Goal: Task Accomplishment & Management: Use online tool/utility

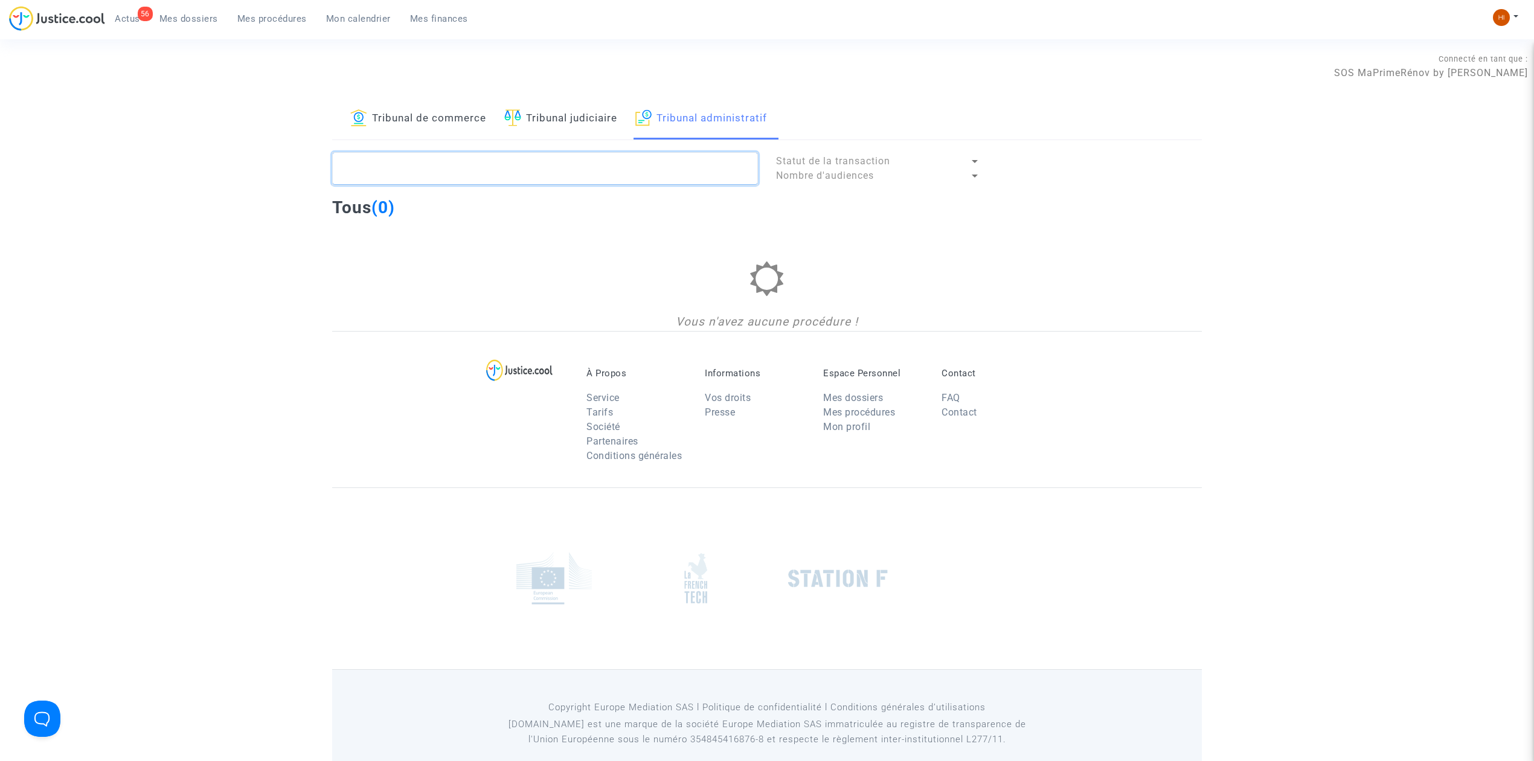
click at [695, 165] on textarea at bounding box center [545, 168] width 426 height 33
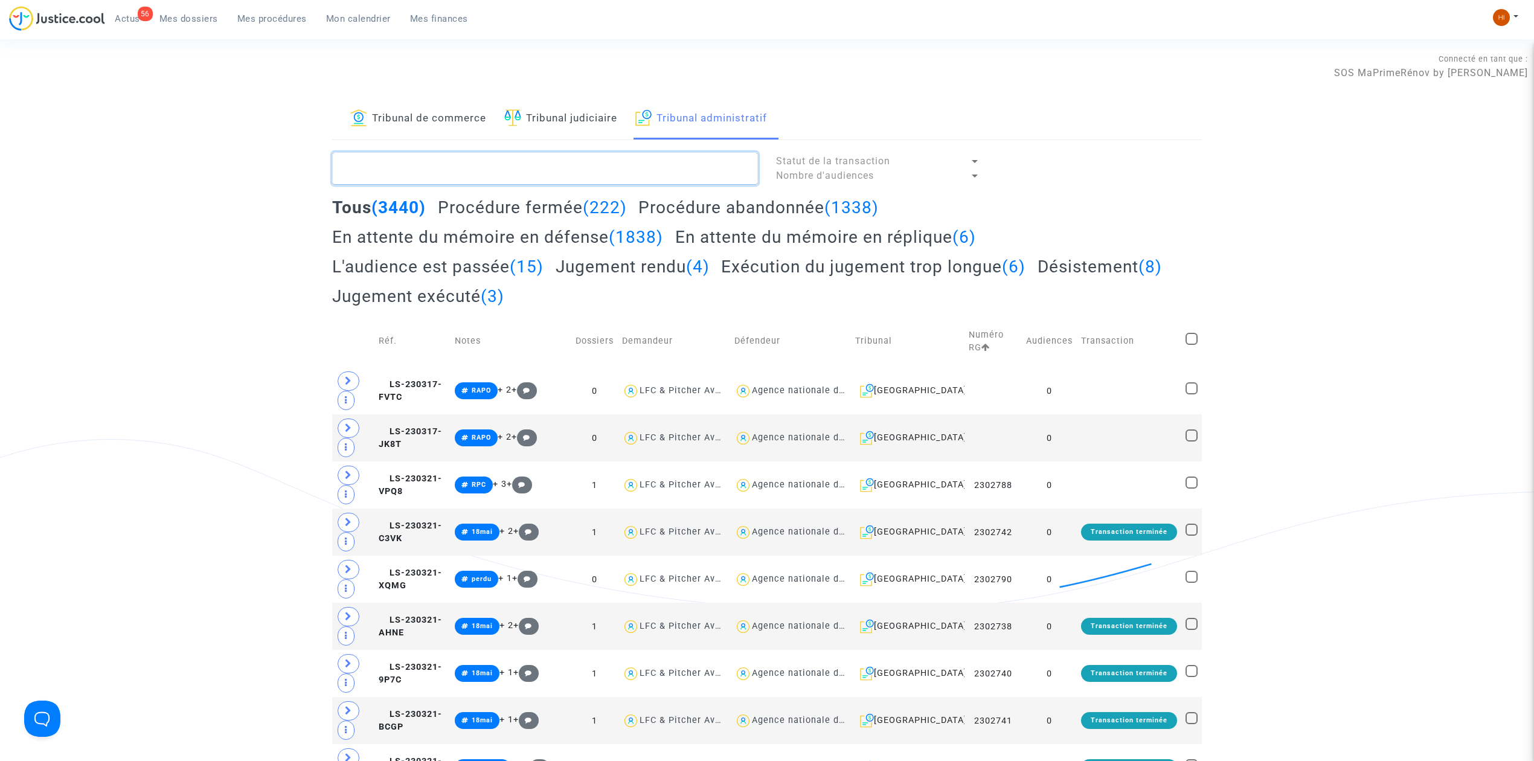
paste textarea "2500529"
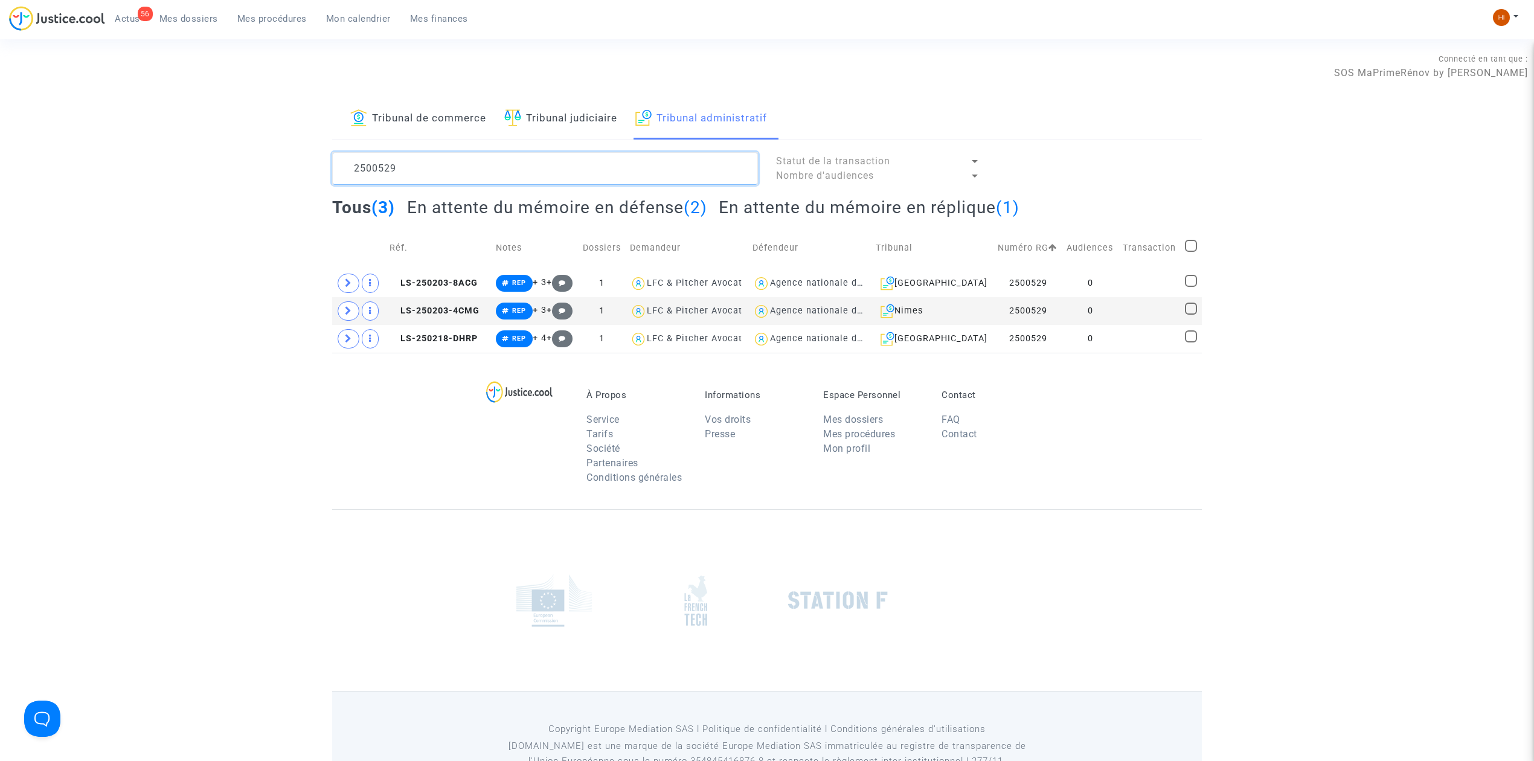
type textarea "2500529"
drag, startPoint x: 1088, startPoint y: 271, endPoint x: 1109, endPoint y: 271, distance: 20.5
click at [1088, 271] on td "0" at bounding box center [1091, 283] width 56 height 28
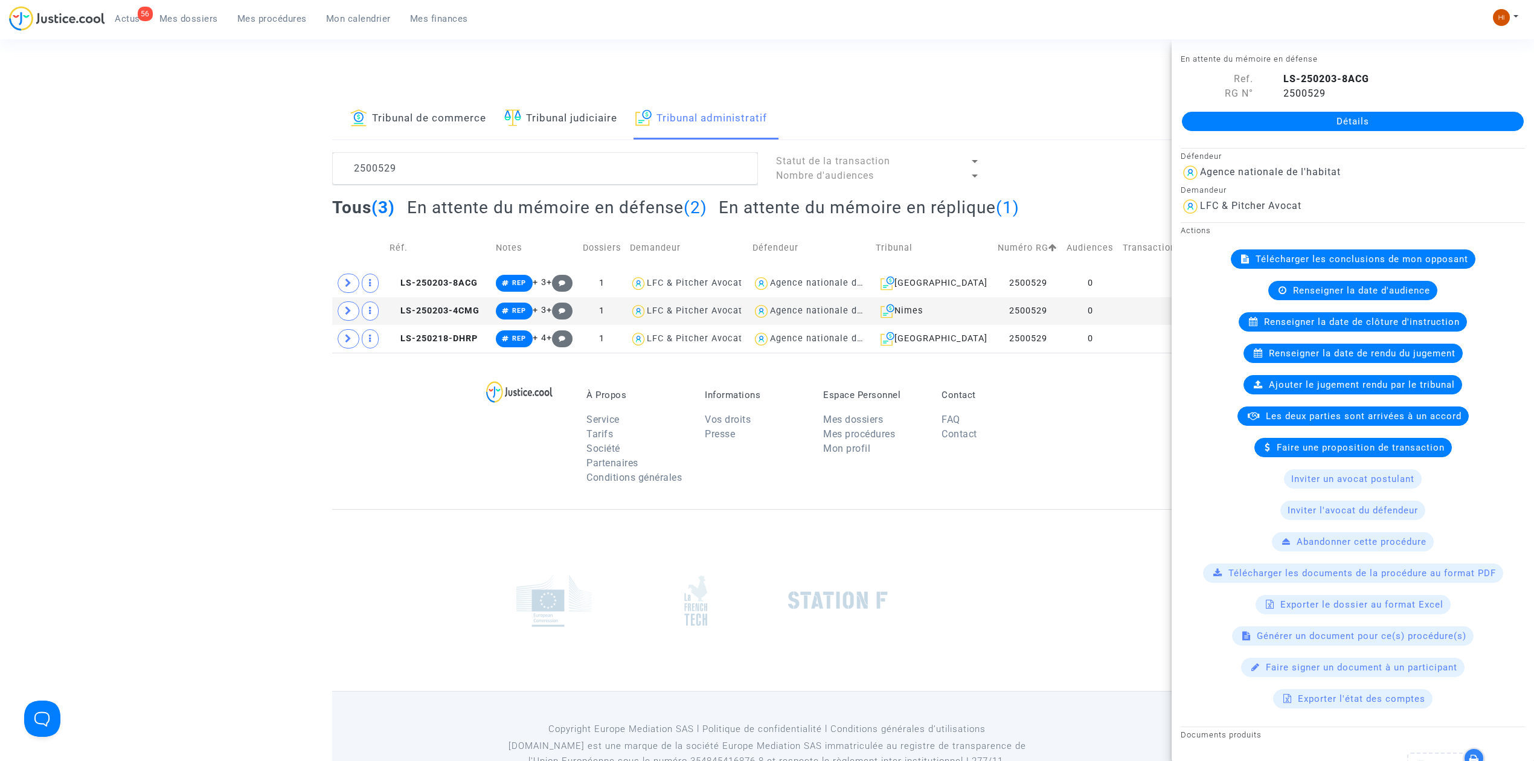
click at [1247, 121] on link "Détails" at bounding box center [1353, 121] width 342 height 19
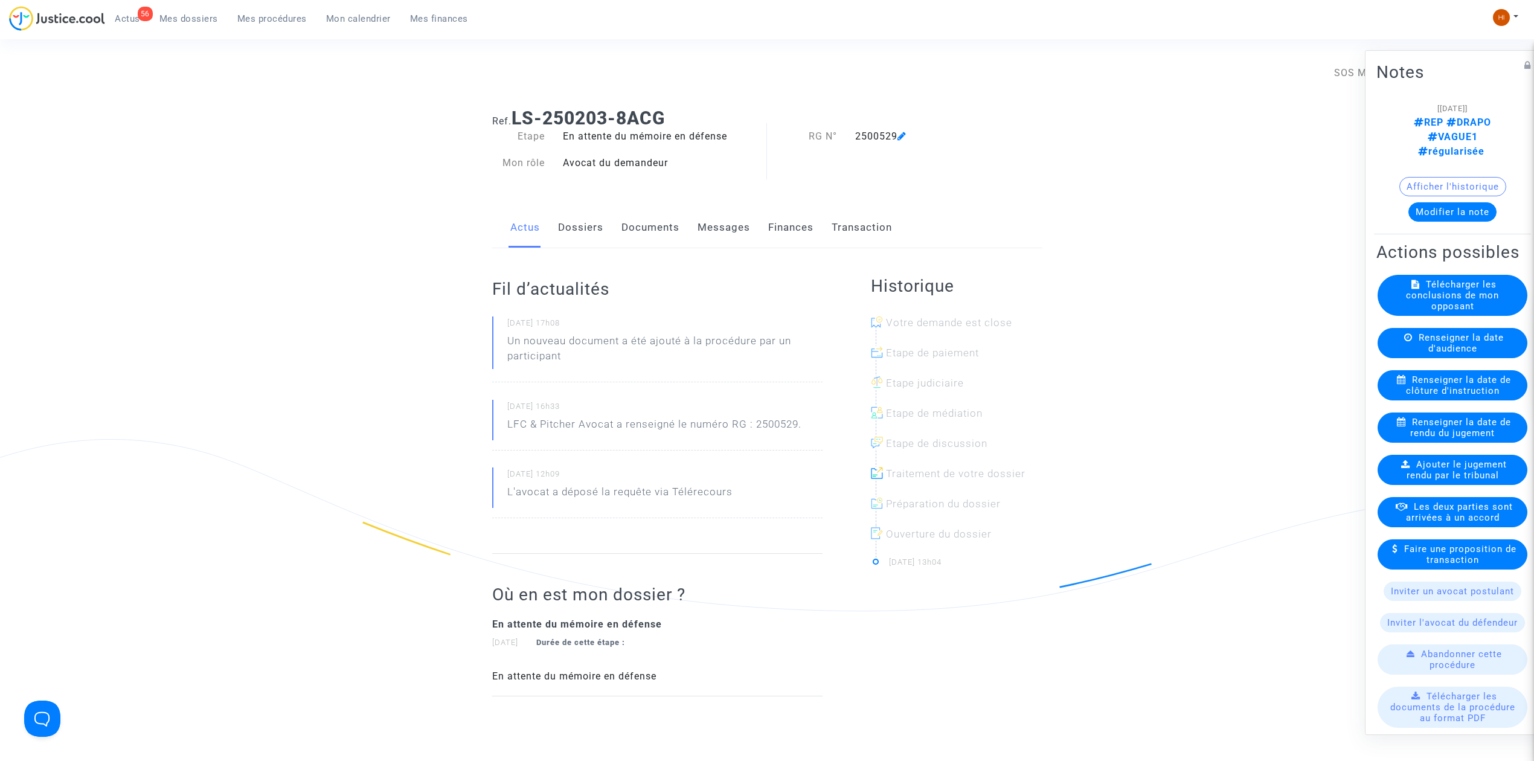
click at [673, 225] on link "Documents" at bounding box center [651, 228] width 58 height 40
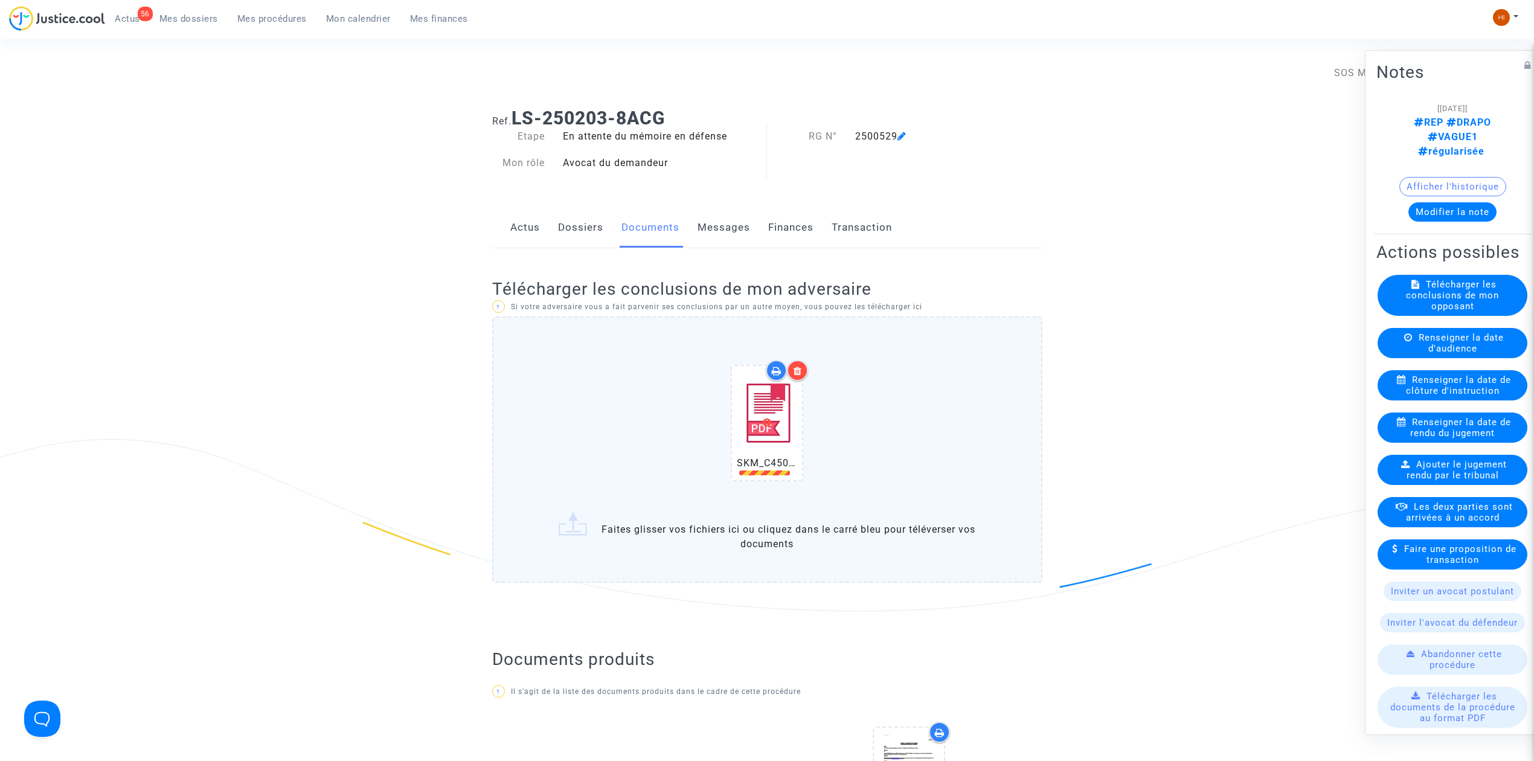
drag, startPoint x: 802, startPoint y: 364, endPoint x: 800, endPoint y: 344, distance: 20.0
click at [802, 364] on div at bounding box center [797, 370] width 21 height 21
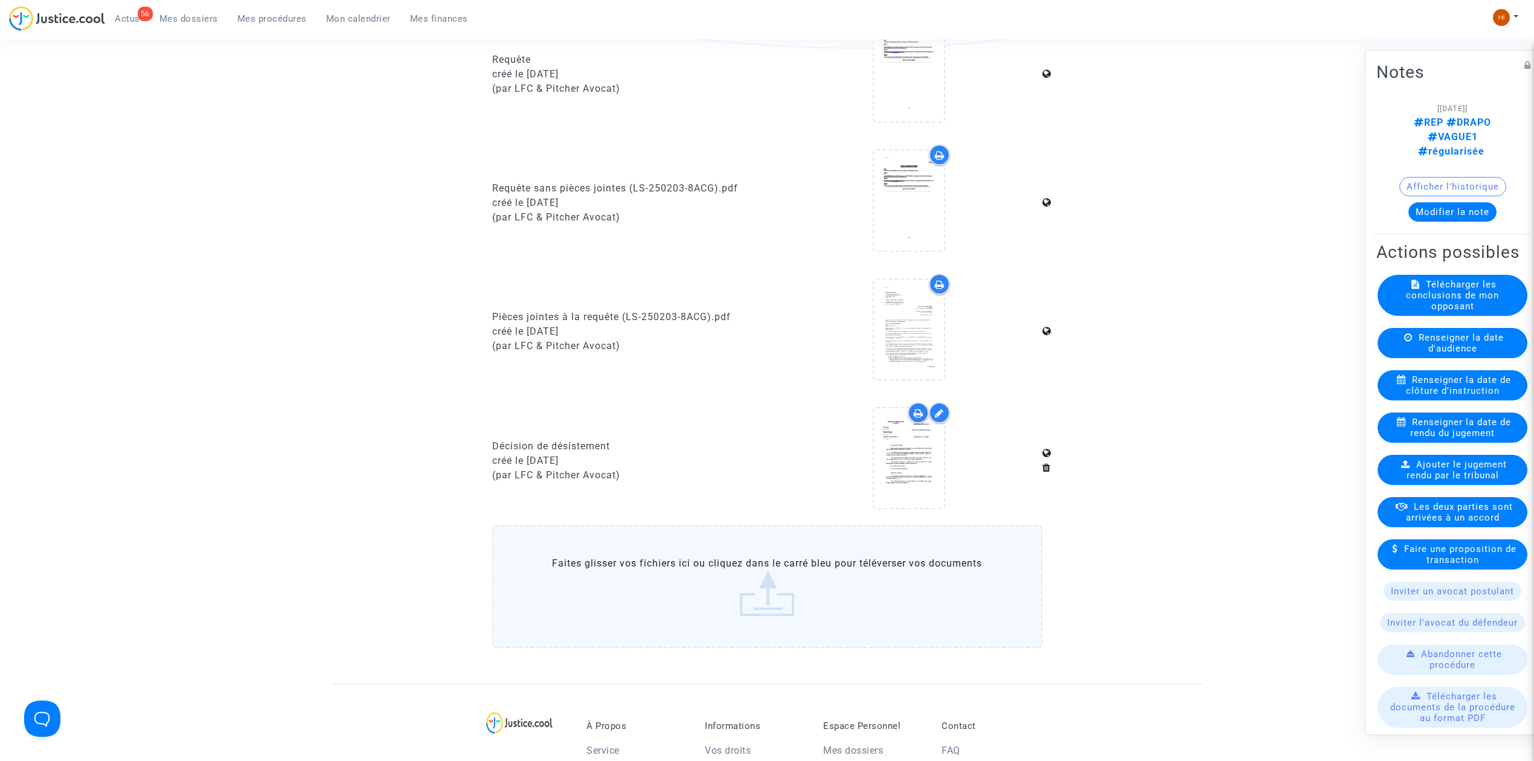
scroll to position [564, 0]
click at [262, 25] on link "Mes procédures" at bounding box center [272, 19] width 89 height 18
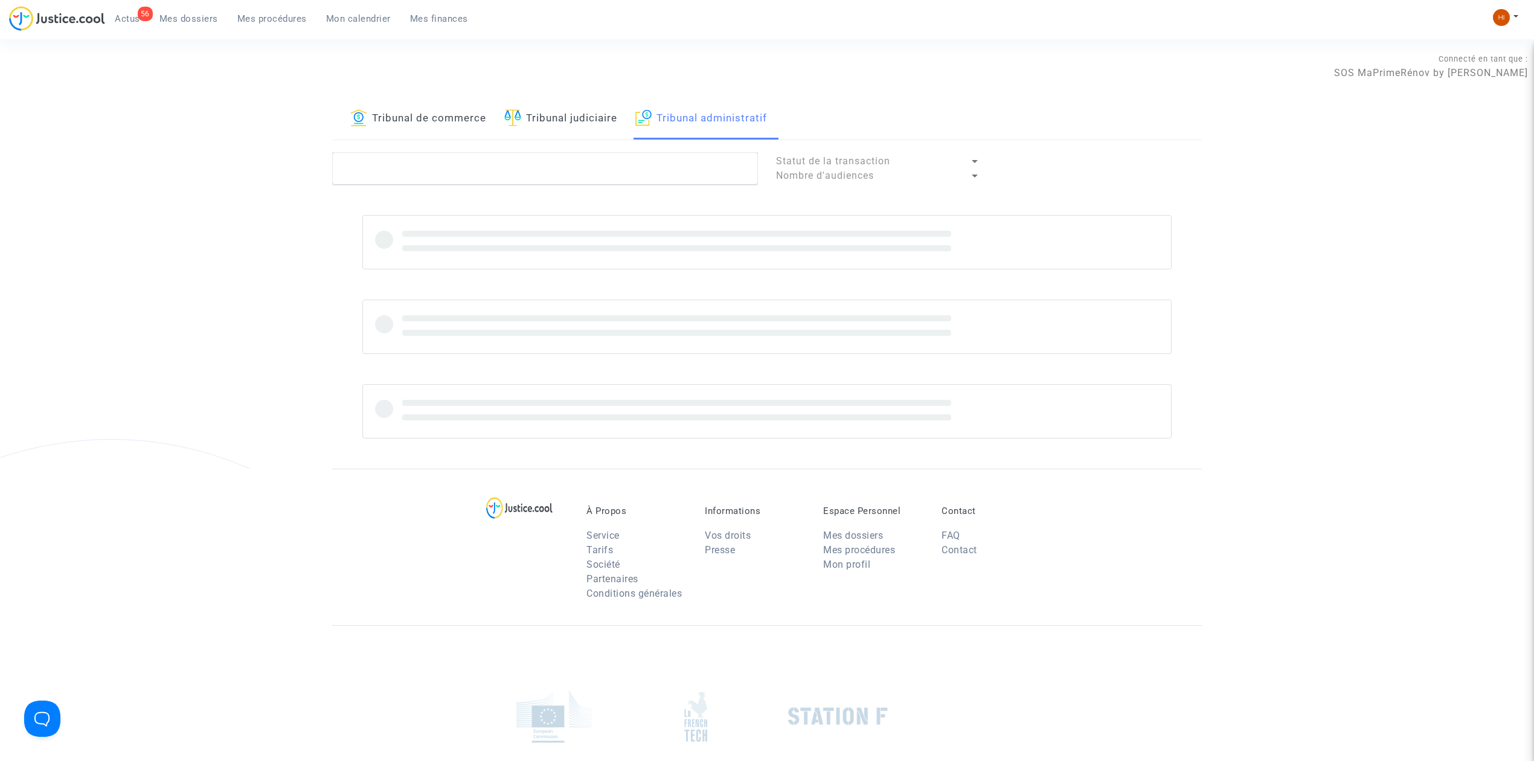
drag, startPoint x: 580, startPoint y: 132, endPoint x: 547, endPoint y: 184, distance: 61.7
click at [580, 133] on link "Tribunal judiciaire" at bounding box center [560, 118] width 113 height 41
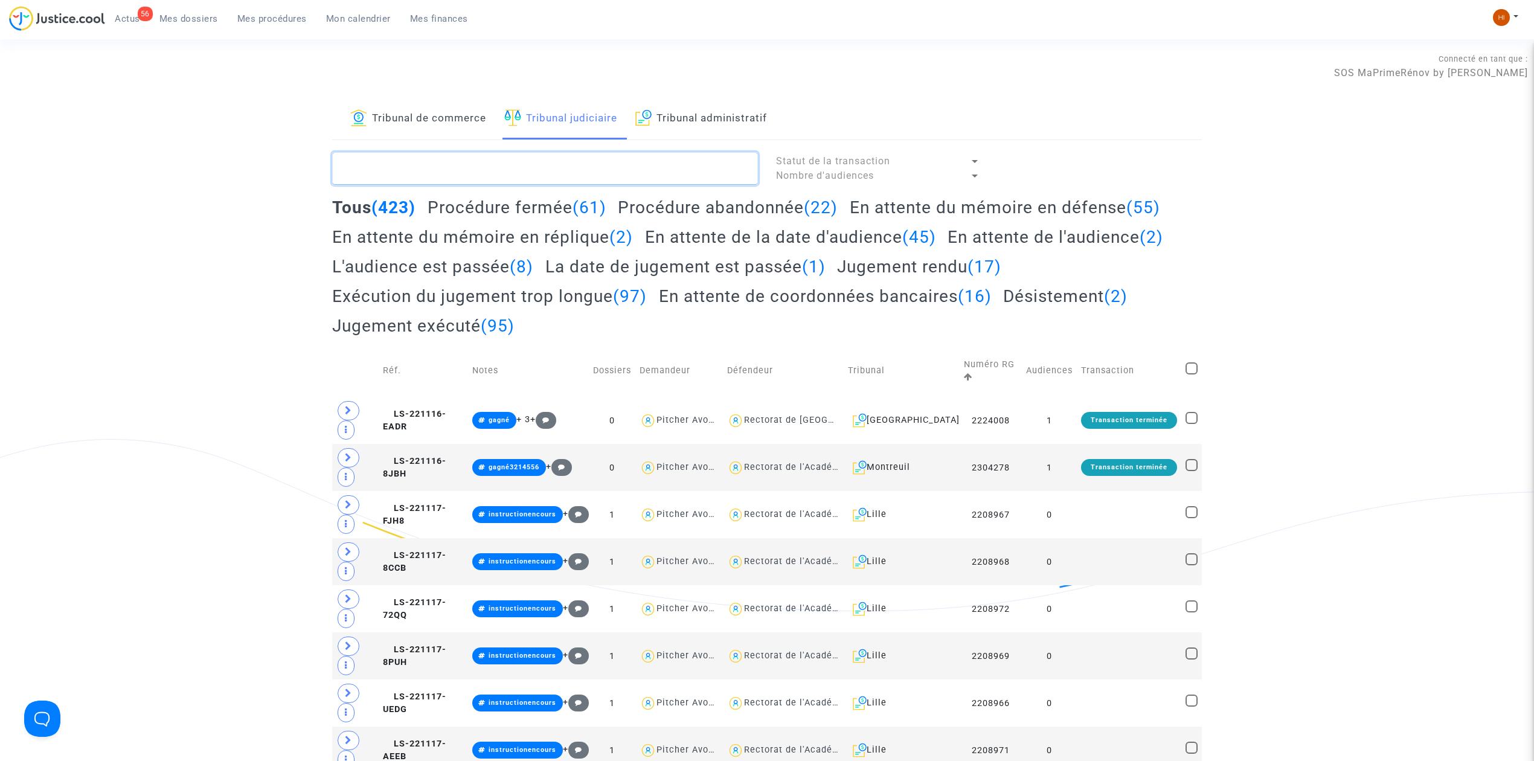
click at [547, 184] on textarea at bounding box center [545, 168] width 426 height 33
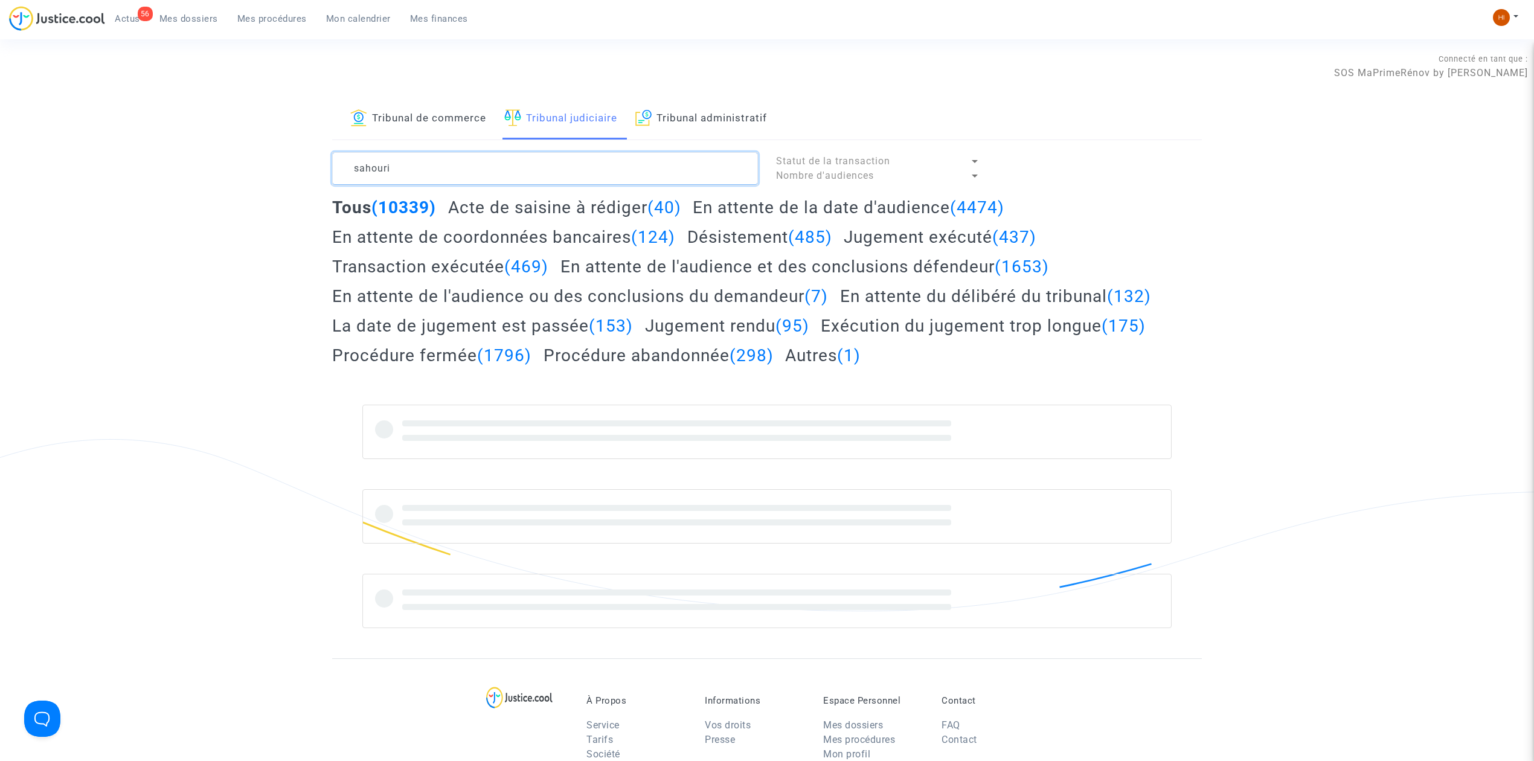
type textarea "sahouri"
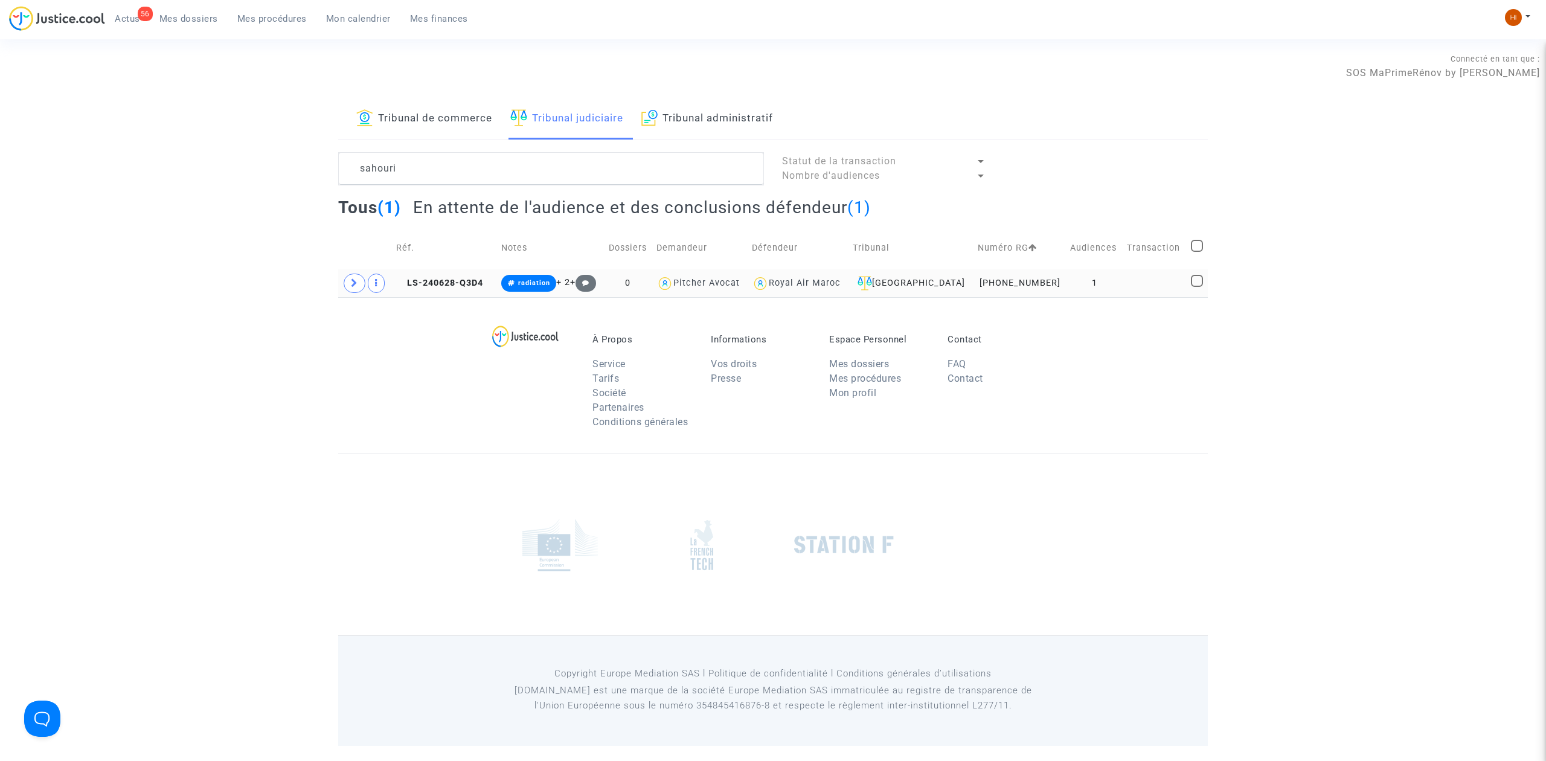
click at [443, 274] on td "LS-240628-Q3D4" at bounding box center [444, 283] width 105 height 28
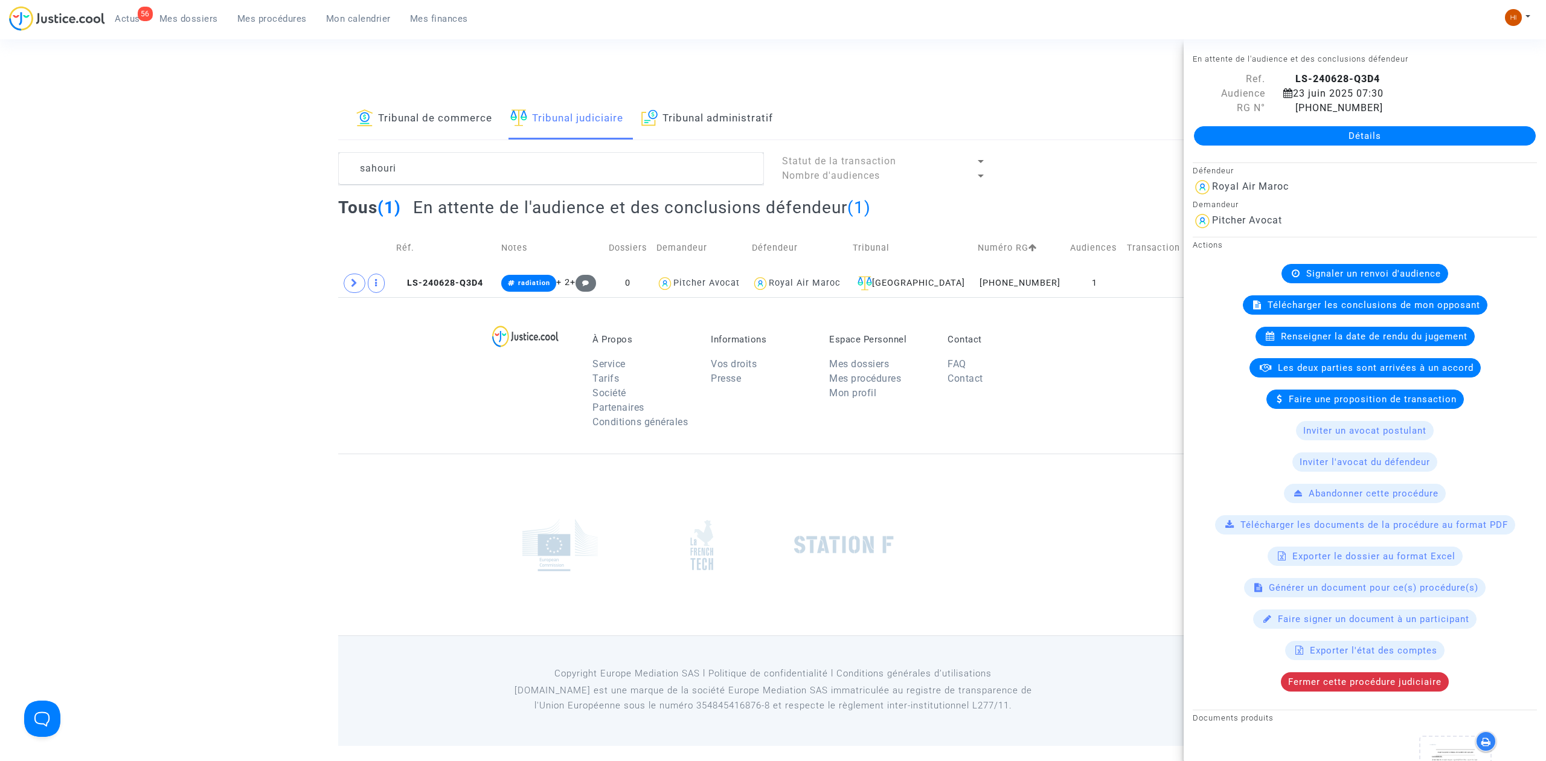
click at [1325, 135] on link "Détails" at bounding box center [1365, 135] width 342 height 19
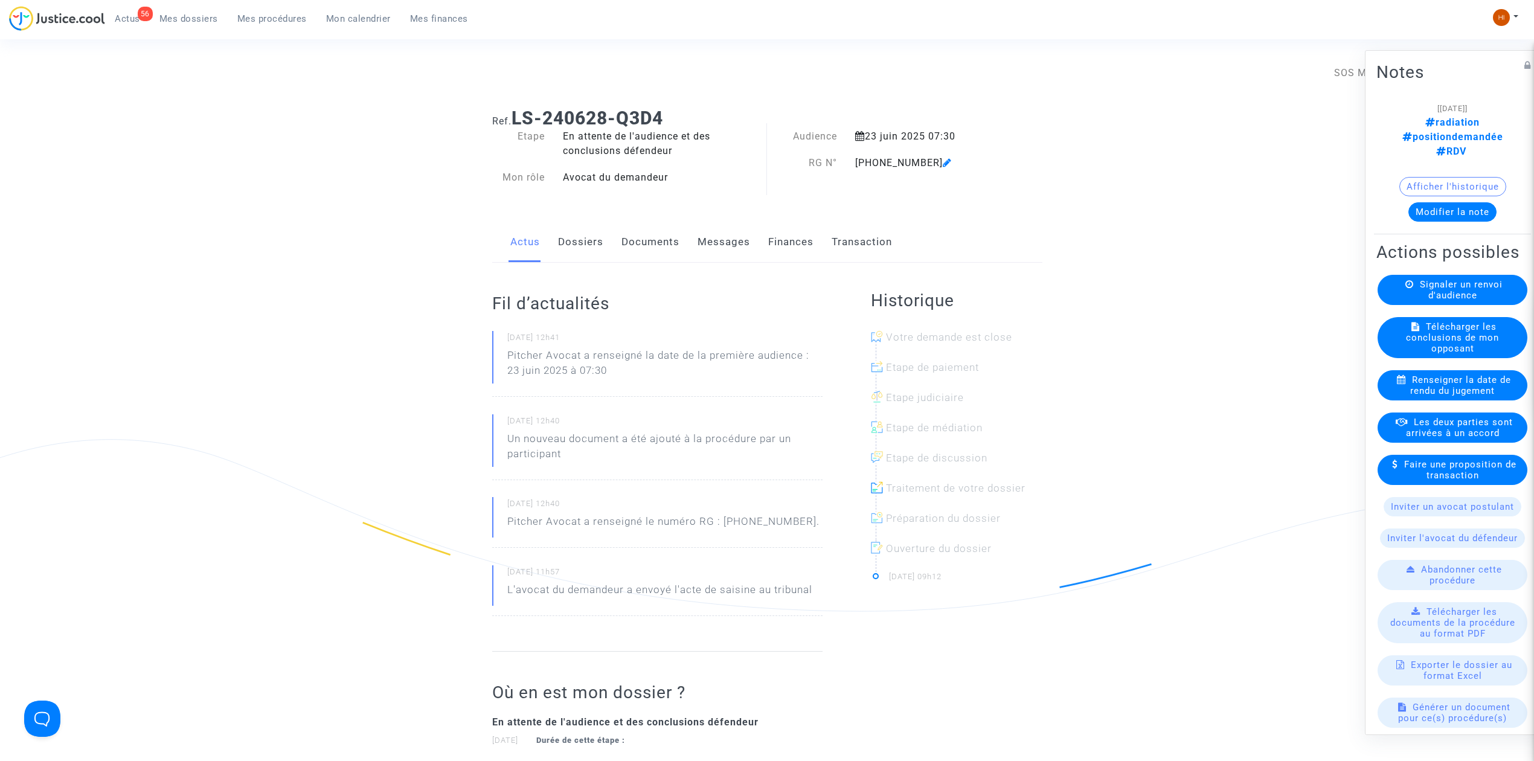
click at [658, 228] on link "Documents" at bounding box center [651, 242] width 58 height 40
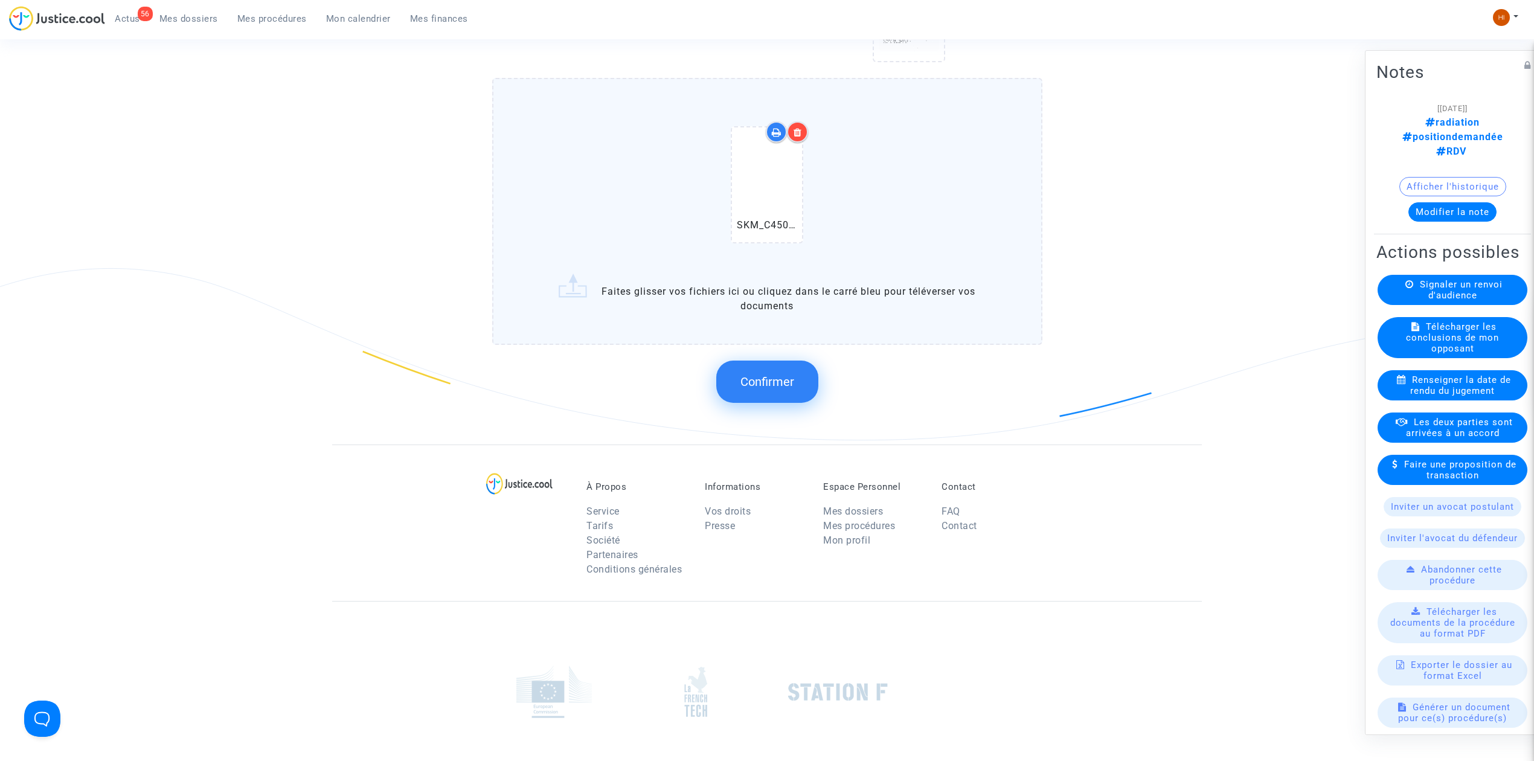
scroll to position [1151, 0]
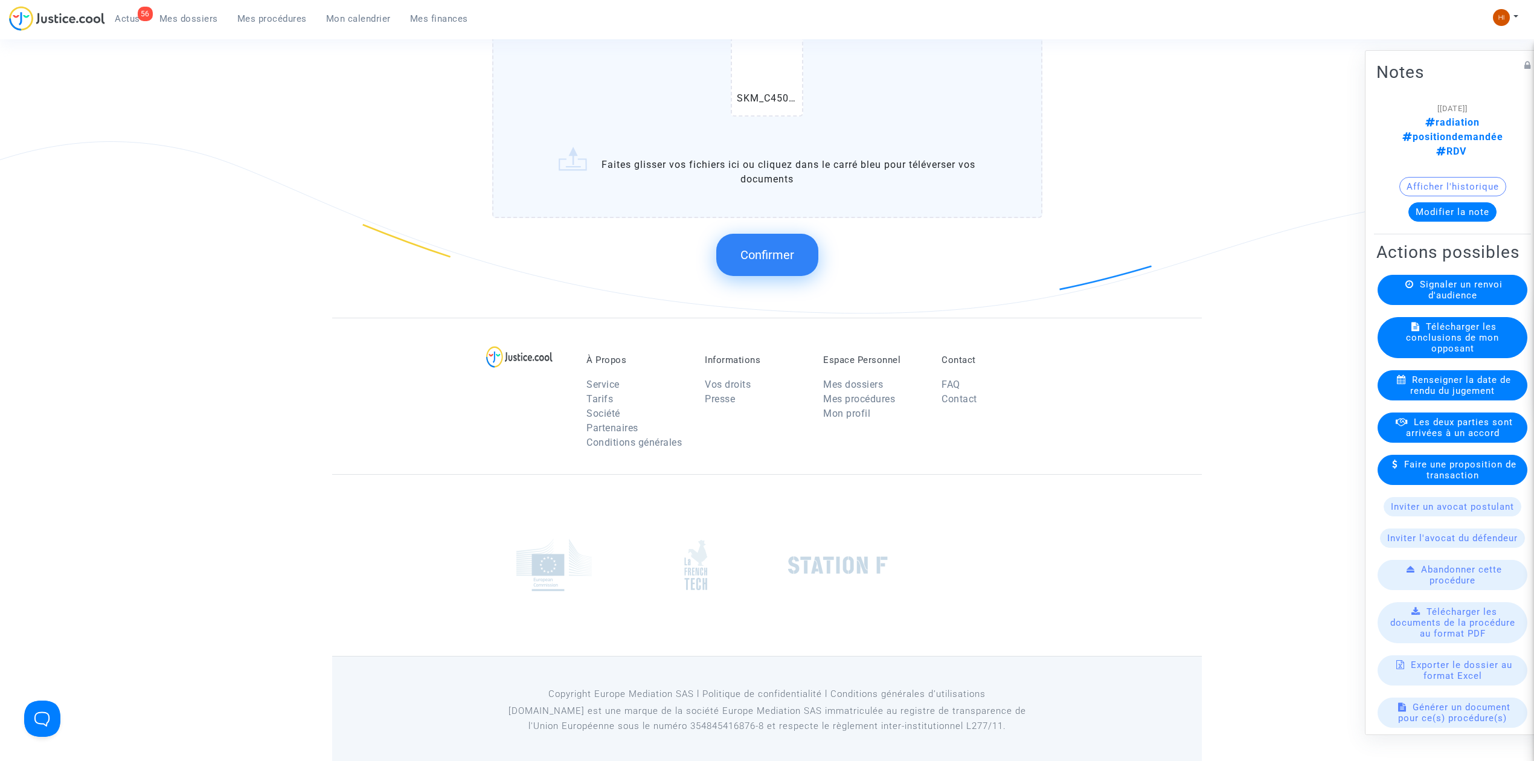
click at [776, 263] on button "Confirmer" at bounding box center [767, 255] width 102 height 42
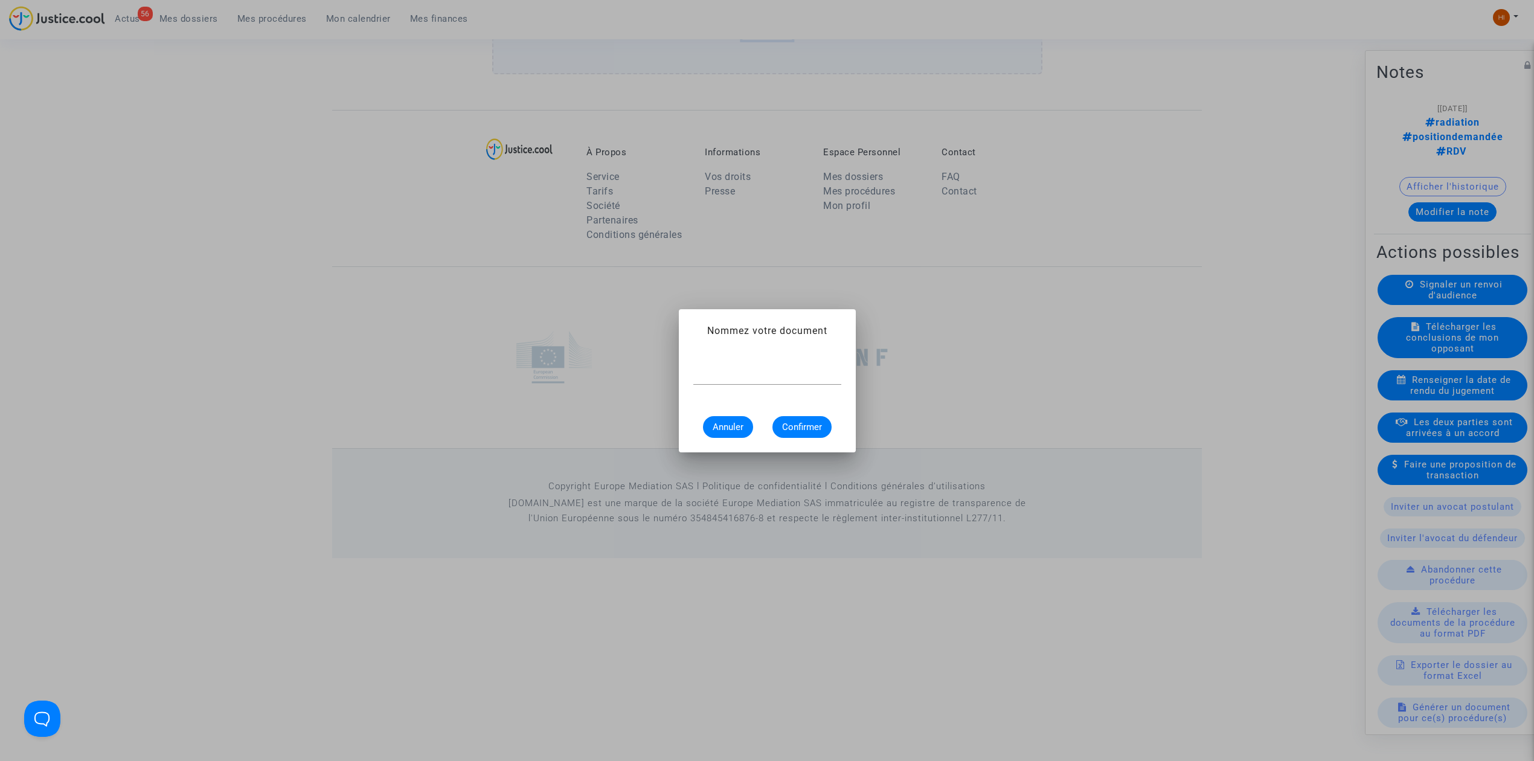
scroll to position [0, 0]
type input "radiaiton"
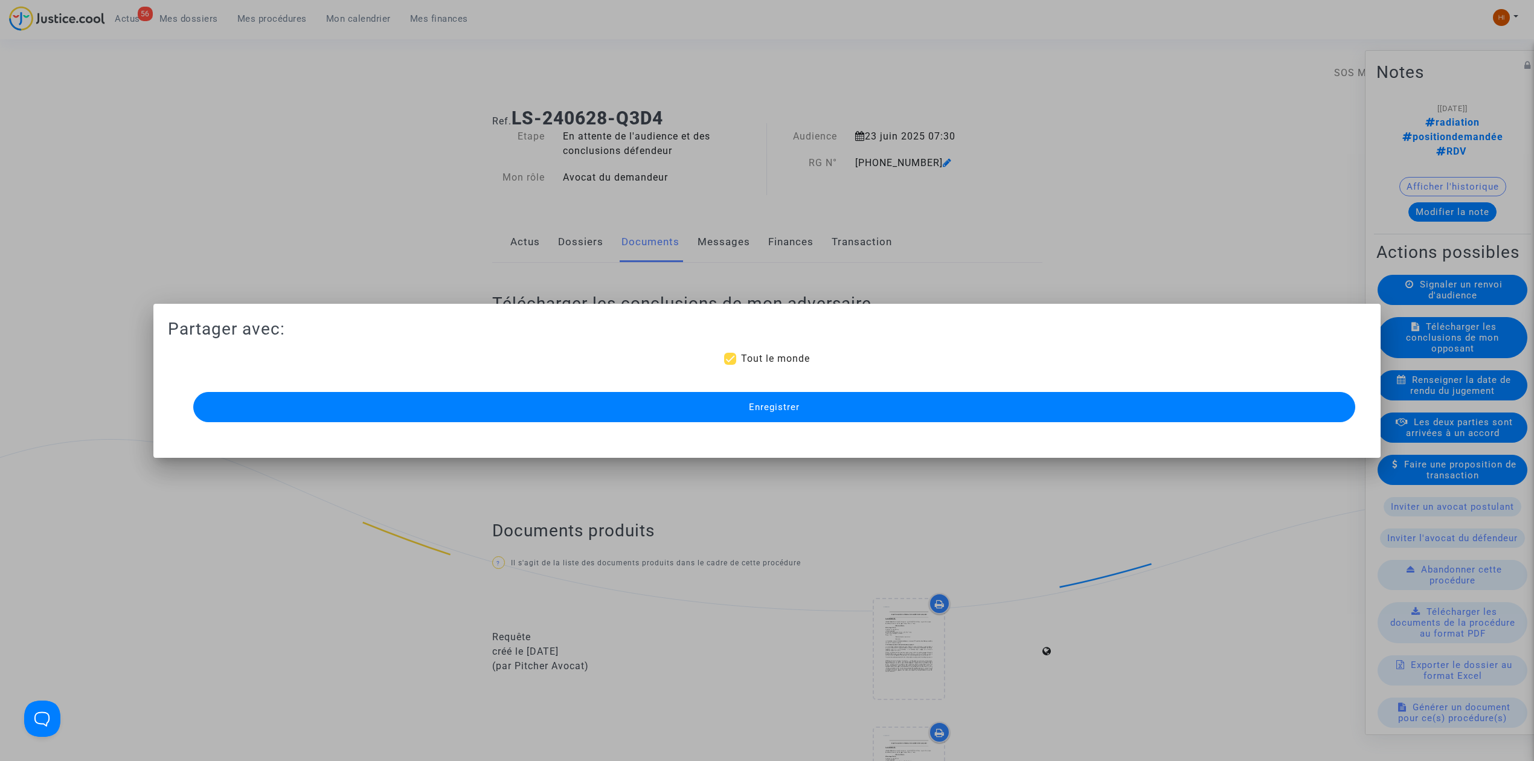
scroll to position [945, 0]
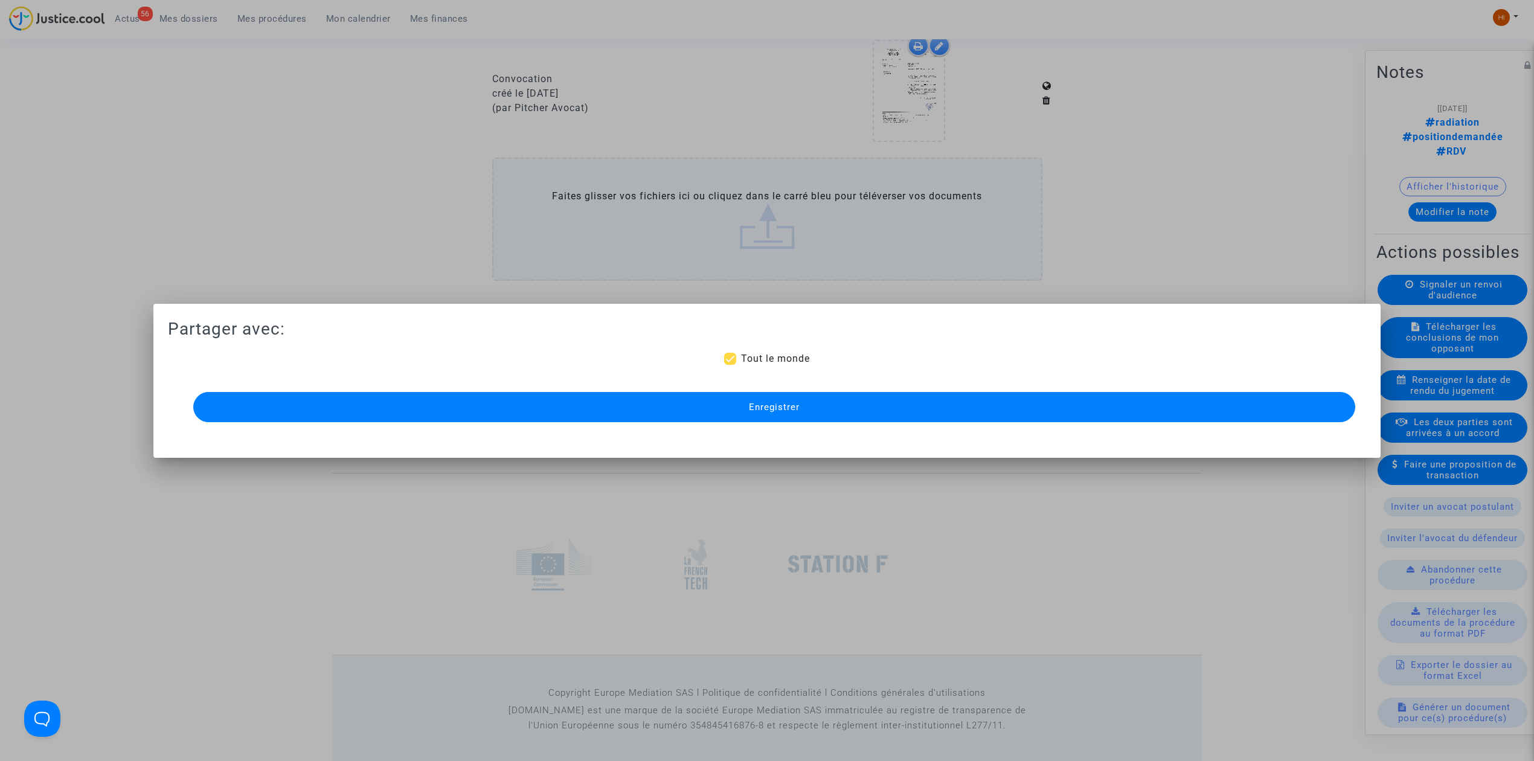
click at [655, 414] on button "Enregistrer" at bounding box center [774, 407] width 1162 height 30
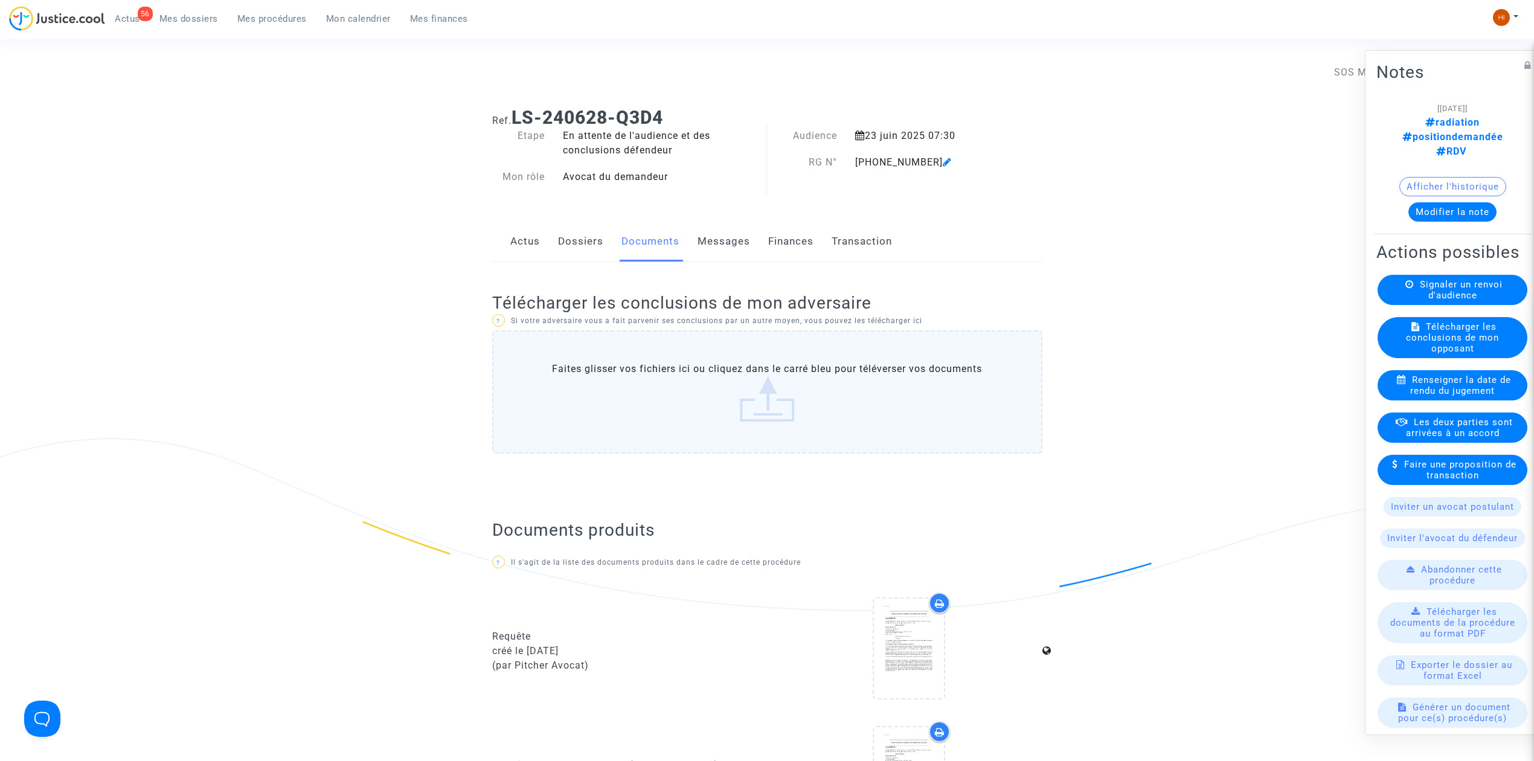
scroll to position [0, 0]
click at [568, 225] on link "Dossiers" at bounding box center [580, 242] width 45 height 40
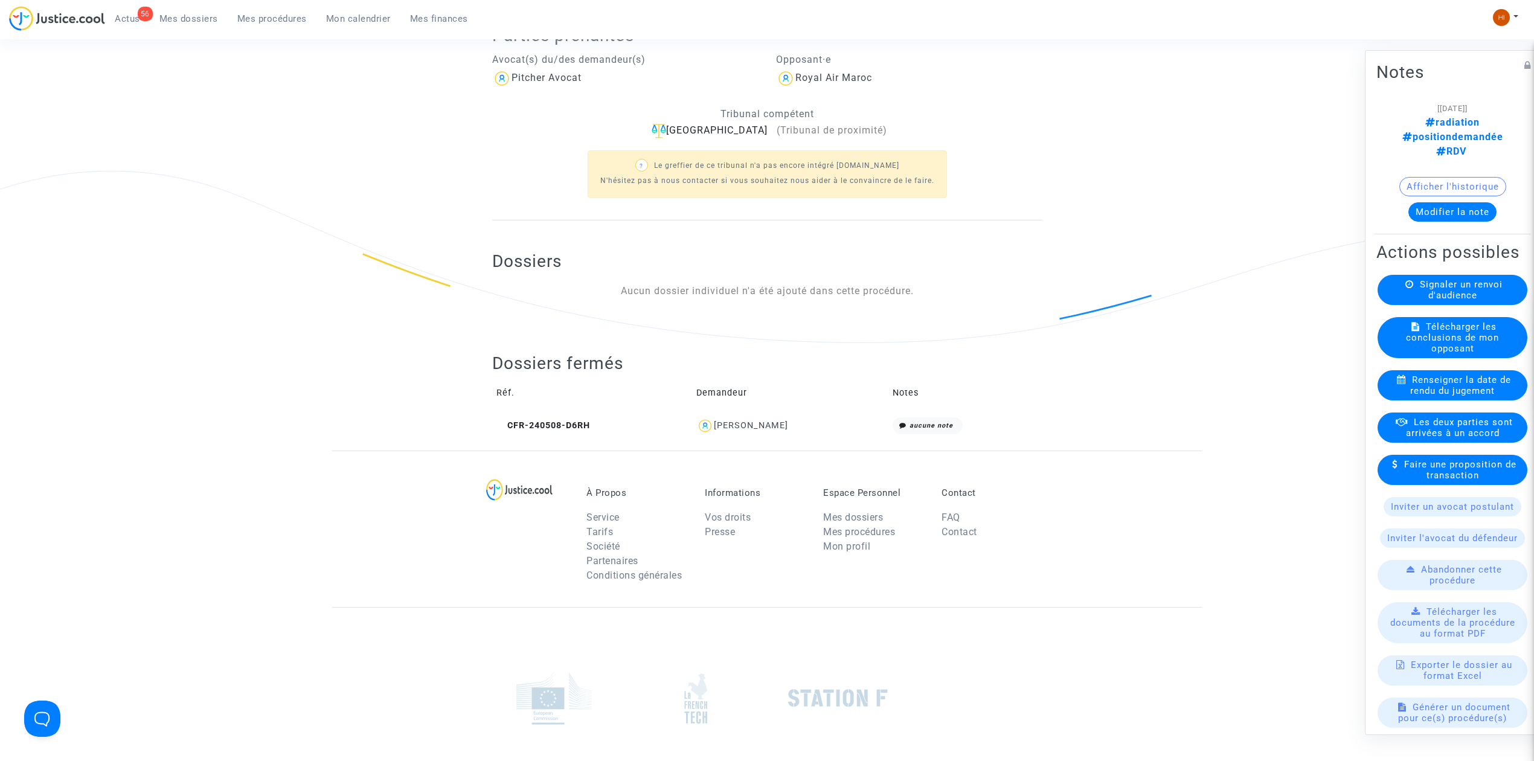
scroll to position [408, 0]
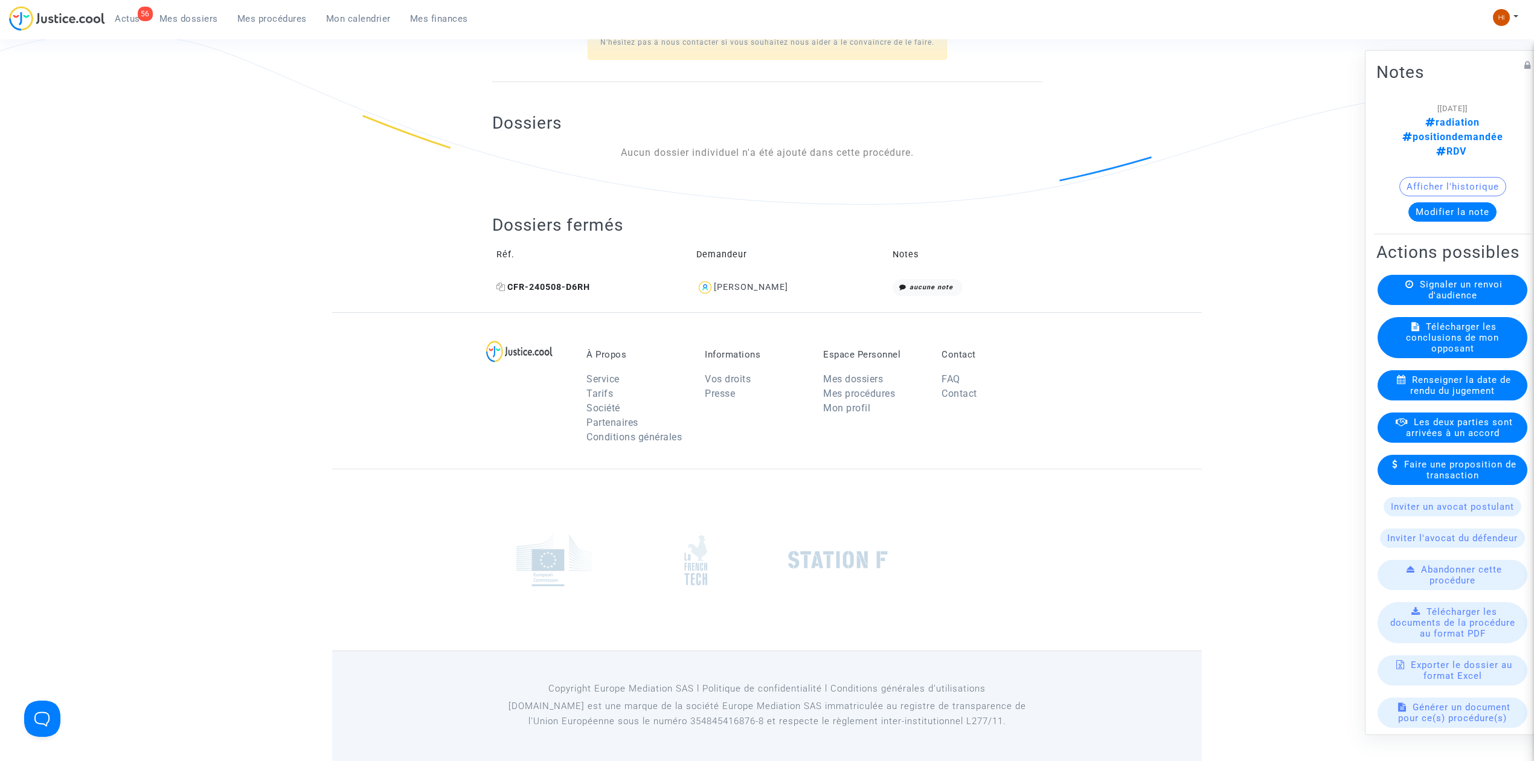
click at [550, 290] on span "CFR-240508-D6RH" at bounding box center [544, 287] width 94 height 10
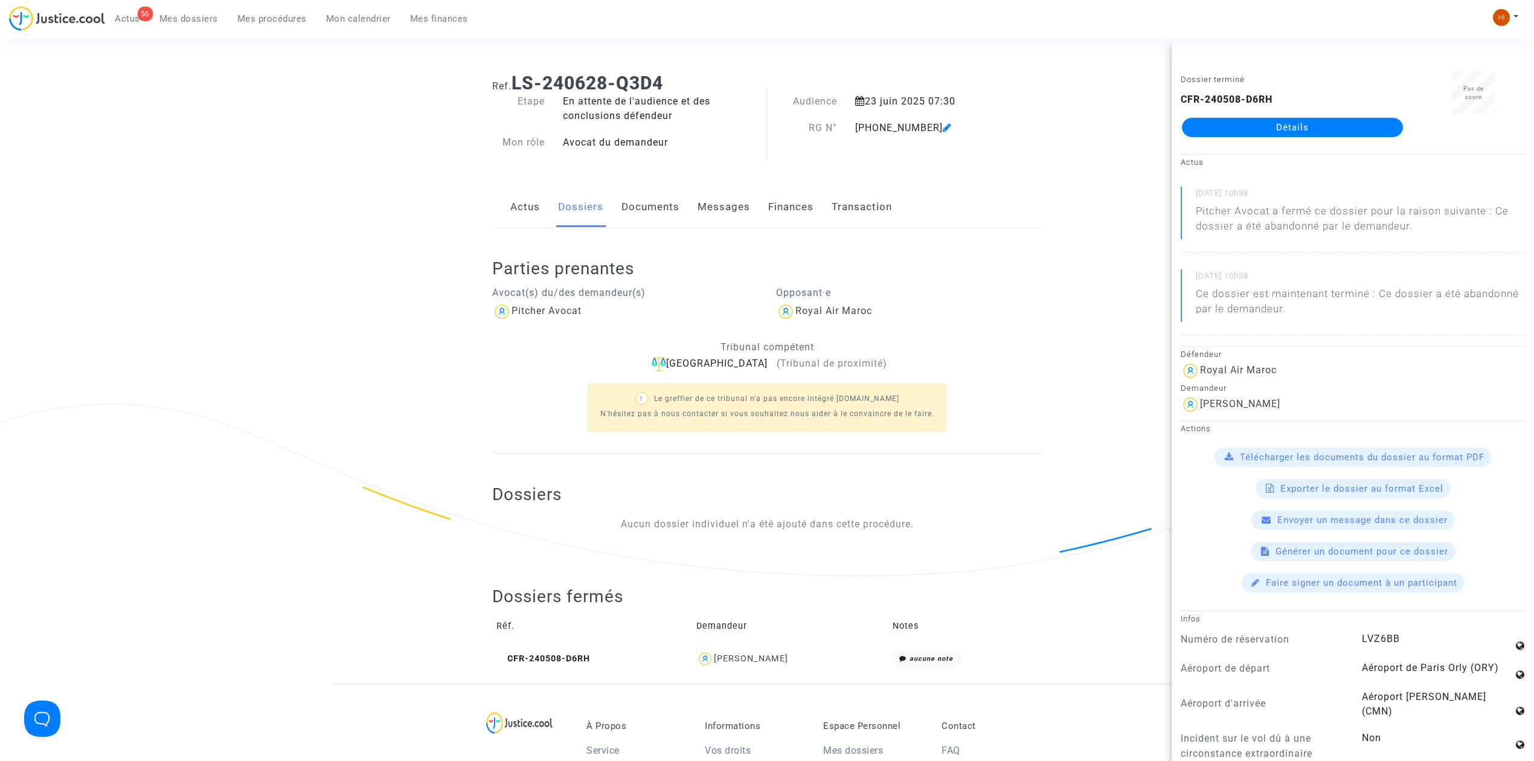
scroll to position [0, 0]
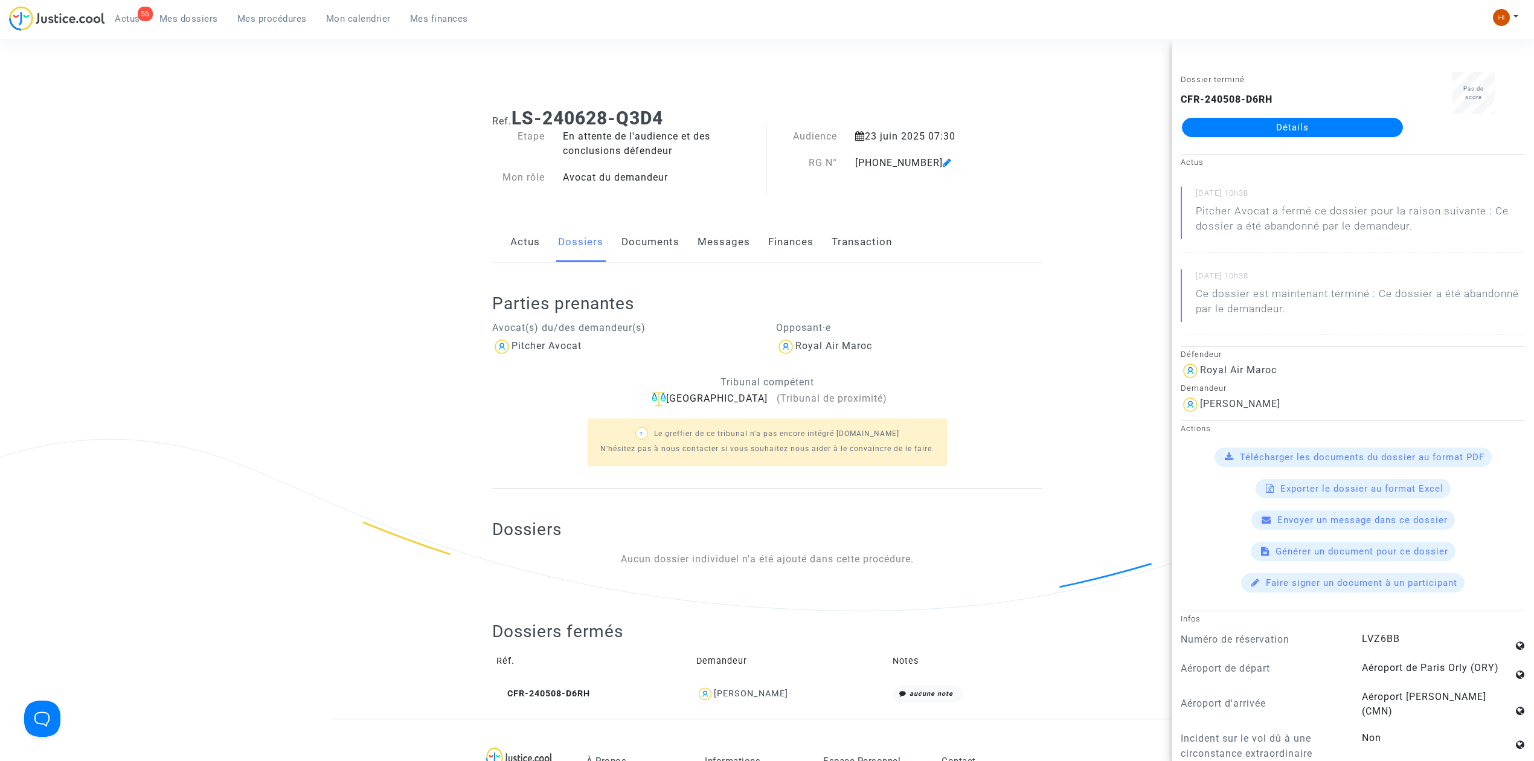
click at [666, 246] on link "Documents" at bounding box center [651, 242] width 58 height 40
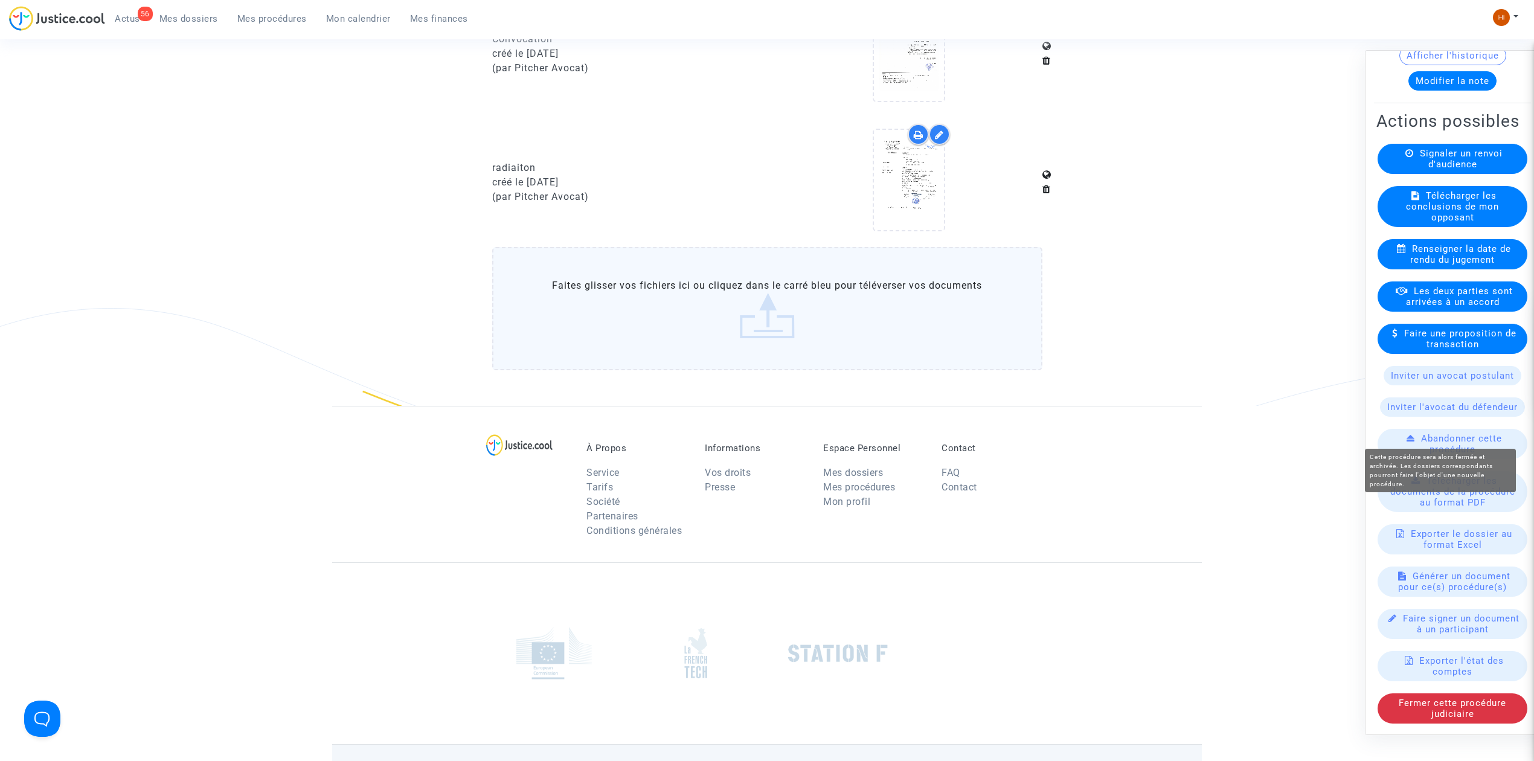
scroll to position [1047, 0]
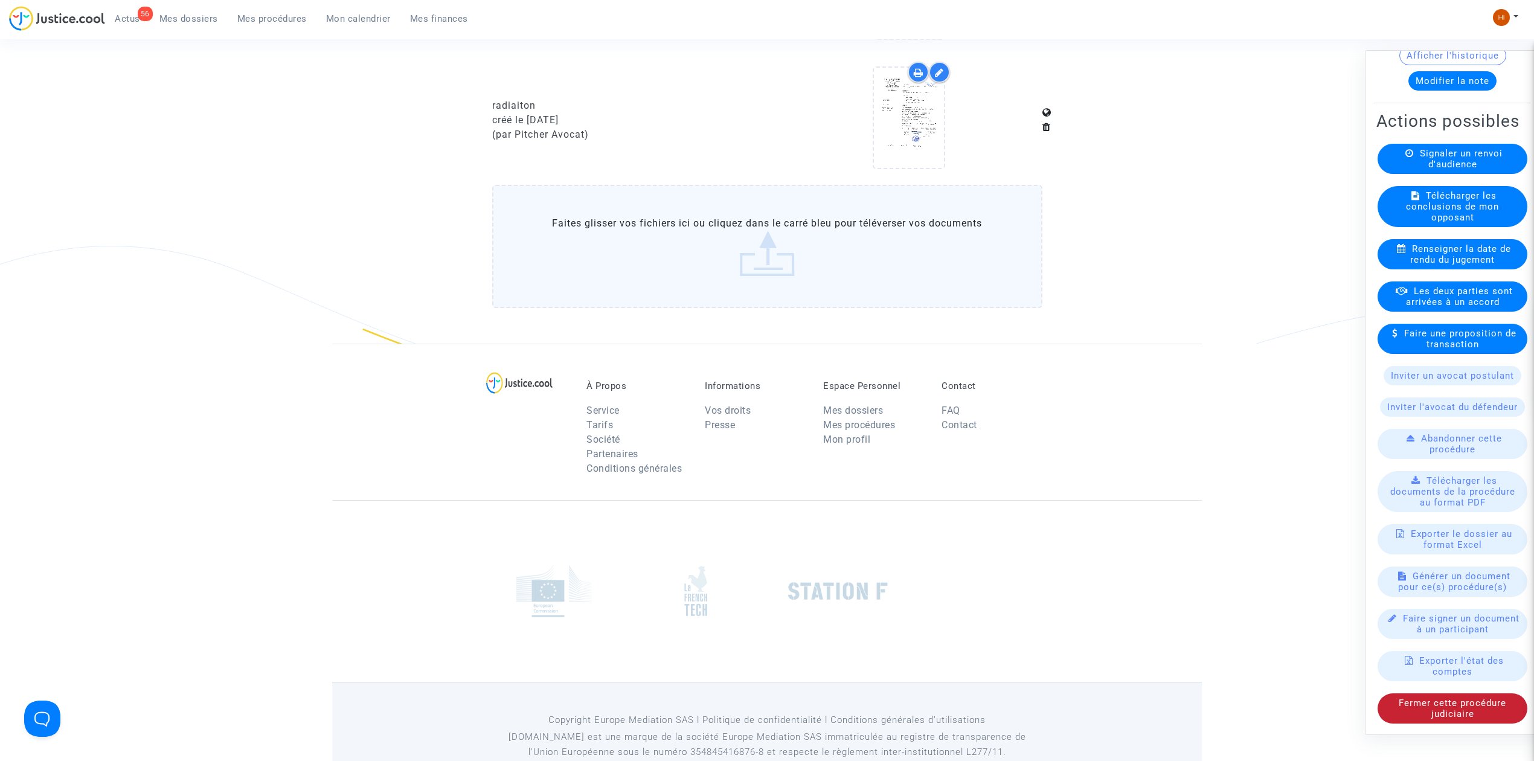
click at [1480, 698] on span "Fermer cette procédure judiciaire" at bounding box center [1453, 709] width 108 height 22
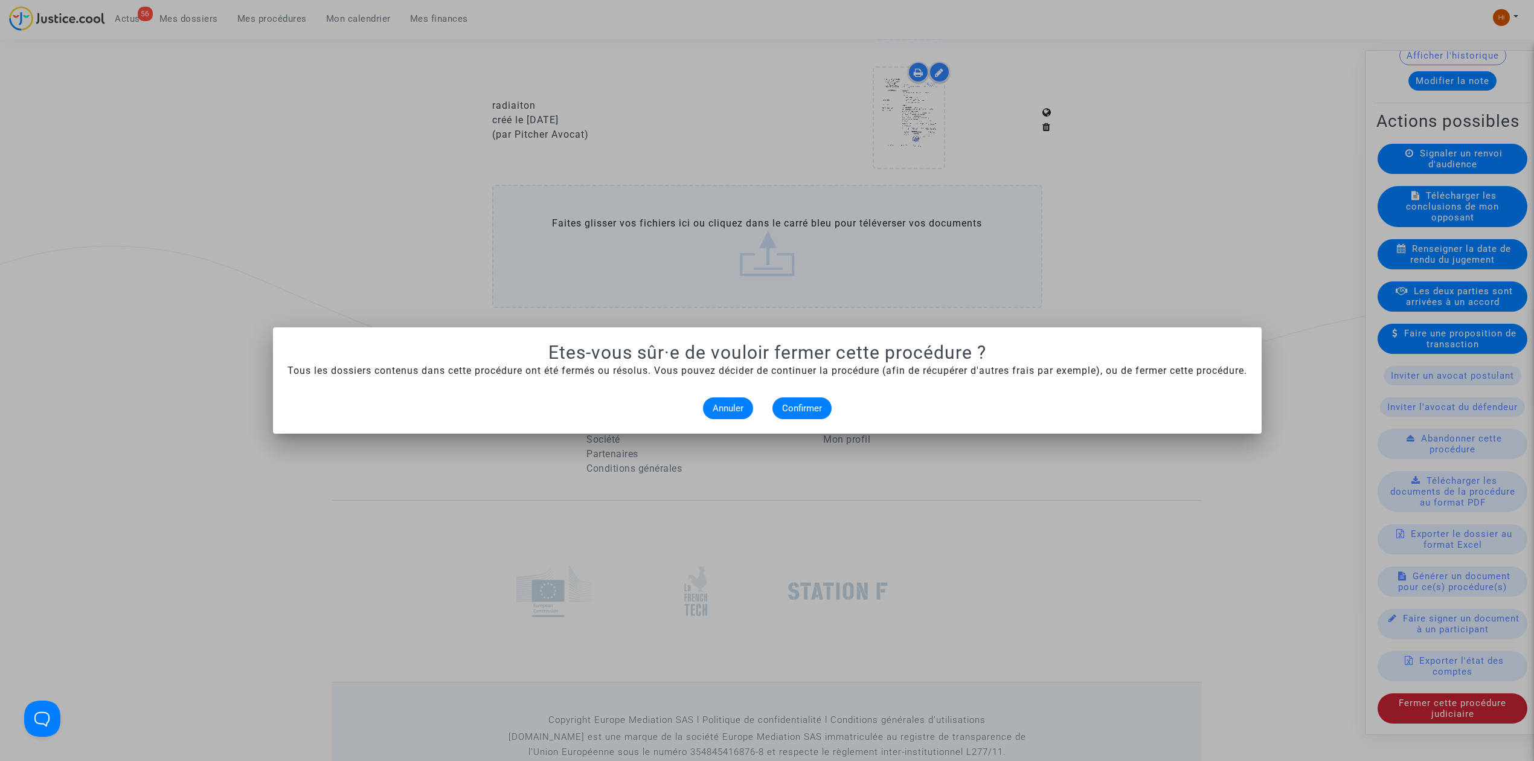
scroll to position [0, 0]
click at [807, 400] on button "Confirmer" at bounding box center [802, 408] width 59 height 22
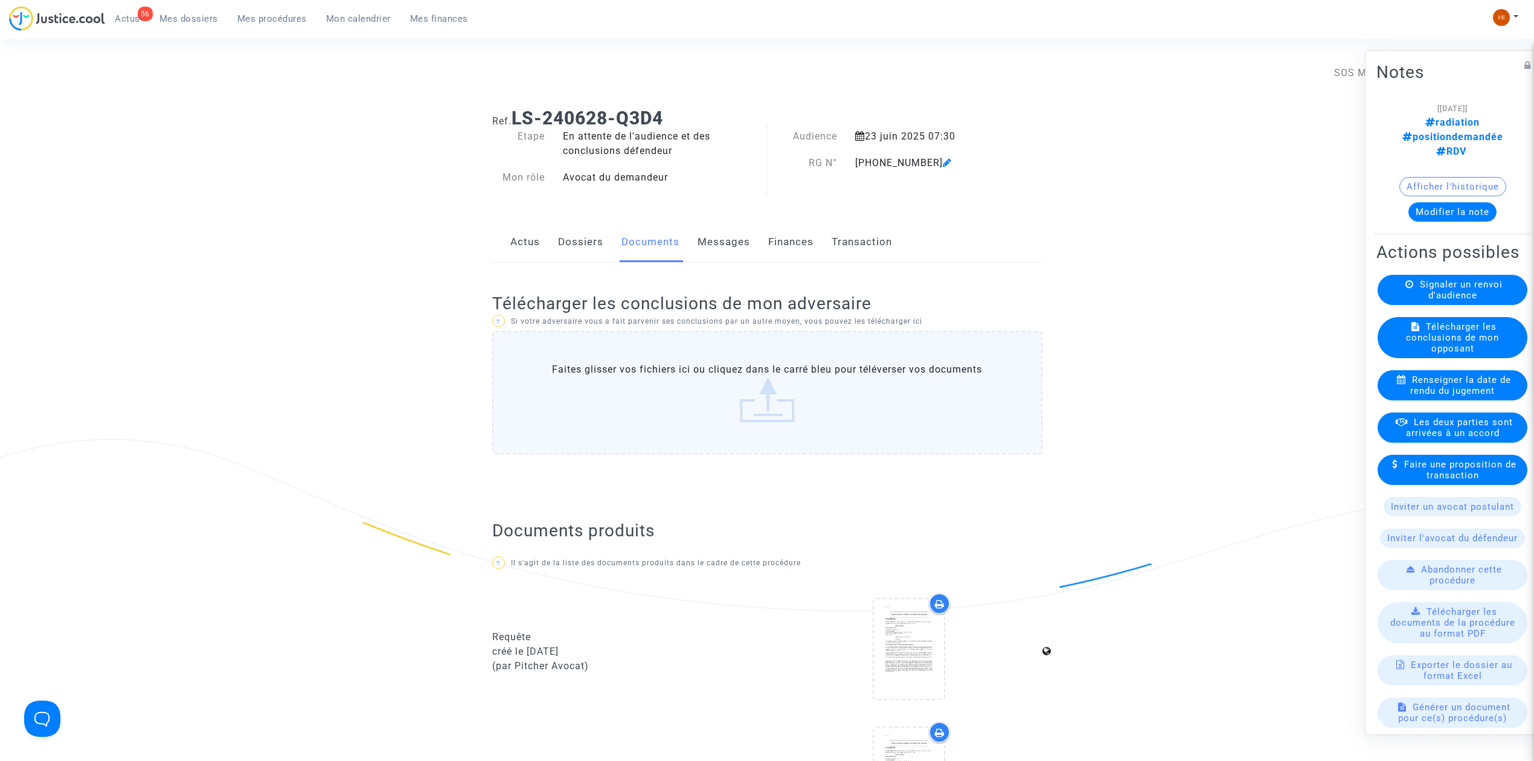
click at [286, 24] on link "Mes procédures" at bounding box center [272, 19] width 89 height 18
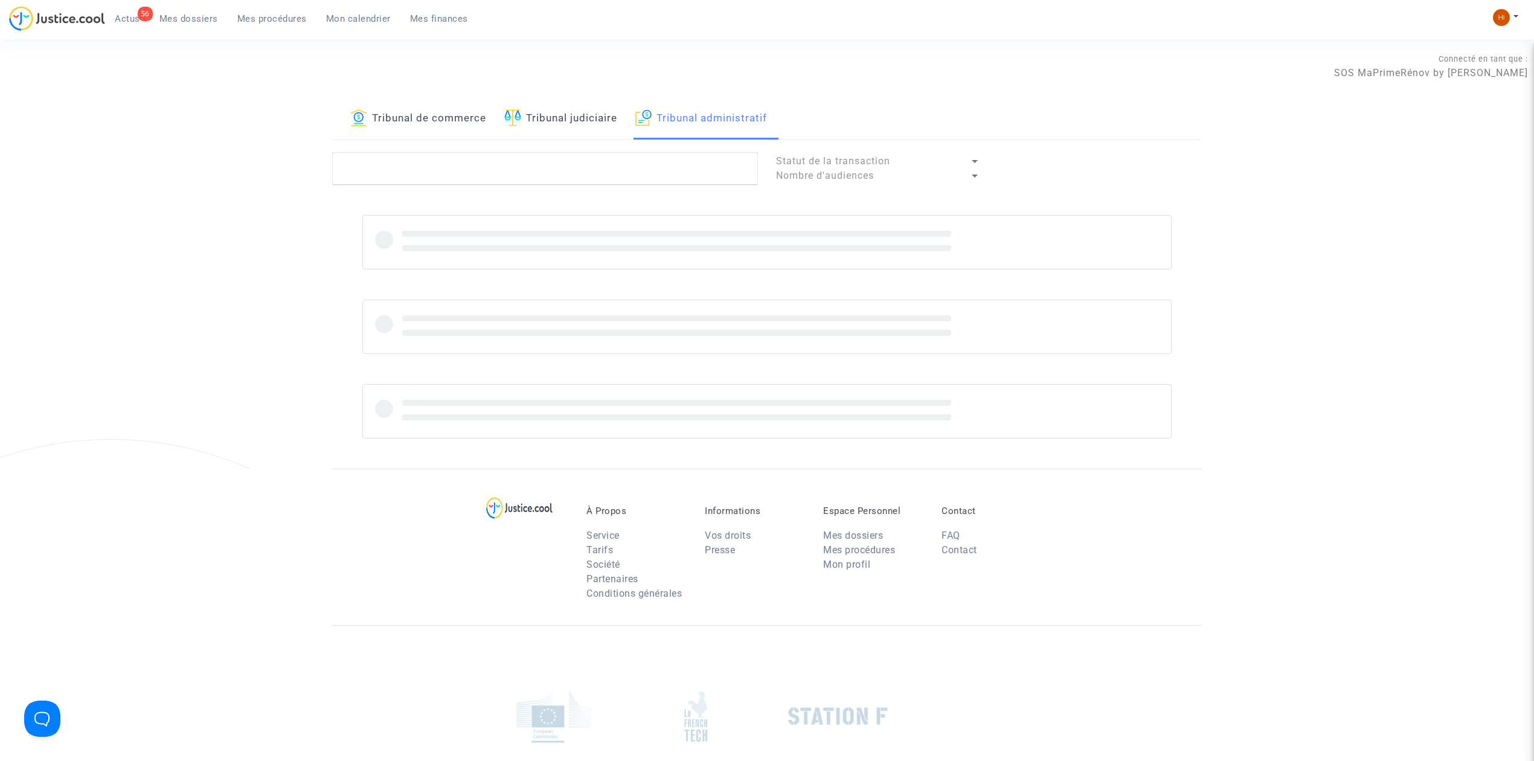
click at [551, 119] on link "Tribunal judiciaire" at bounding box center [560, 118] width 113 height 41
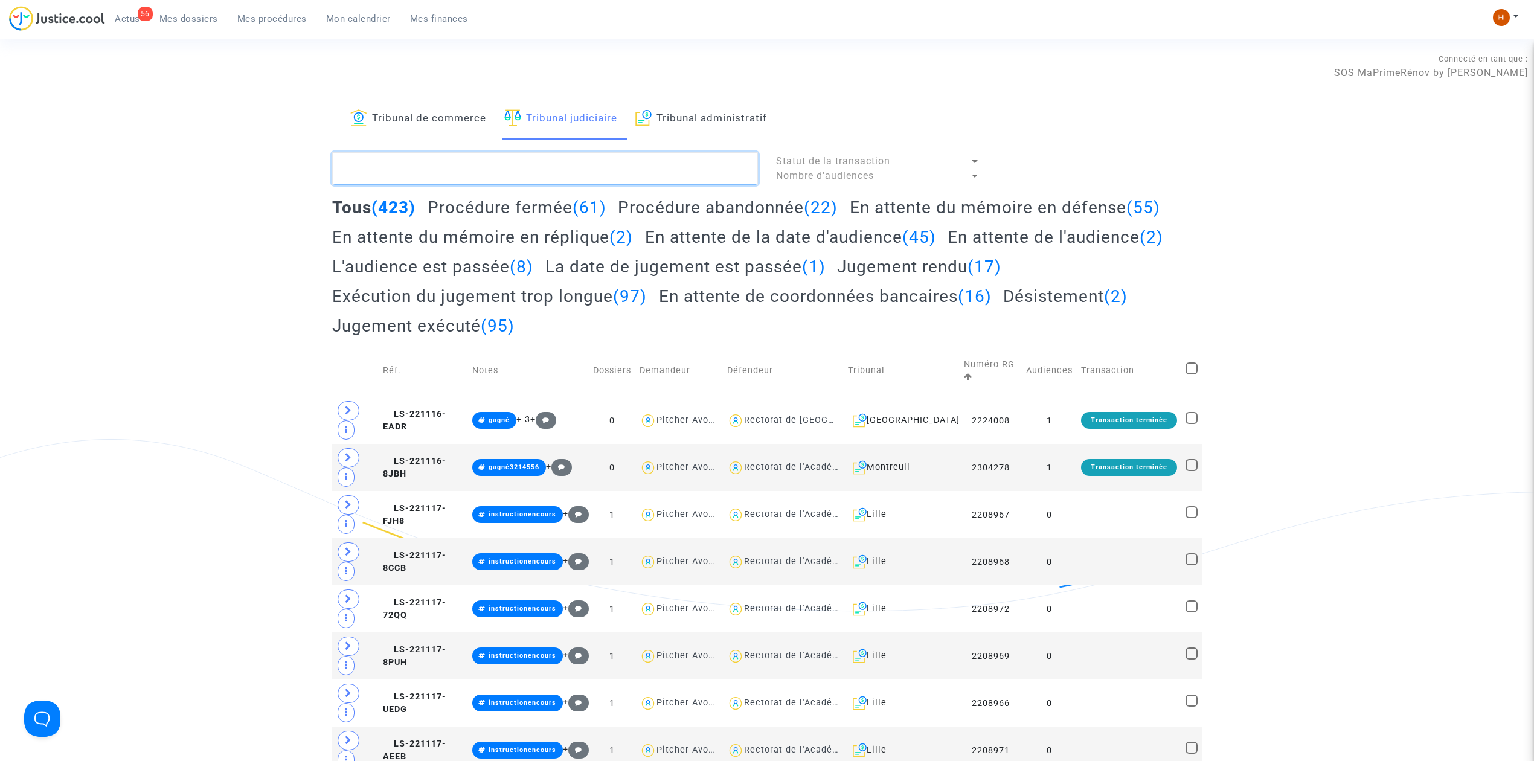
click at [530, 176] on textarea at bounding box center [545, 168] width 426 height 33
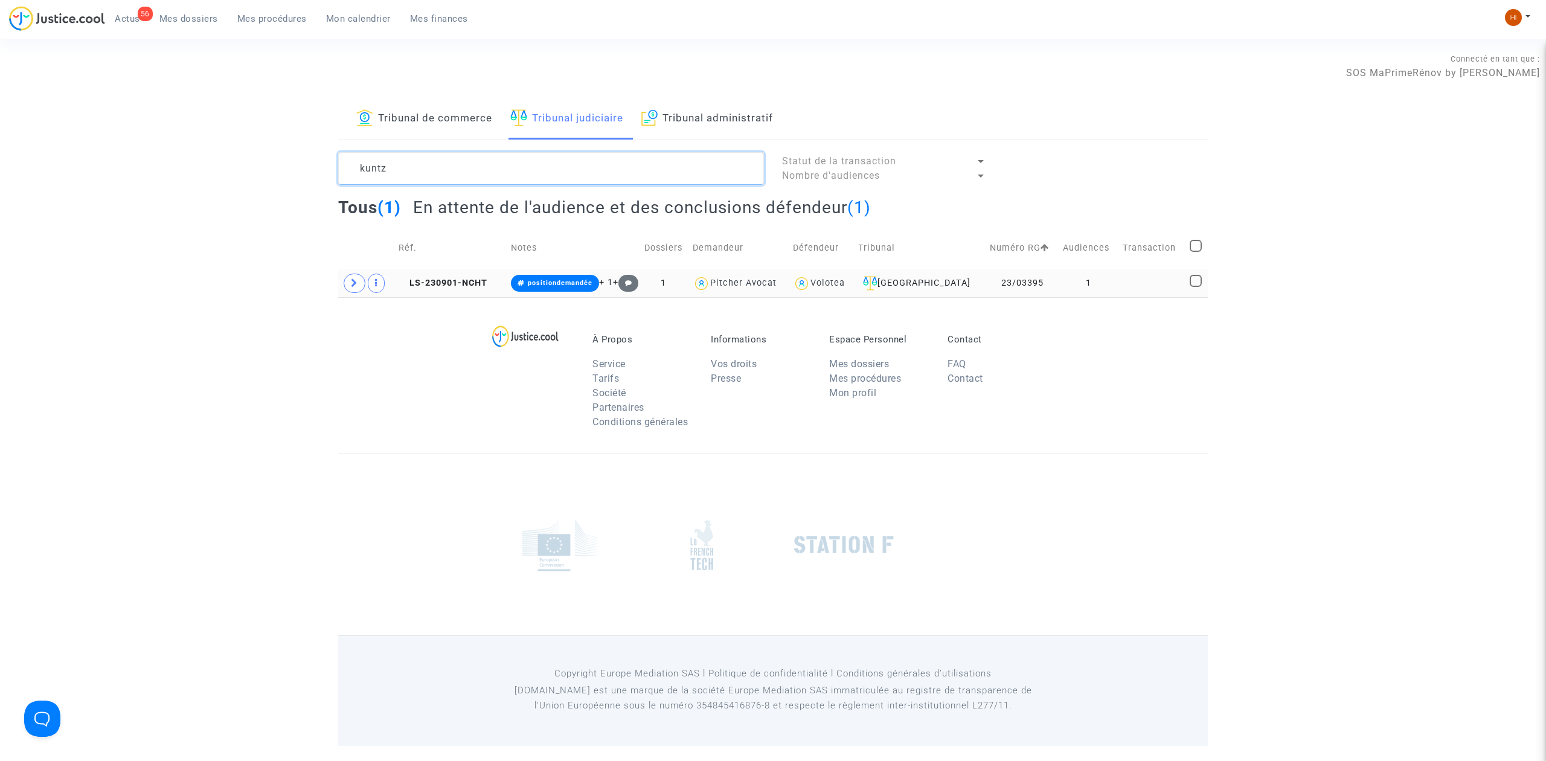
type textarea "kuntz"
click at [1120, 283] on td at bounding box center [1152, 283] width 67 height 28
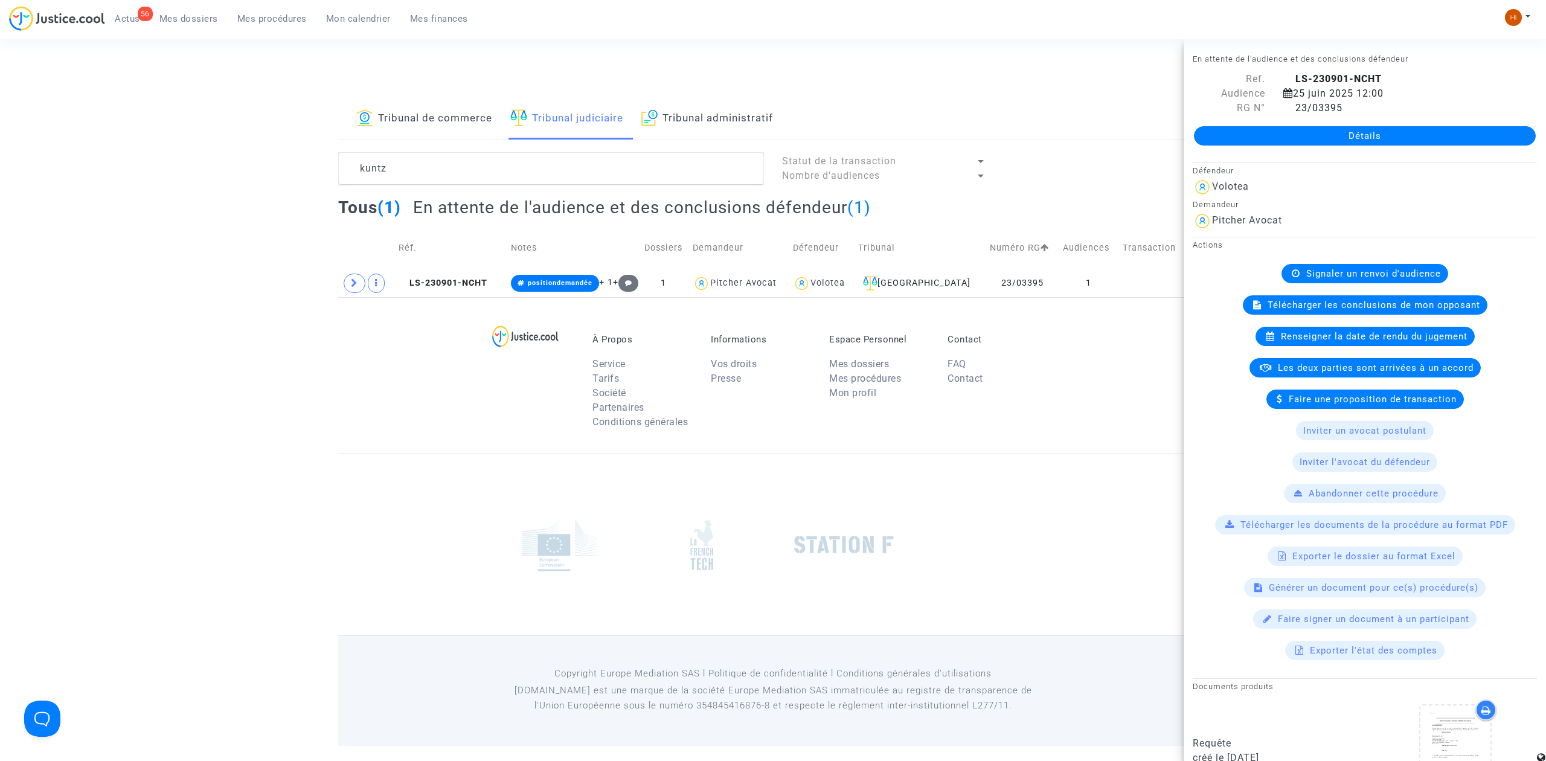
click at [1426, 151] on div "Détails" at bounding box center [1365, 135] width 362 height 41
click at [1429, 130] on link "Détails" at bounding box center [1365, 135] width 342 height 19
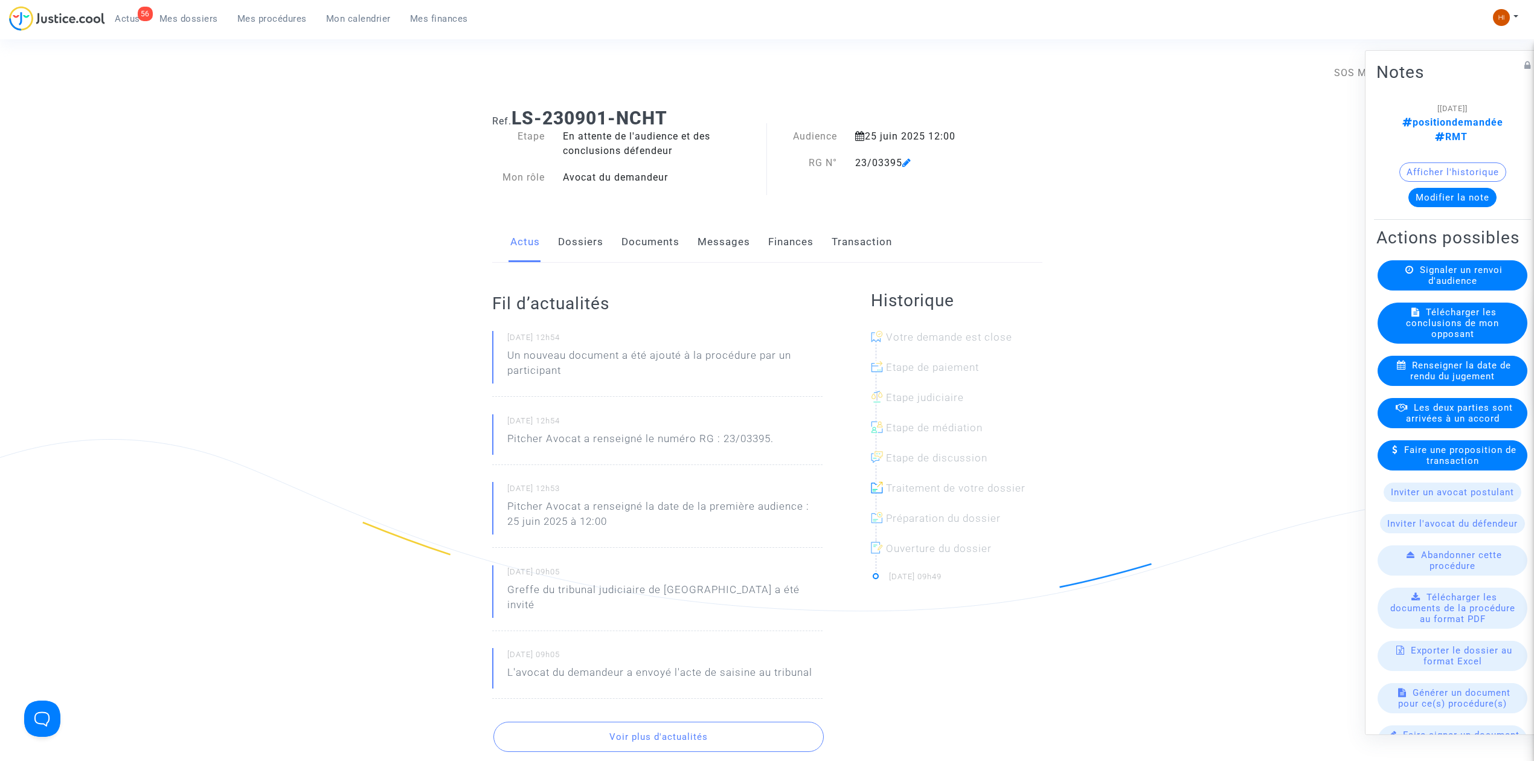
click at [646, 238] on link "Documents" at bounding box center [651, 242] width 58 height 40
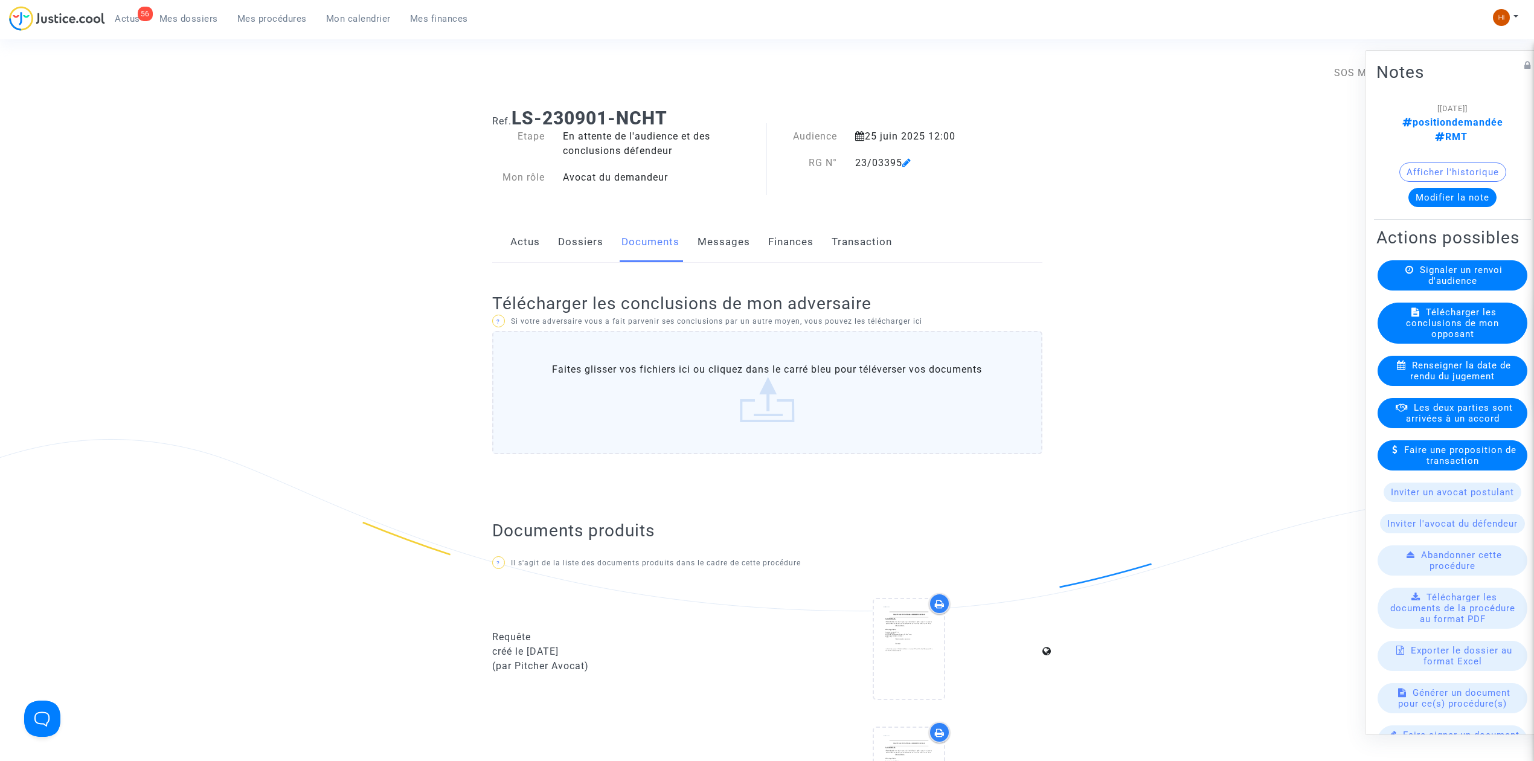
click at [571, 243] on link "Dossiers" at bounding box center [580, 242] width 45 height 40
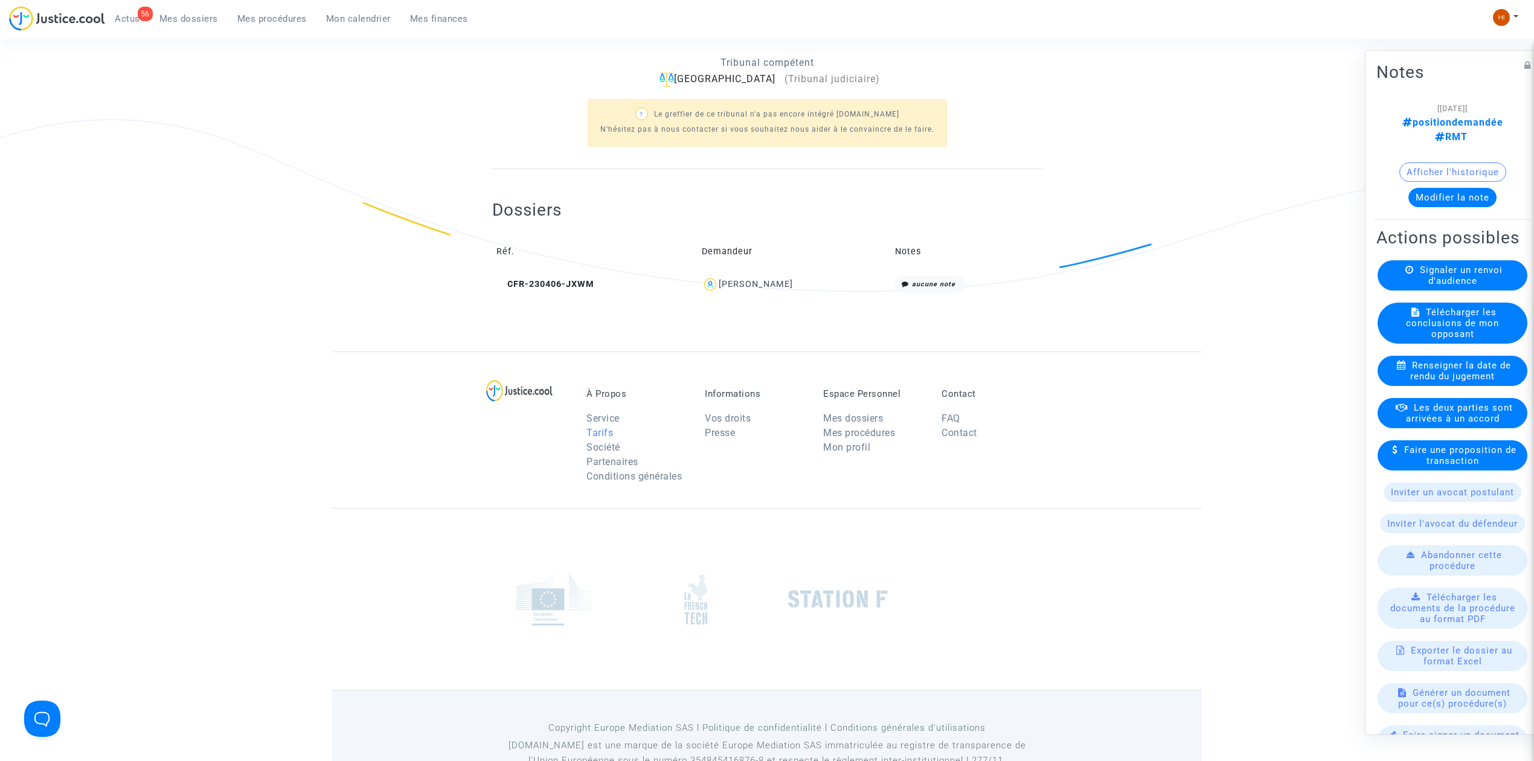
scroll to position [322, 0]
click at [567, 286] on span "CFR-230406-JXWM" at bounding box center [546, 282] width 98 height 10
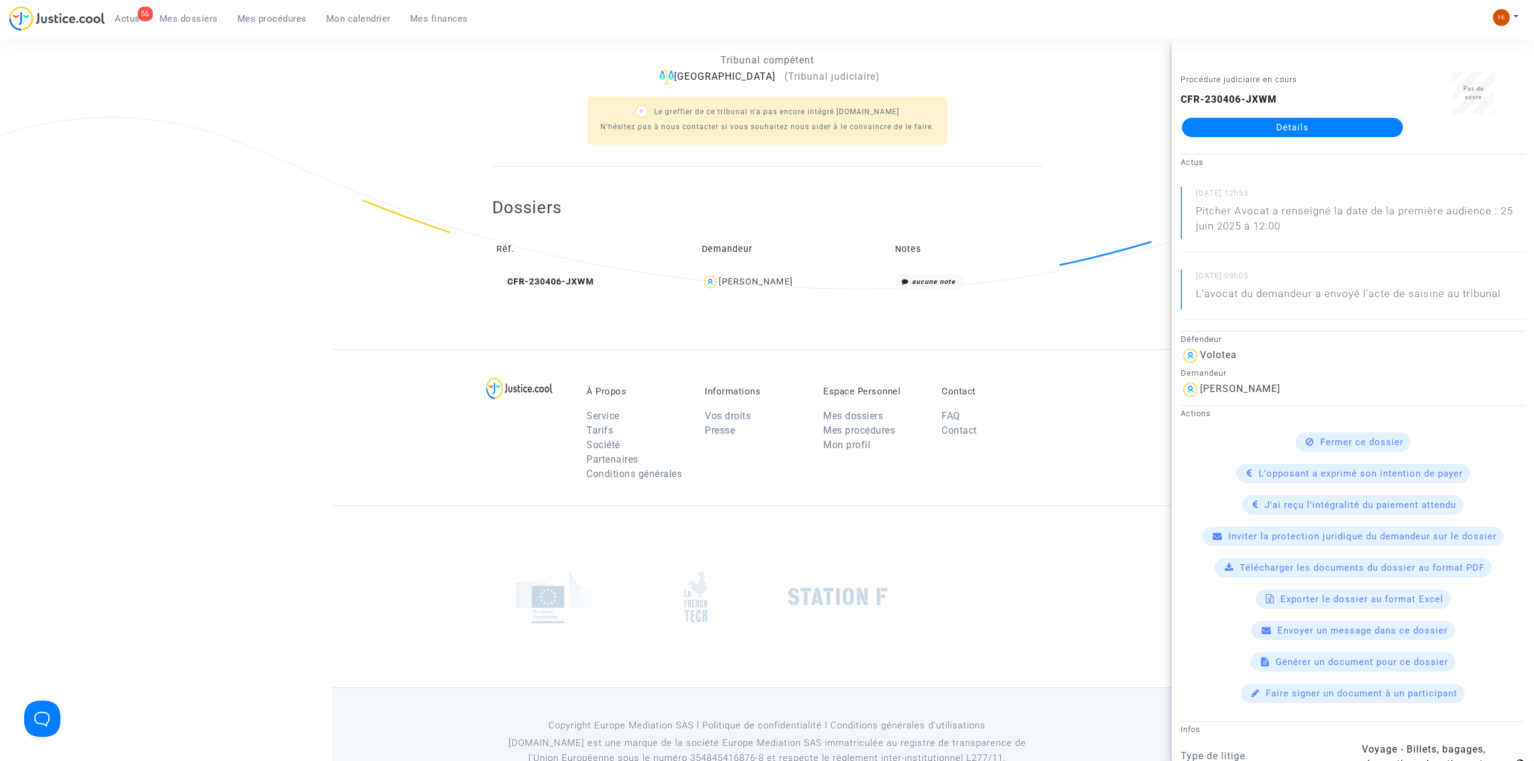
scroll to position [0, 0]
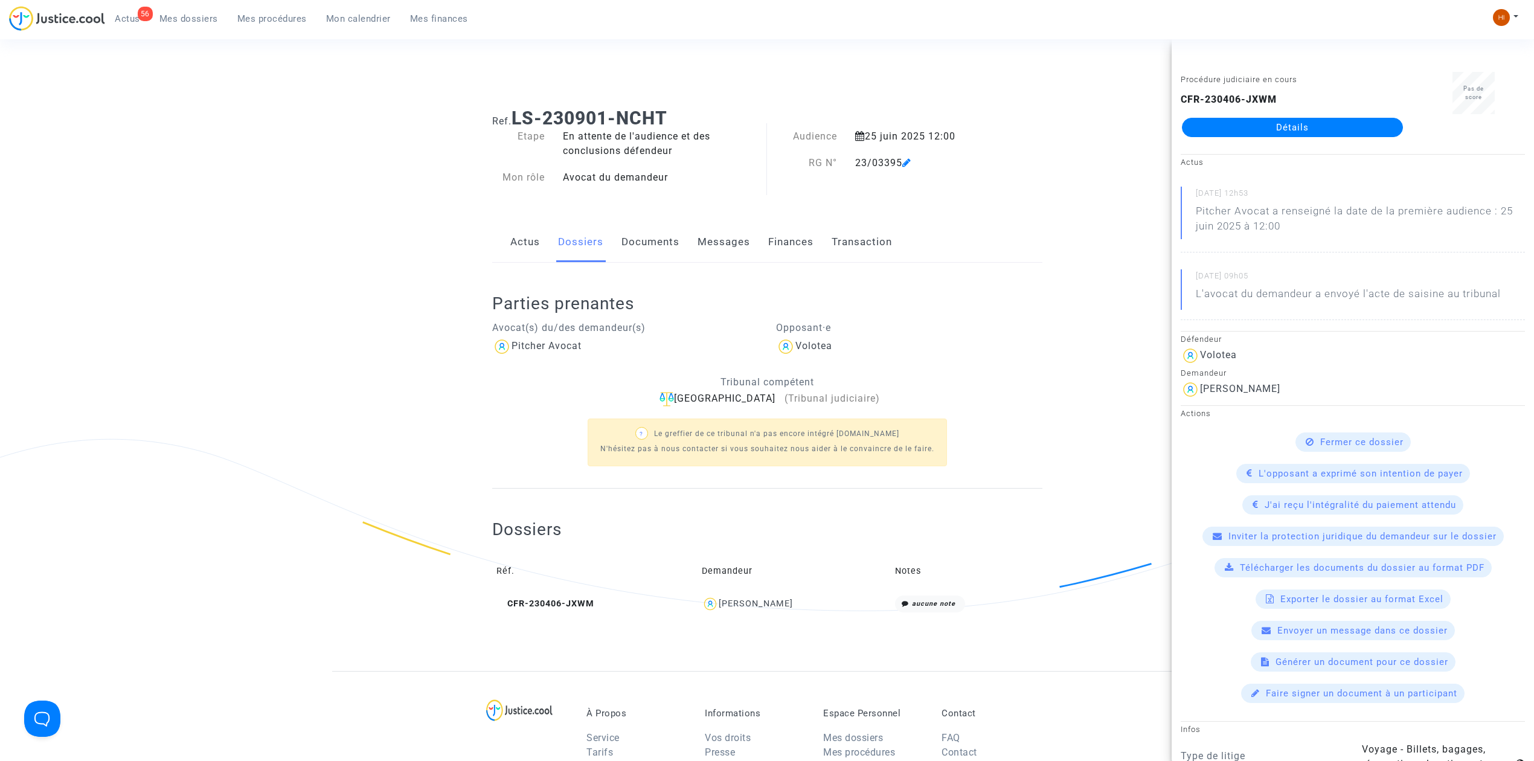
click at [651, 242] on link "Documents" at bounding box center [651, 242] width 58 height 40
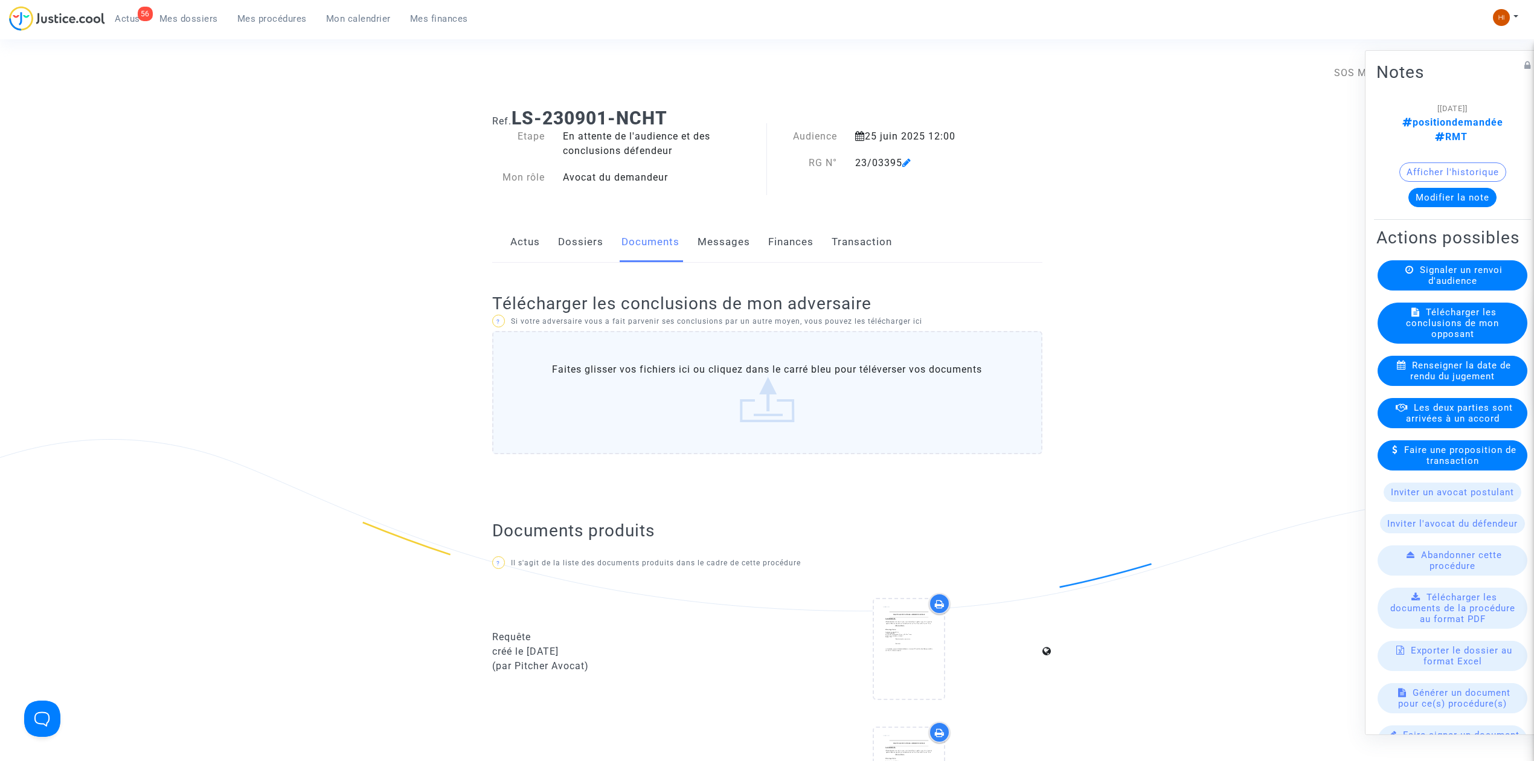
click at [588, 250] on link "Dossiers" at bounding box center [580, 242] width 45 height 40
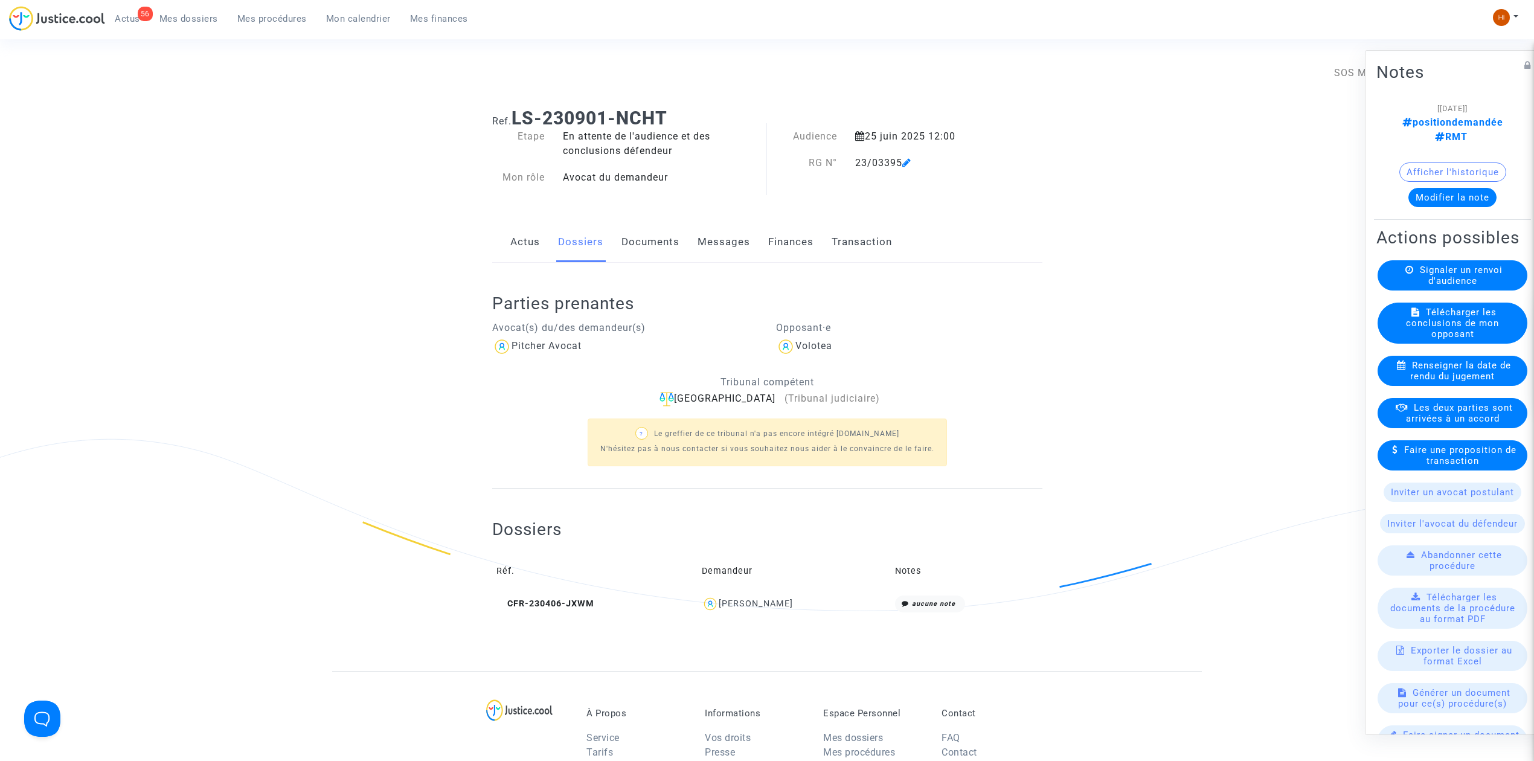
drag, startPoint x: 796, startPoint y: 620, endPoint x: 757, endPoint y: 622, distance: 39.3
click at [757, 622] on div "Dossiers Réf. Demandeur Notes CFR-230406-JXWM [PERSON_NAME] aucune note" at bounding box center [767, 559] width 550 height 141
click at [641, 248] on link "Documents" at bounding box center [651, 242] width 58 height 40
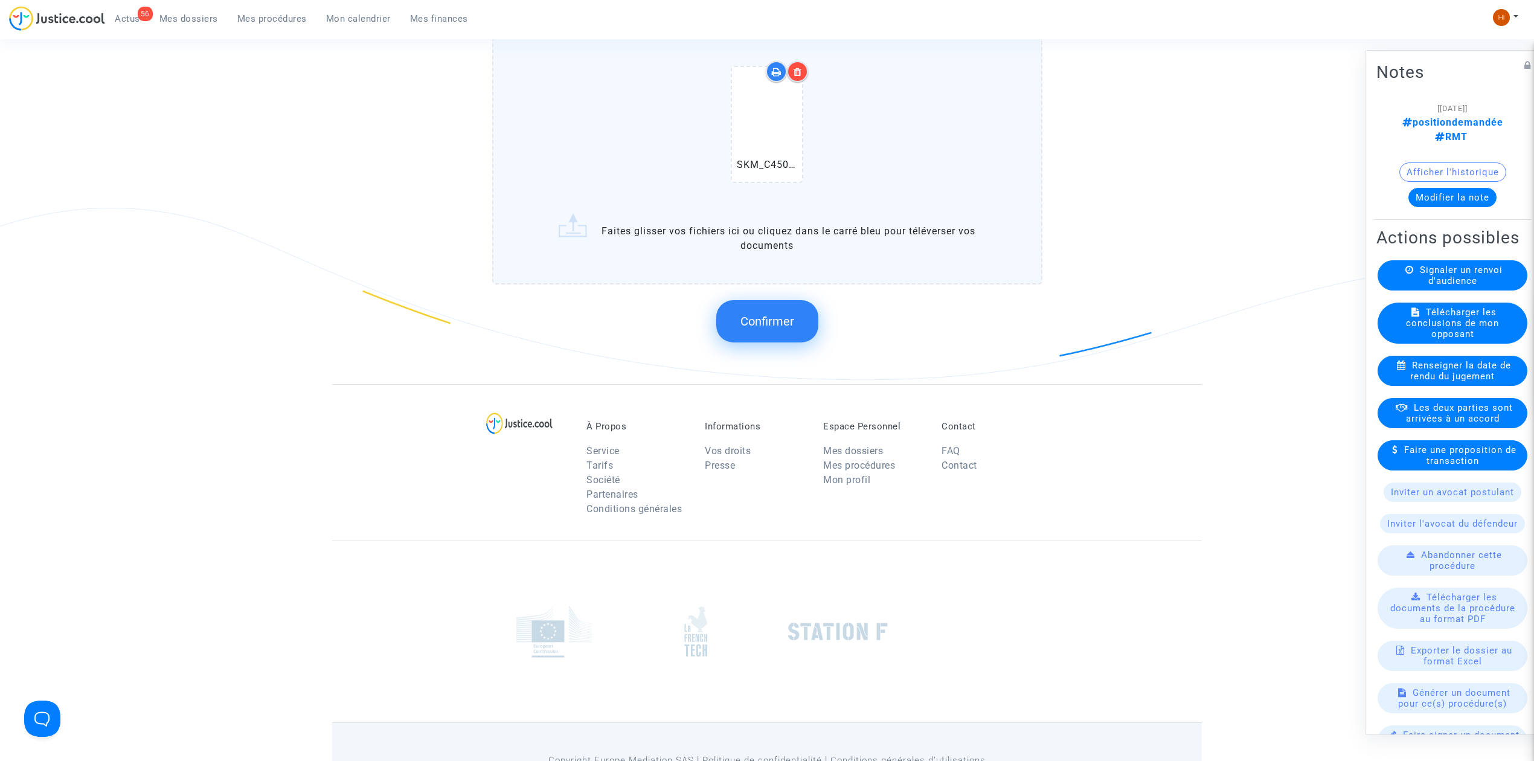
scroll to position [1087, 0]
click at [738, 306] on button "Confirmer" at bounding box center [767, 319] width 102 height 42
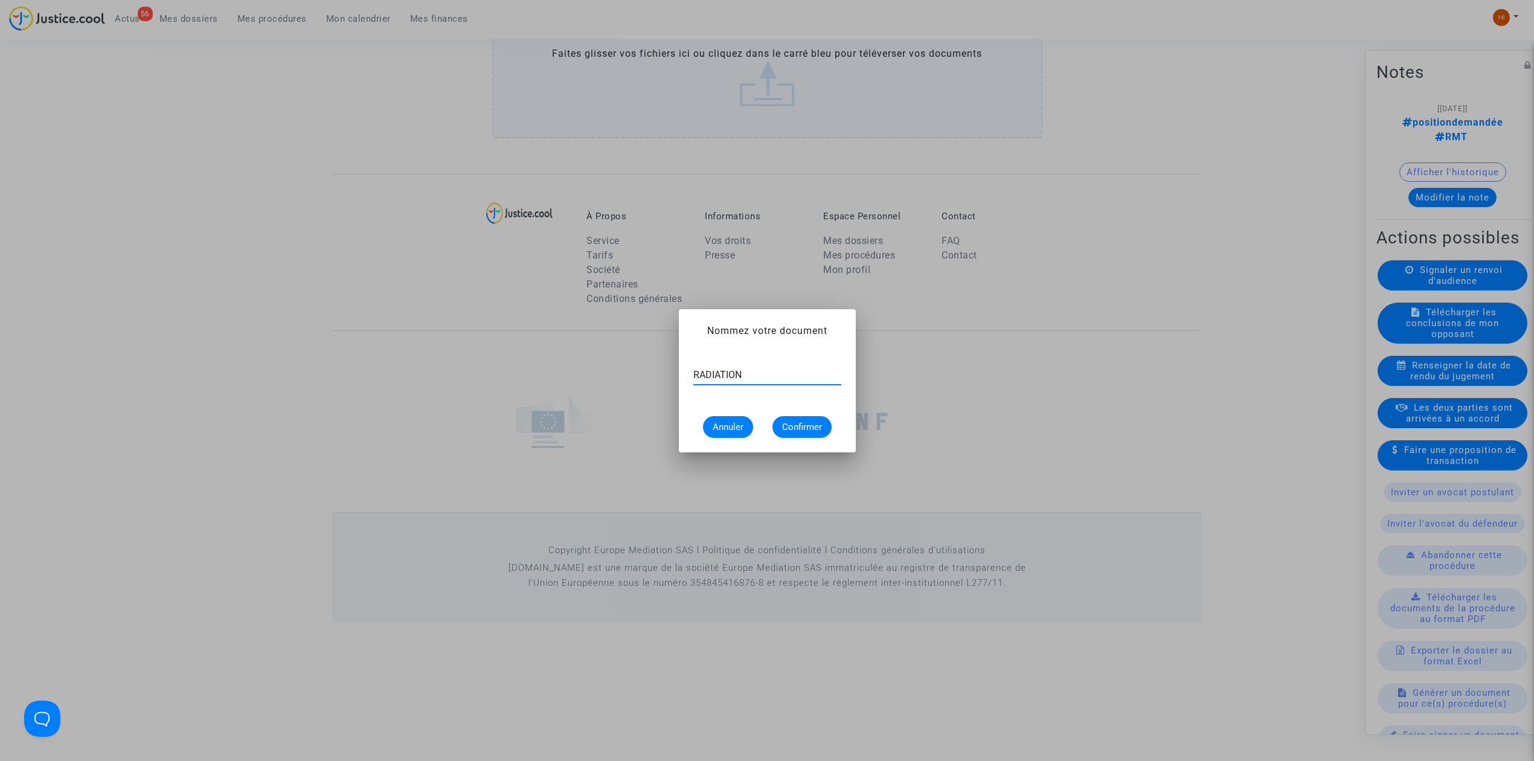
type input "RADIATION"
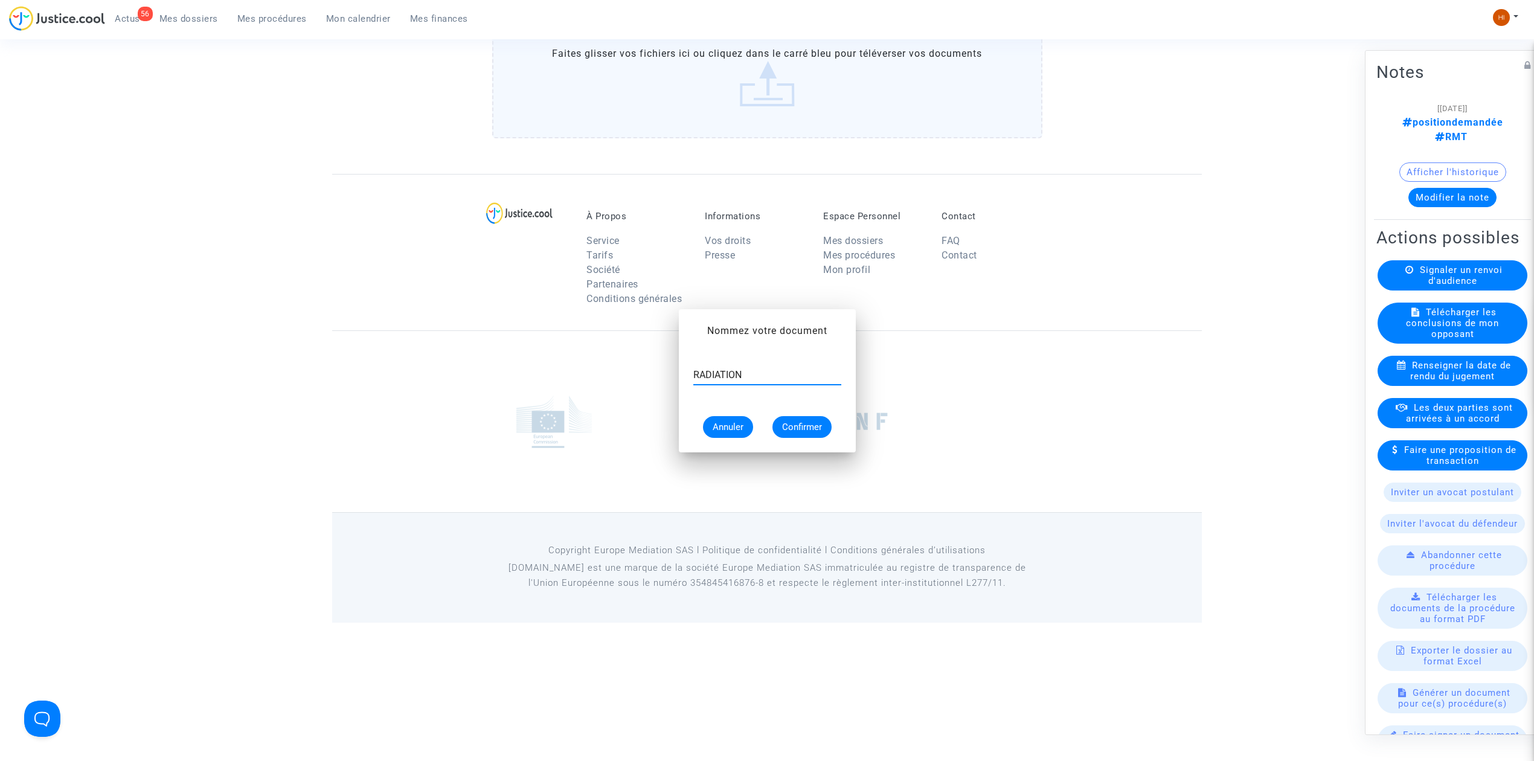
scroll to position [945, 0]
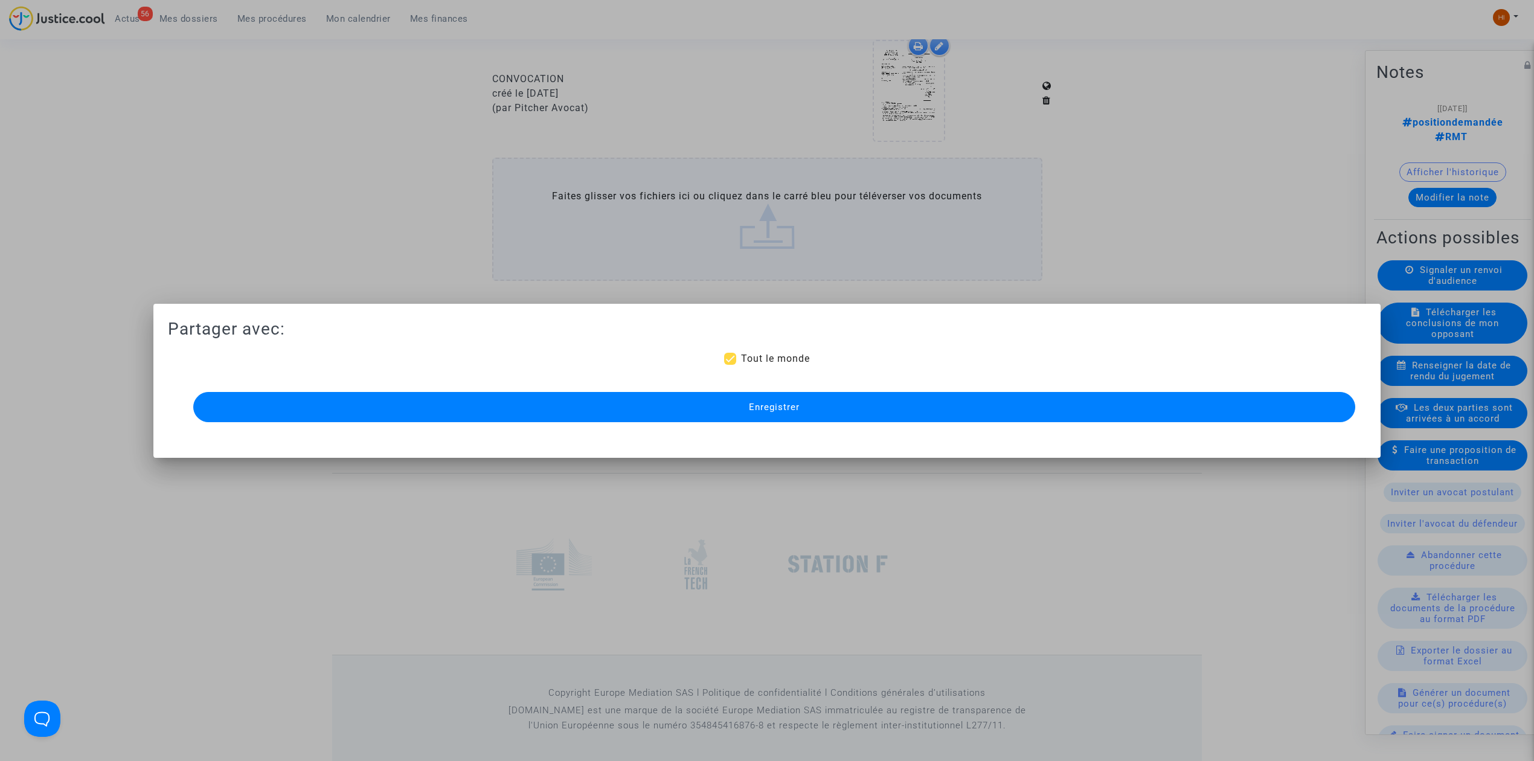
click at [851, 397] on button "Enregistrer" at bounding box center [774, 407] width 1162 height 30
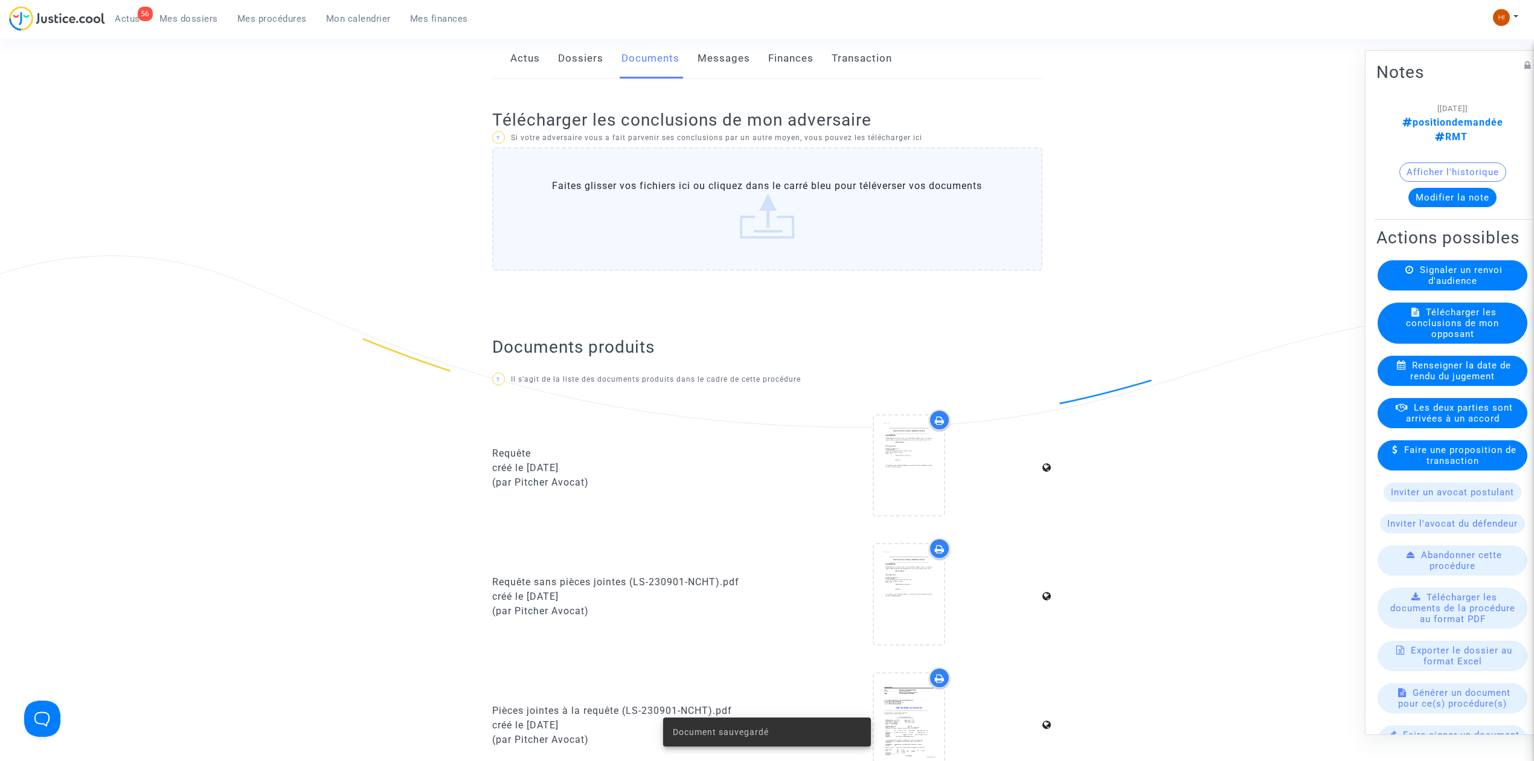
scroll to position [0, 0]
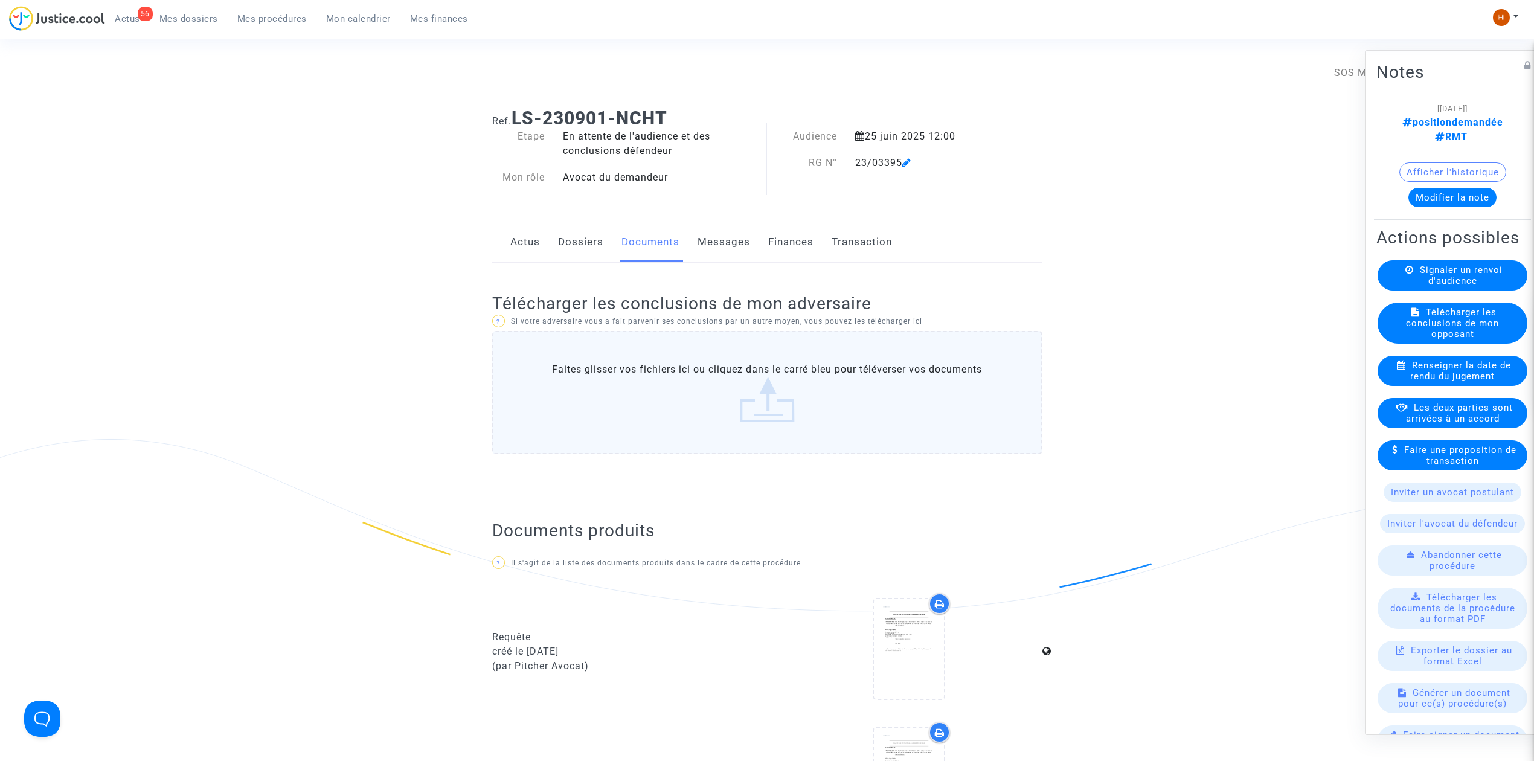
click at [577, 235] on link "Dossiers" at bounding box center [580, 242] width 45 height 40
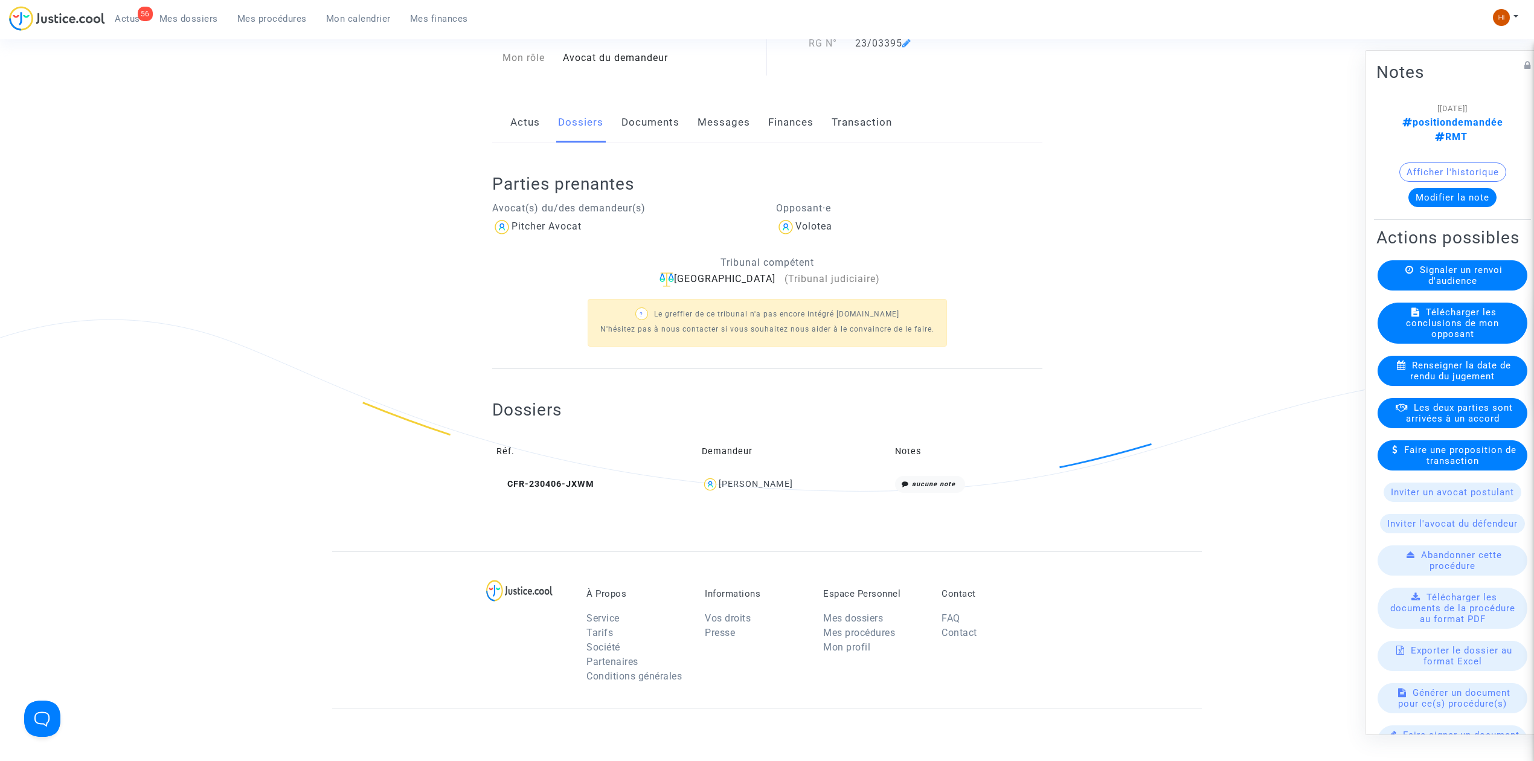
scroll to position [360, 0]
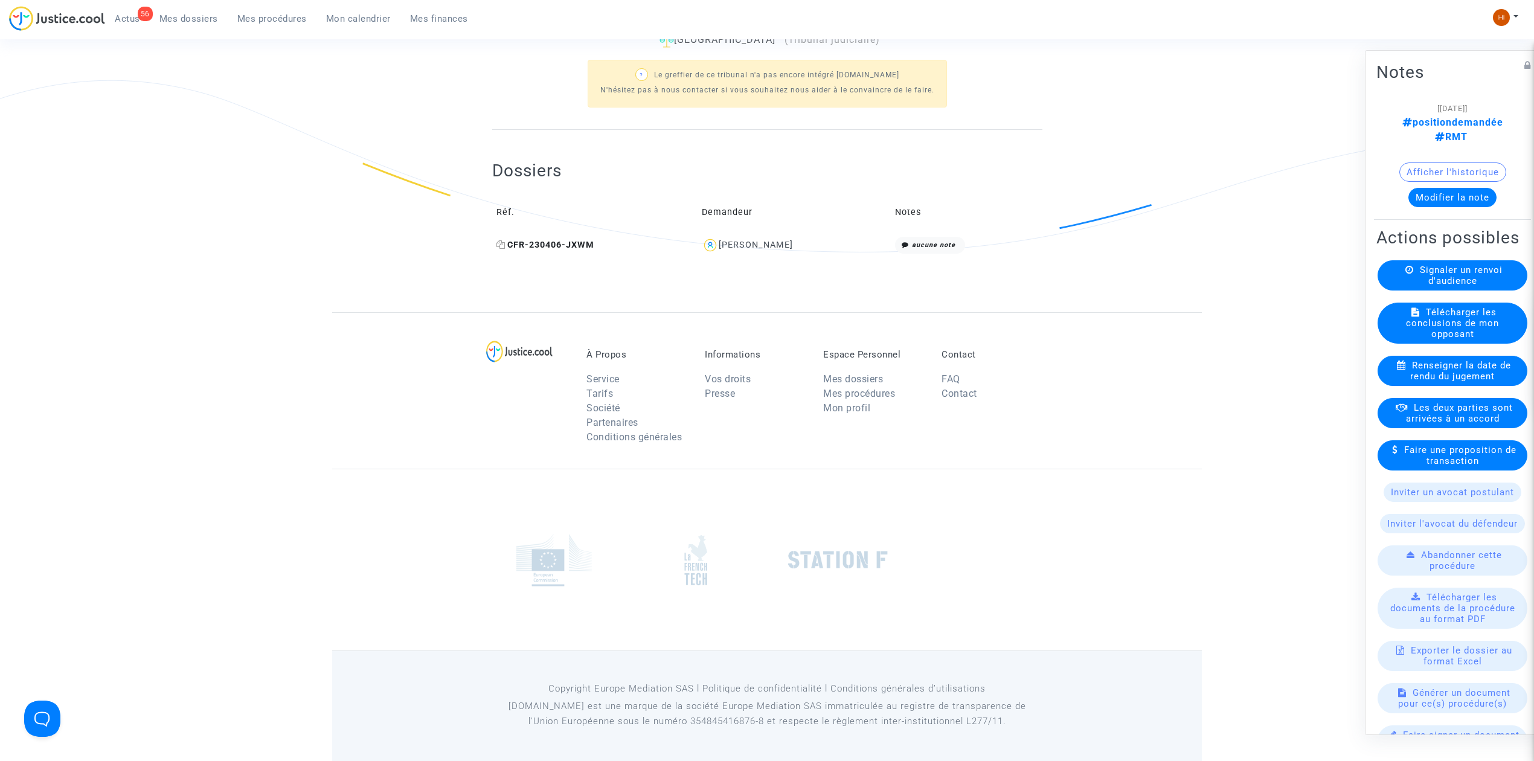
click at [501, 242] on icon at bounding box center [501, 244] width 9 height 8
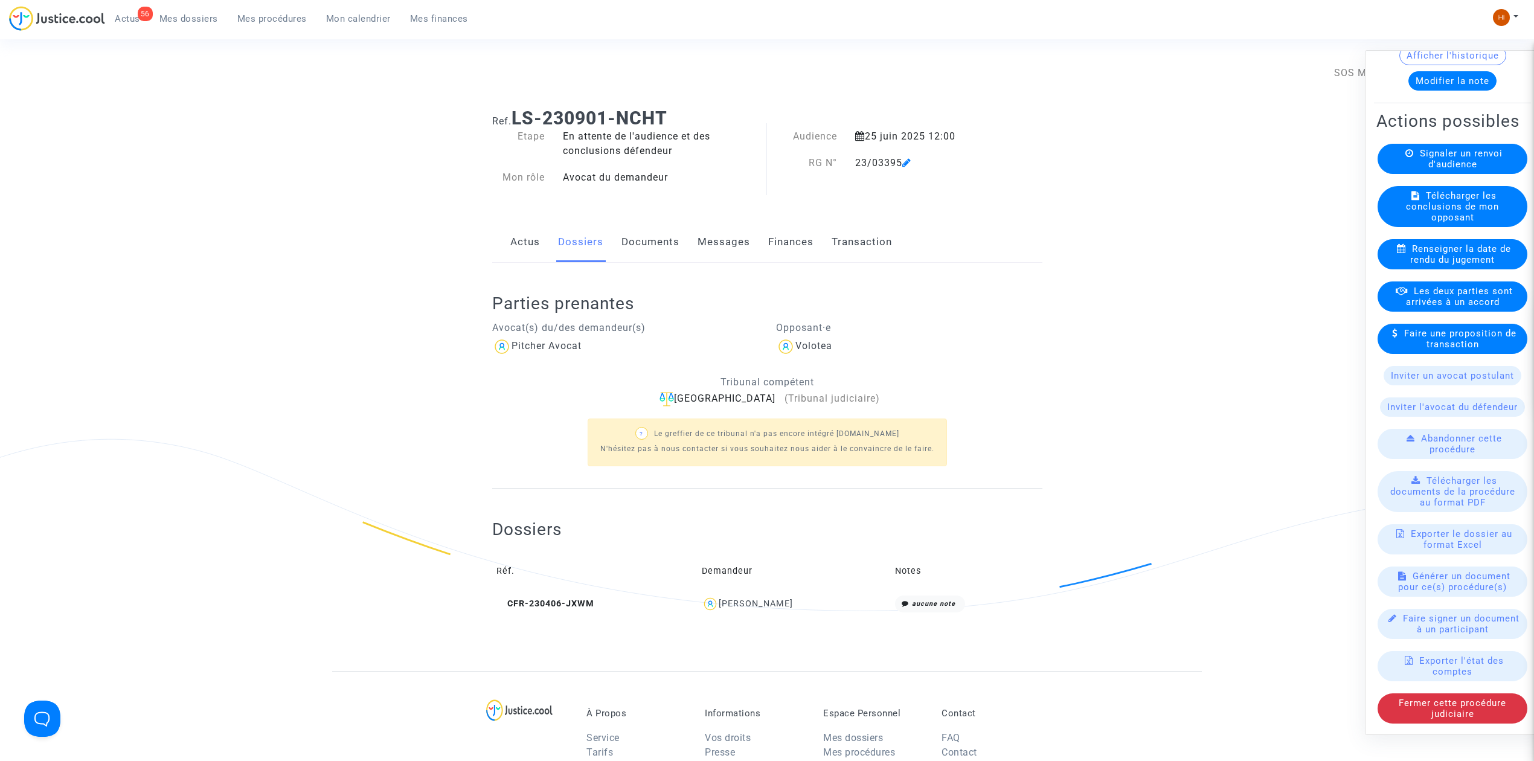
scroll to position [161, 0]
drag, startPoint x: 654, startPoint y: 115, endPoint x: 517, endPoint y: 118, distance: 136.6
click at [517, 118] on h1 "Ref. LS-230901-NCHT" at bounding box center [767, 119] width 550 height 22
copy b "LS-230901-NCHT"
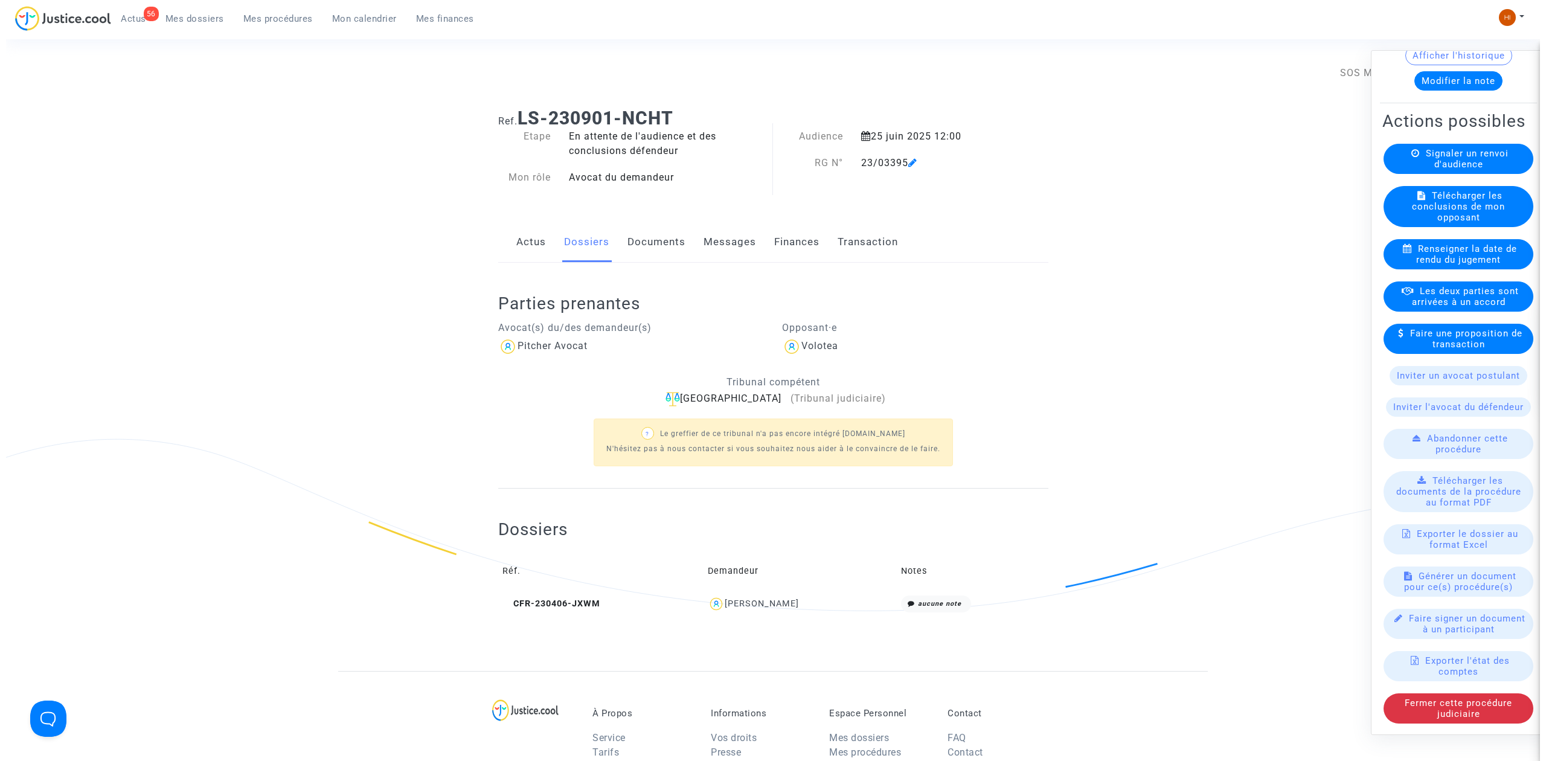
scroll to position [163, 0]
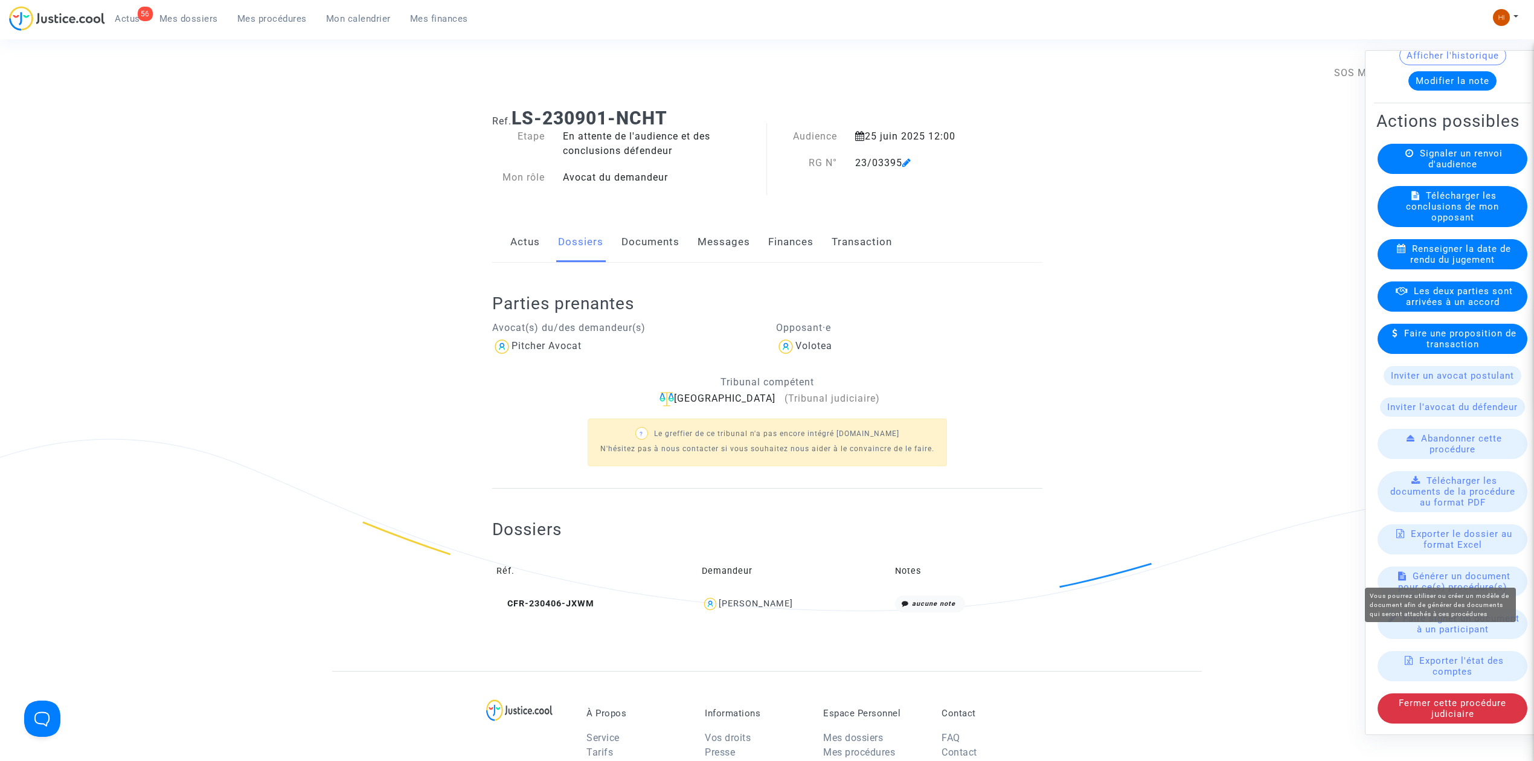
click at [1453, 575] on span "Générer un document pour ce(s) procédure(s)" at bounding box center [1454, 582] width 112 height 22
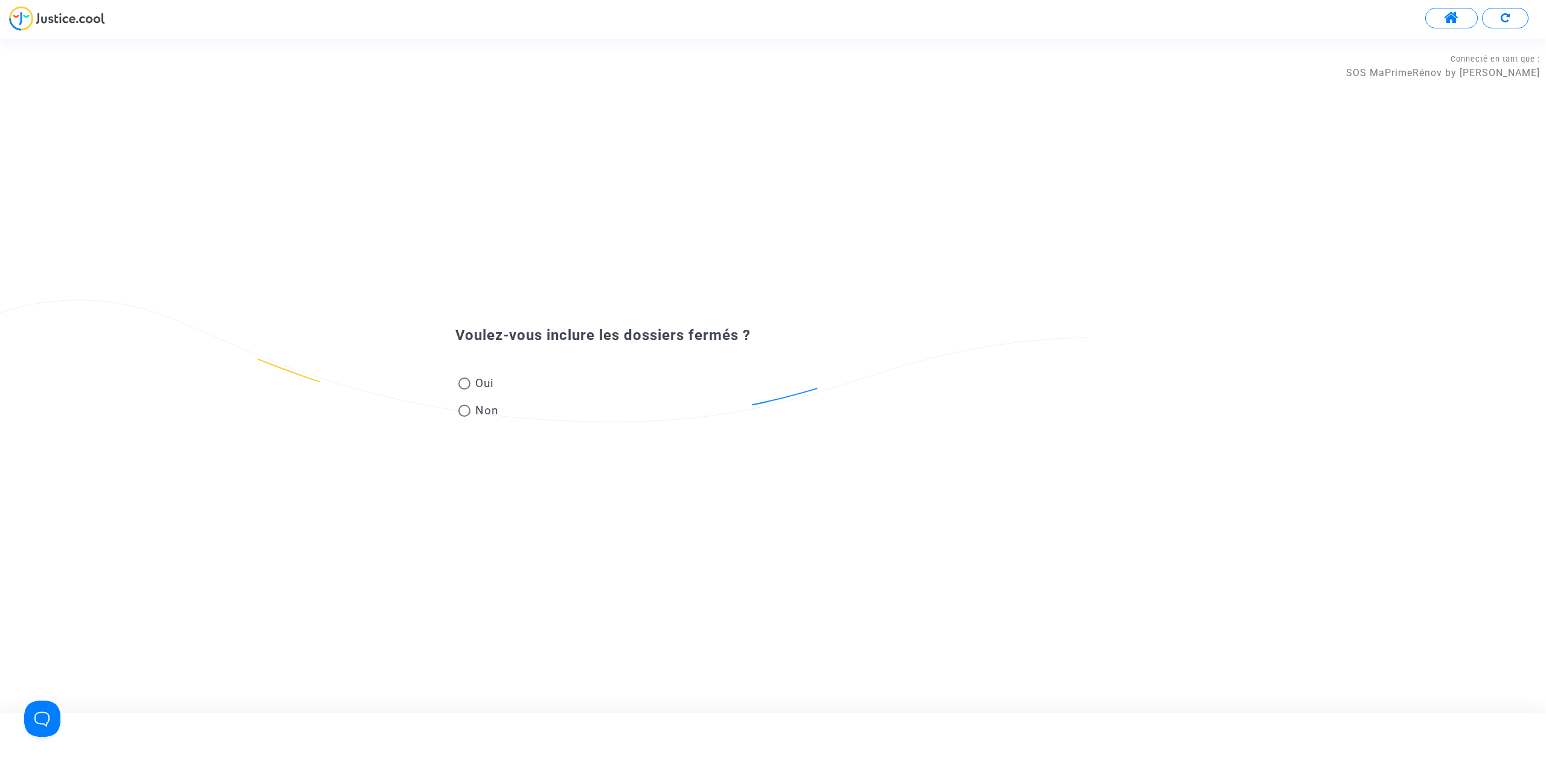
click at [460, 414] on span at bounding box center [464, 411] width 12 height 12
click at [464, 417] on input "Non" at bounding box center [464, 417] width 1 height 1
radio input "true"
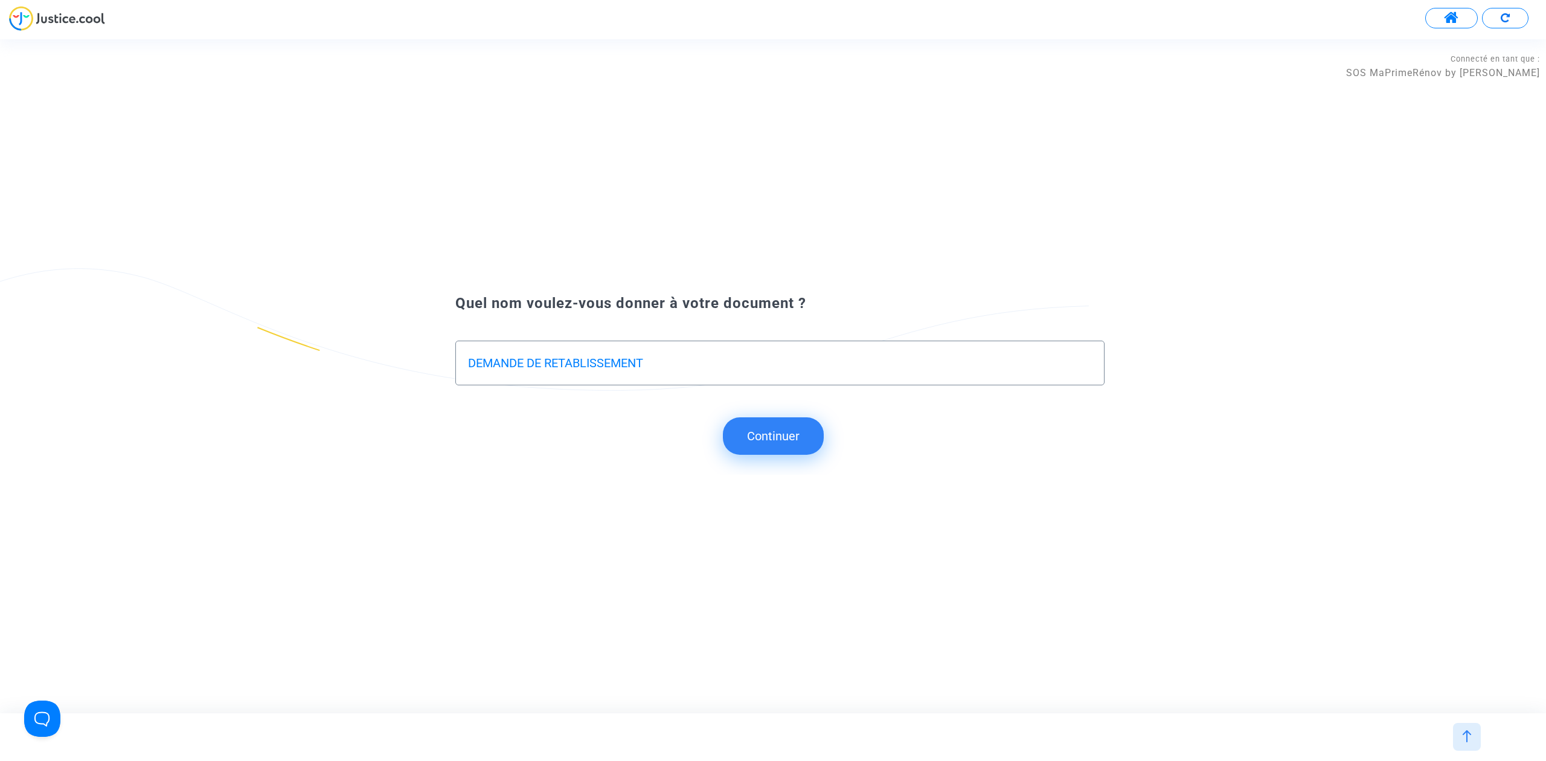
type input "DEMANDE DE RETABLISSEMENT"
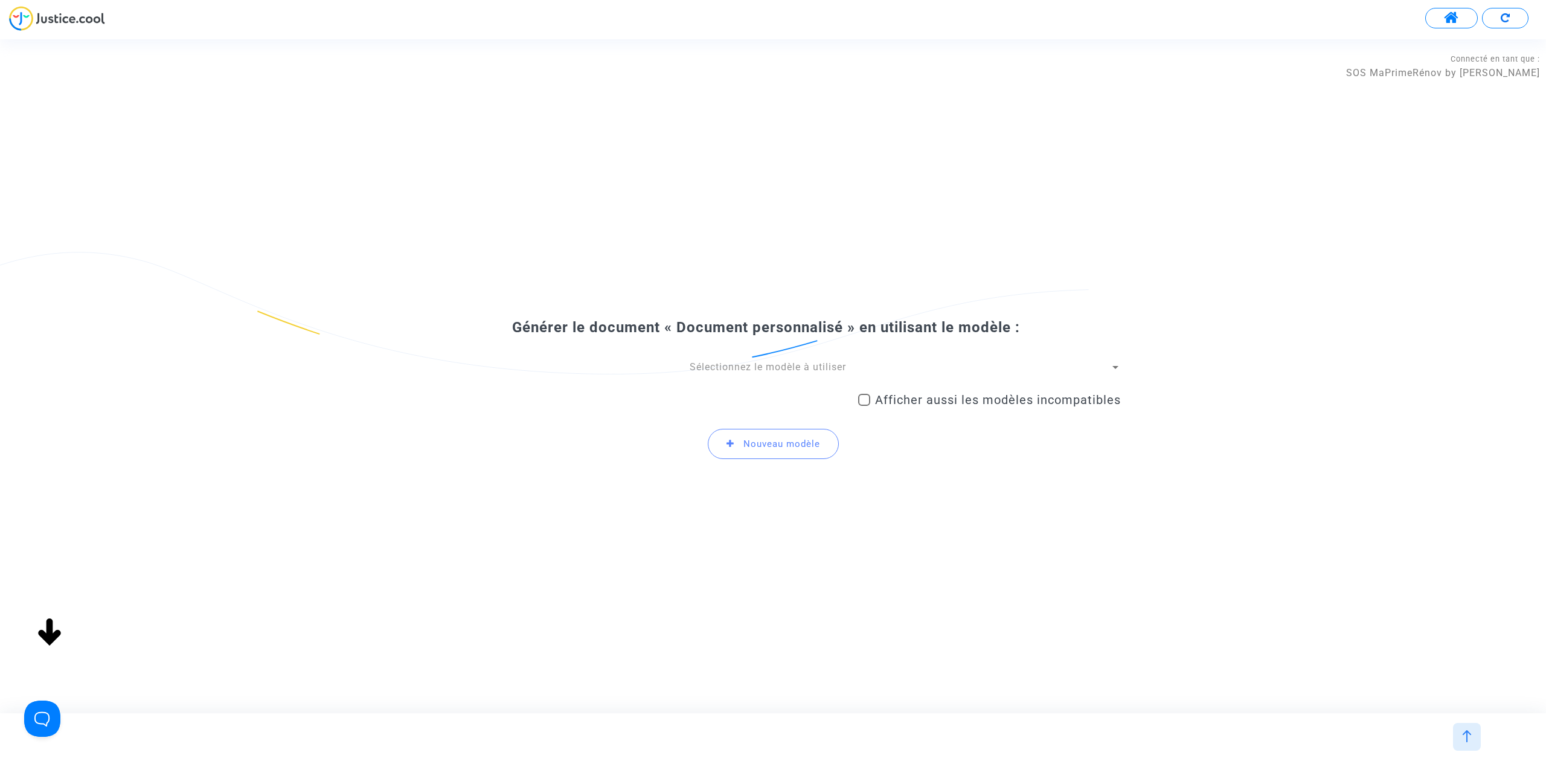
click at [745, 368] on span "Sélectionnez le modèle à utiliser" at bounding box center [768, 366] width 156 height 11
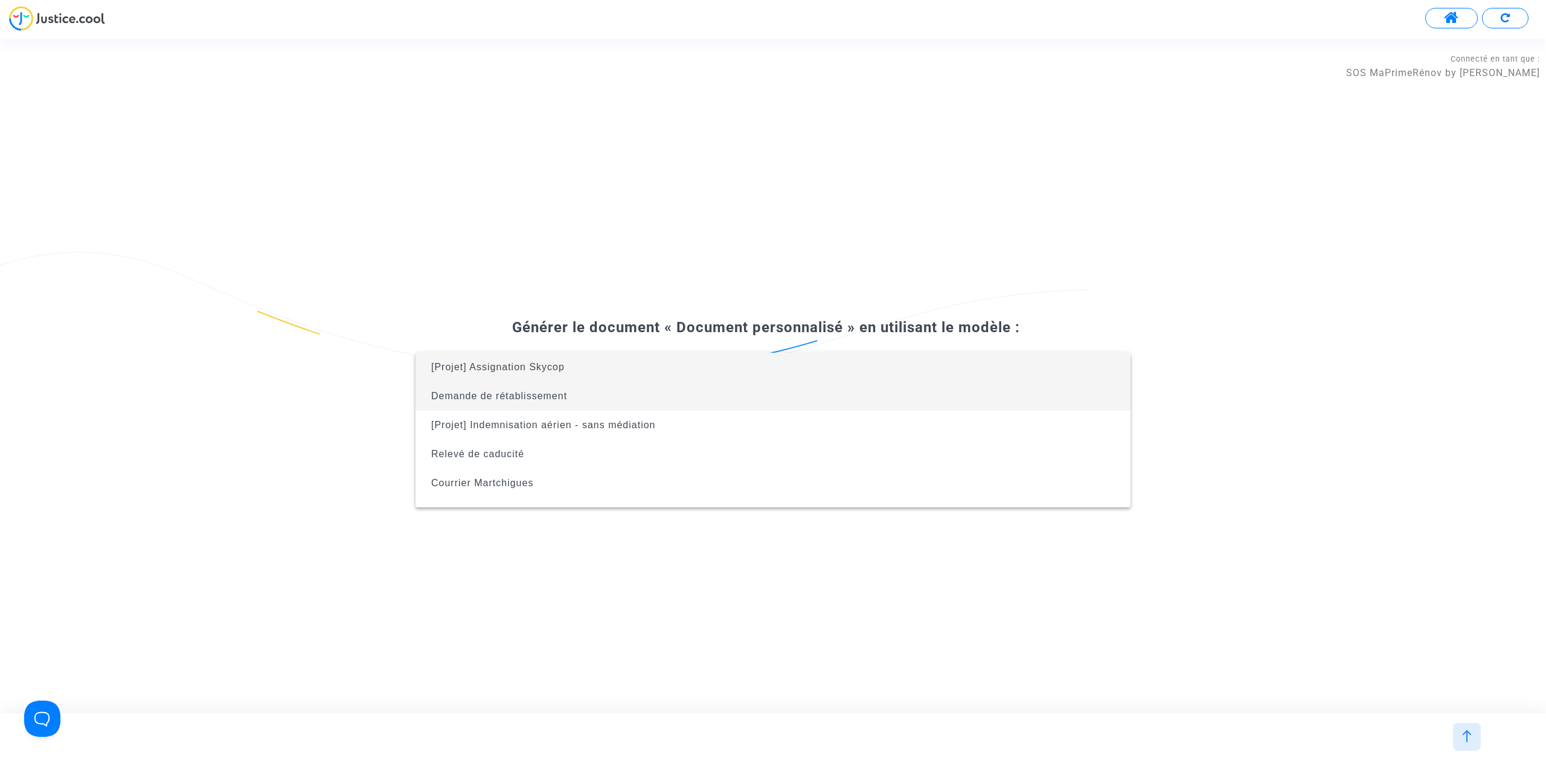
click at [725, 407] on span "Demande de rétablissement" at bounding box center [773, 396] width 696 height 29
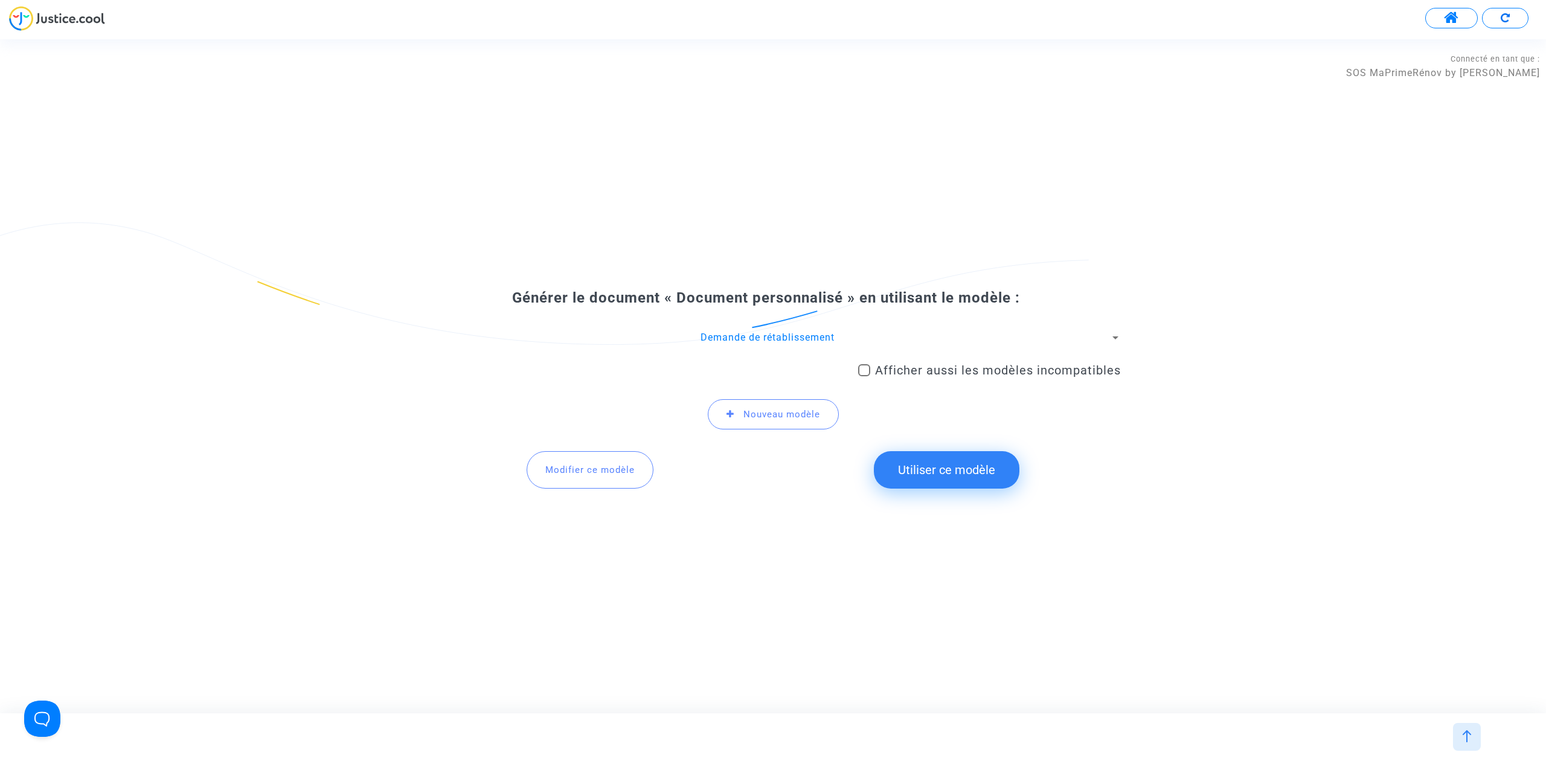
click at [969, 468] on button "Utiliser ce modèle" at bounding box center [947, 469] width 146 height 37
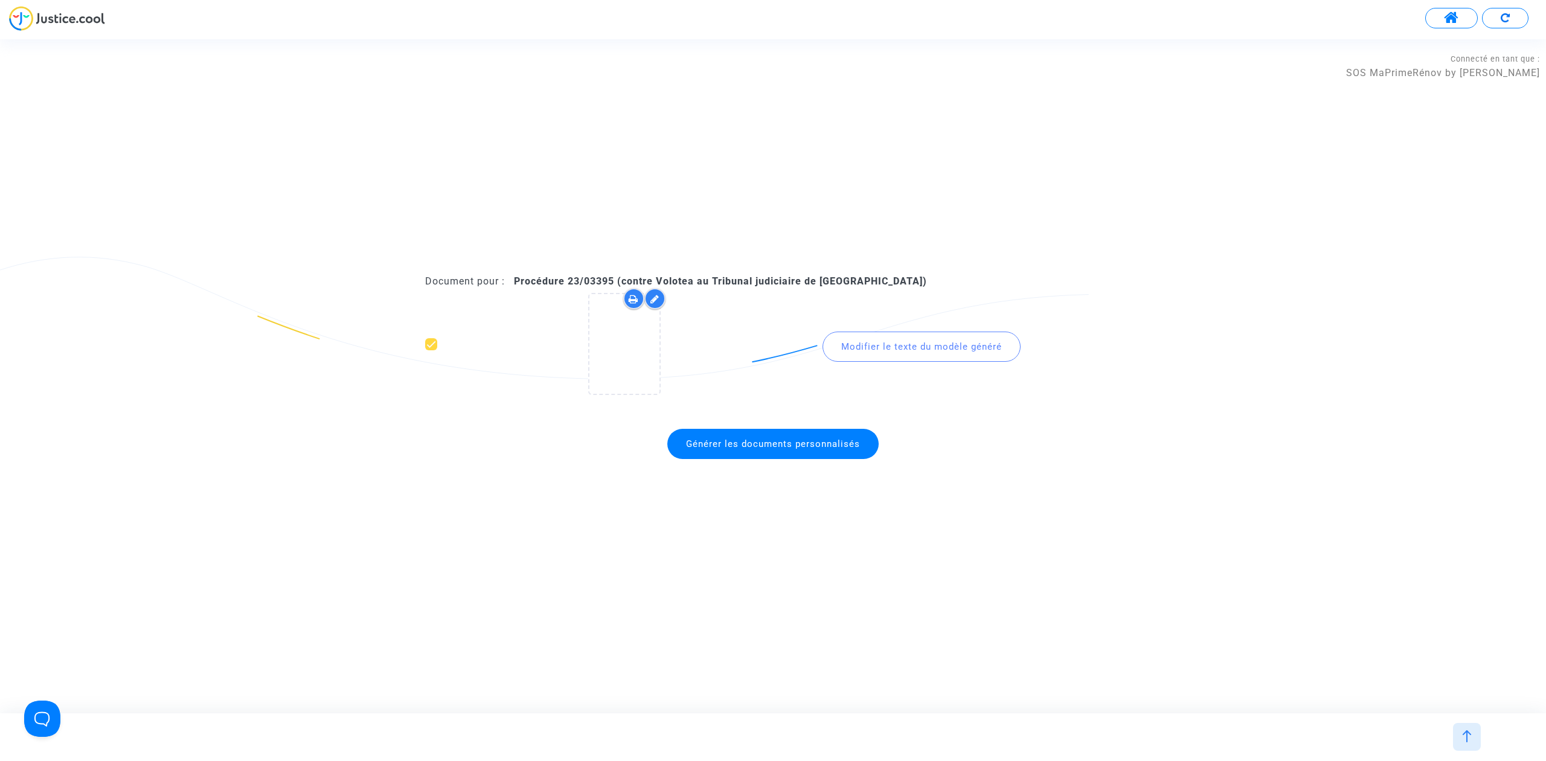
click at [735, 434] on span "Générer les documents personnalisés" at bounding box center [772, 444] width 211 height 30
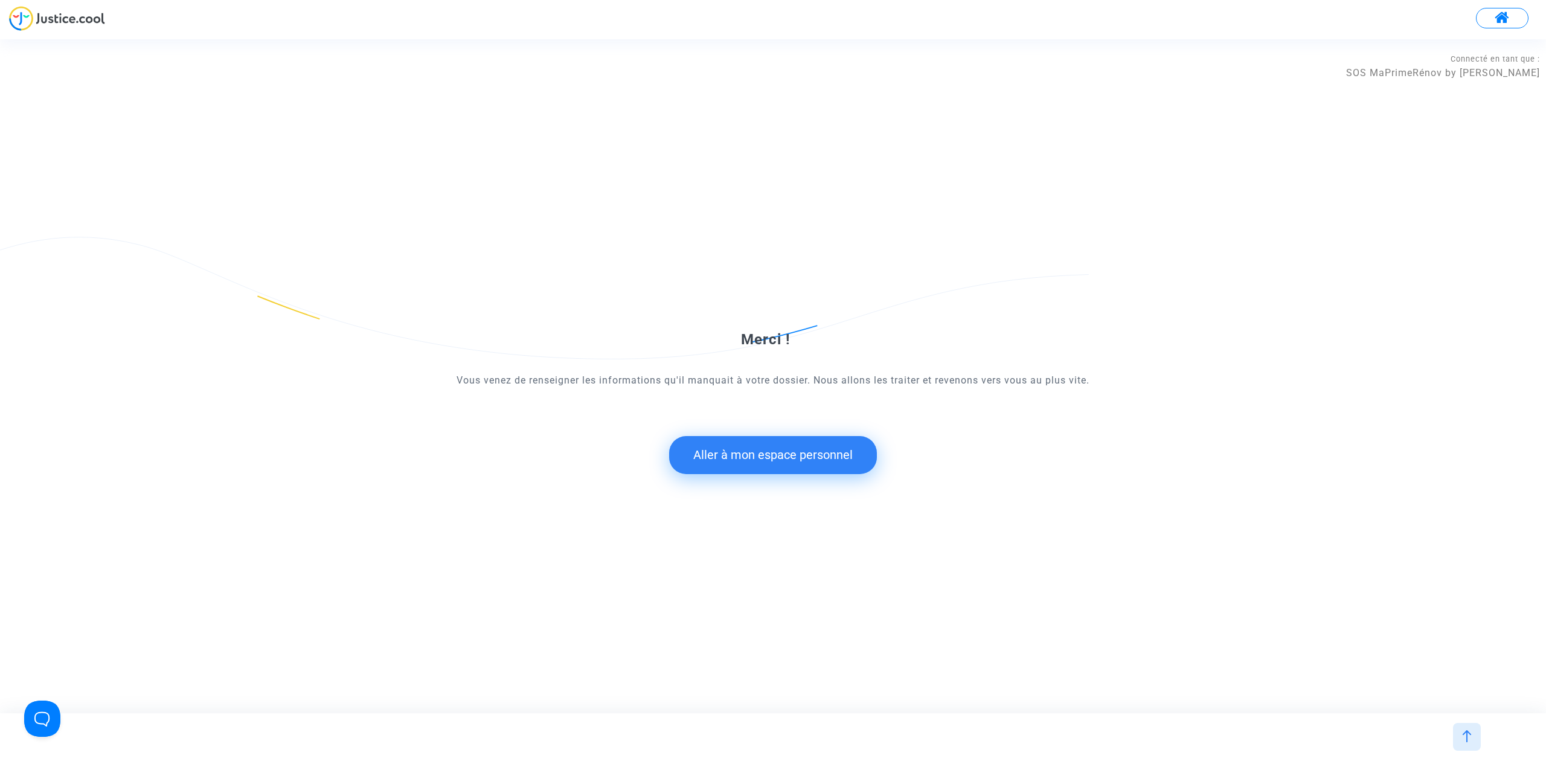
click at [786, 447] on button "Aller à mon espace personnel" at bounding box center [773, 454] width 208 height 37
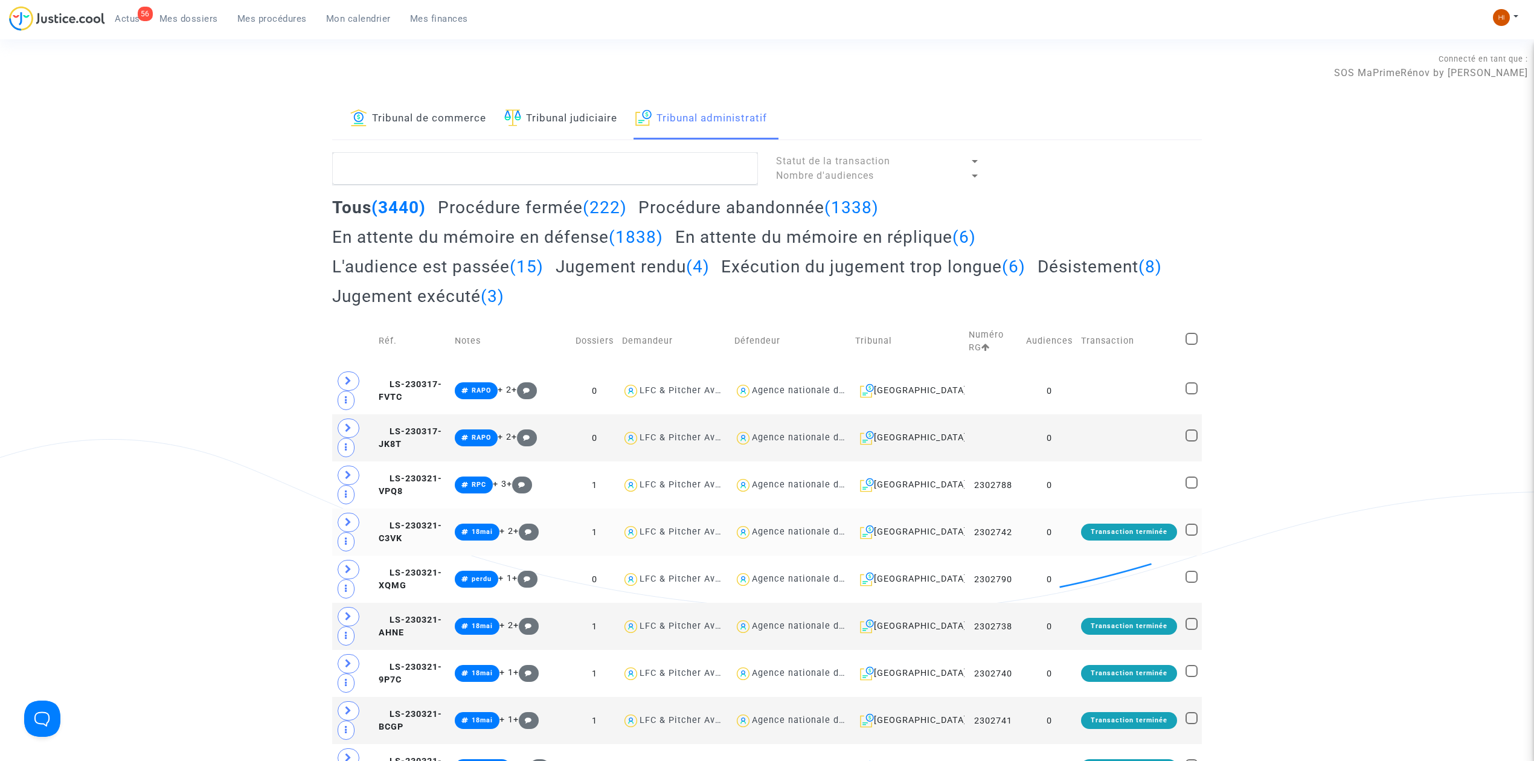
click at [1042, 547] on td "0" at bounding box center [1049, 532] width 55 height 47
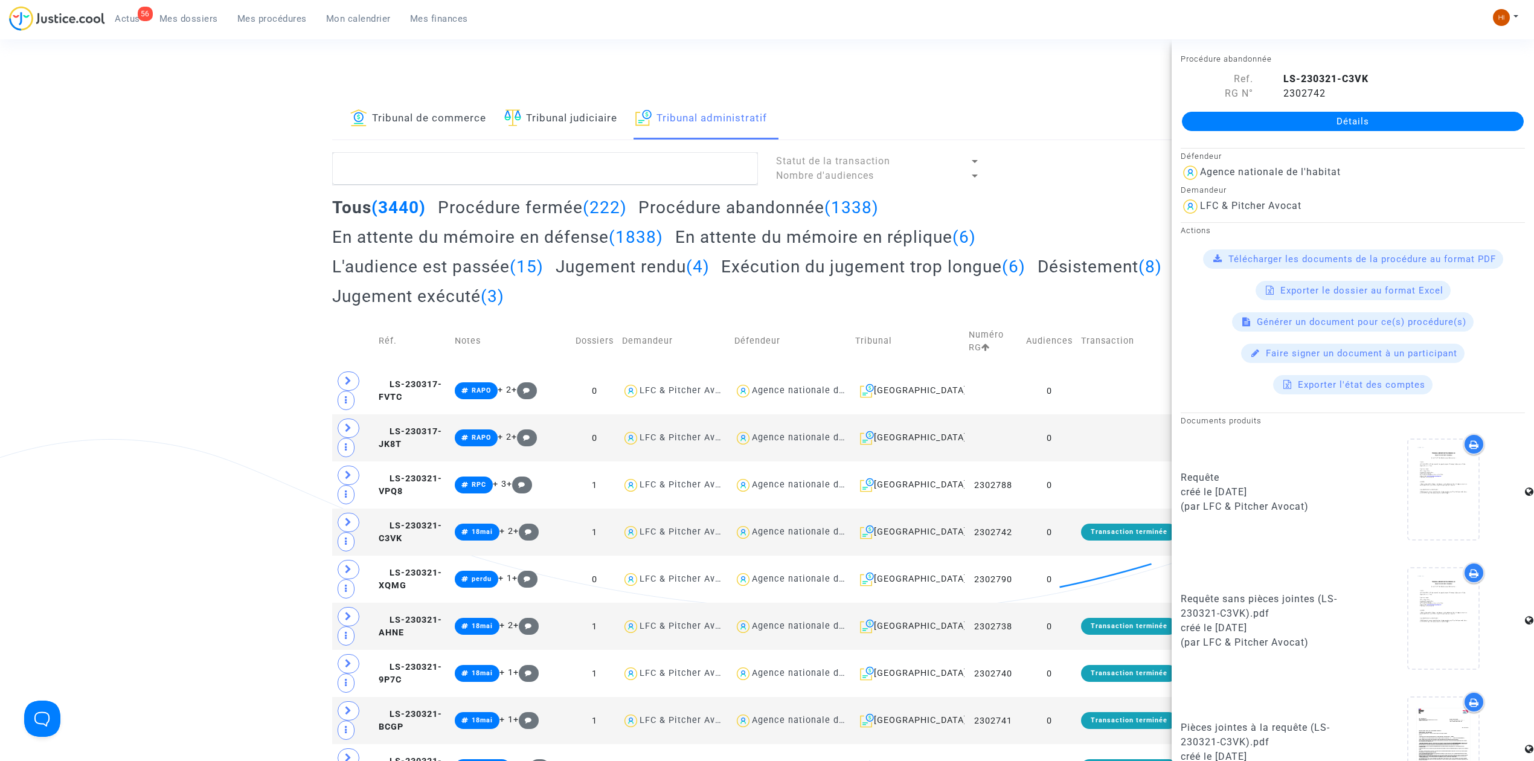
click at [1340, 129] on link "Détails" at bounding box center [1353, 121] width 342 height 19
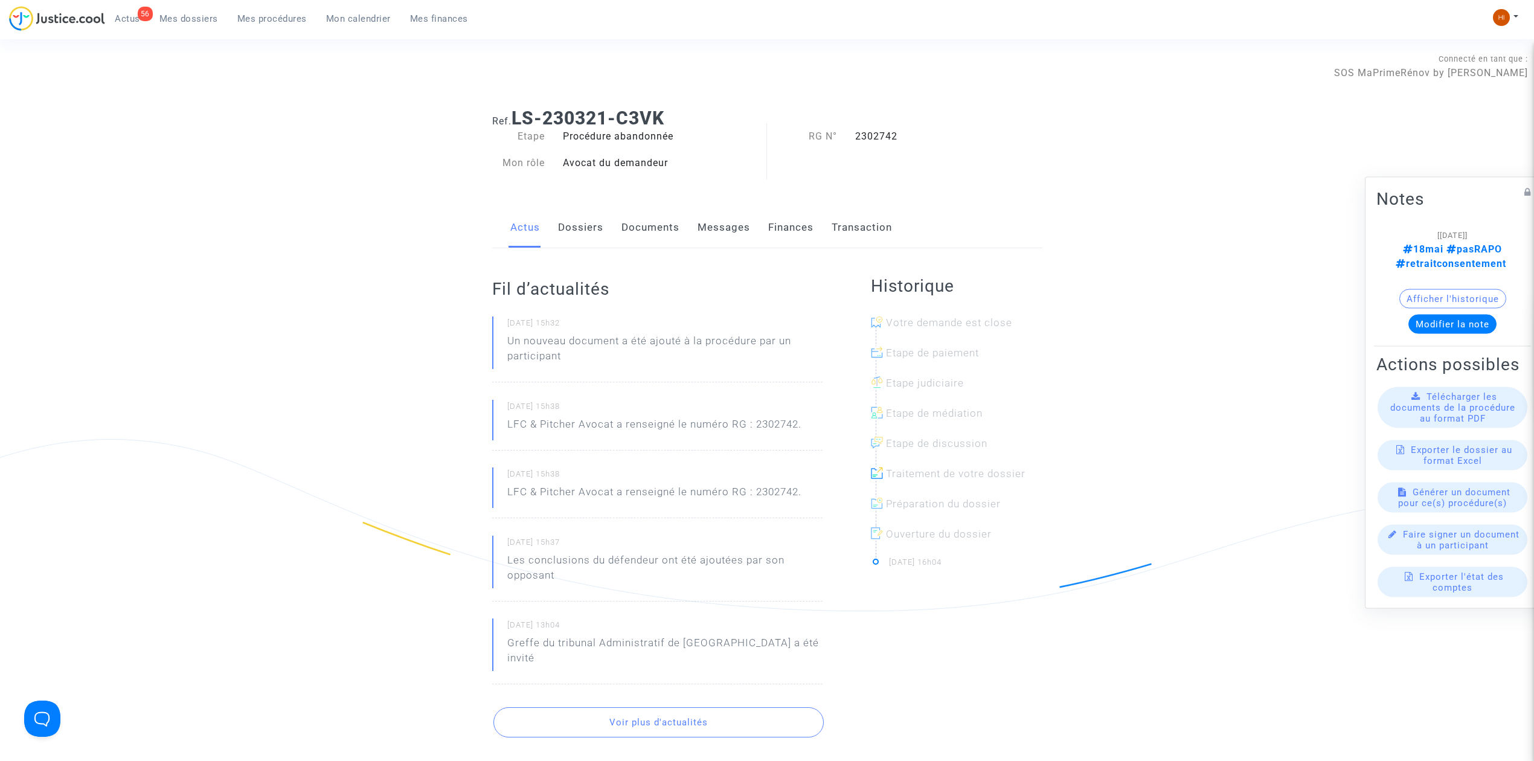
drag, startPoint x: 657, startPoint y: 225, endPoint x: 658, endPoint y: 232, distance: 7.3
click at [658, 223] on link "Documents" at bounding box center [651, 228] width 58 height 40
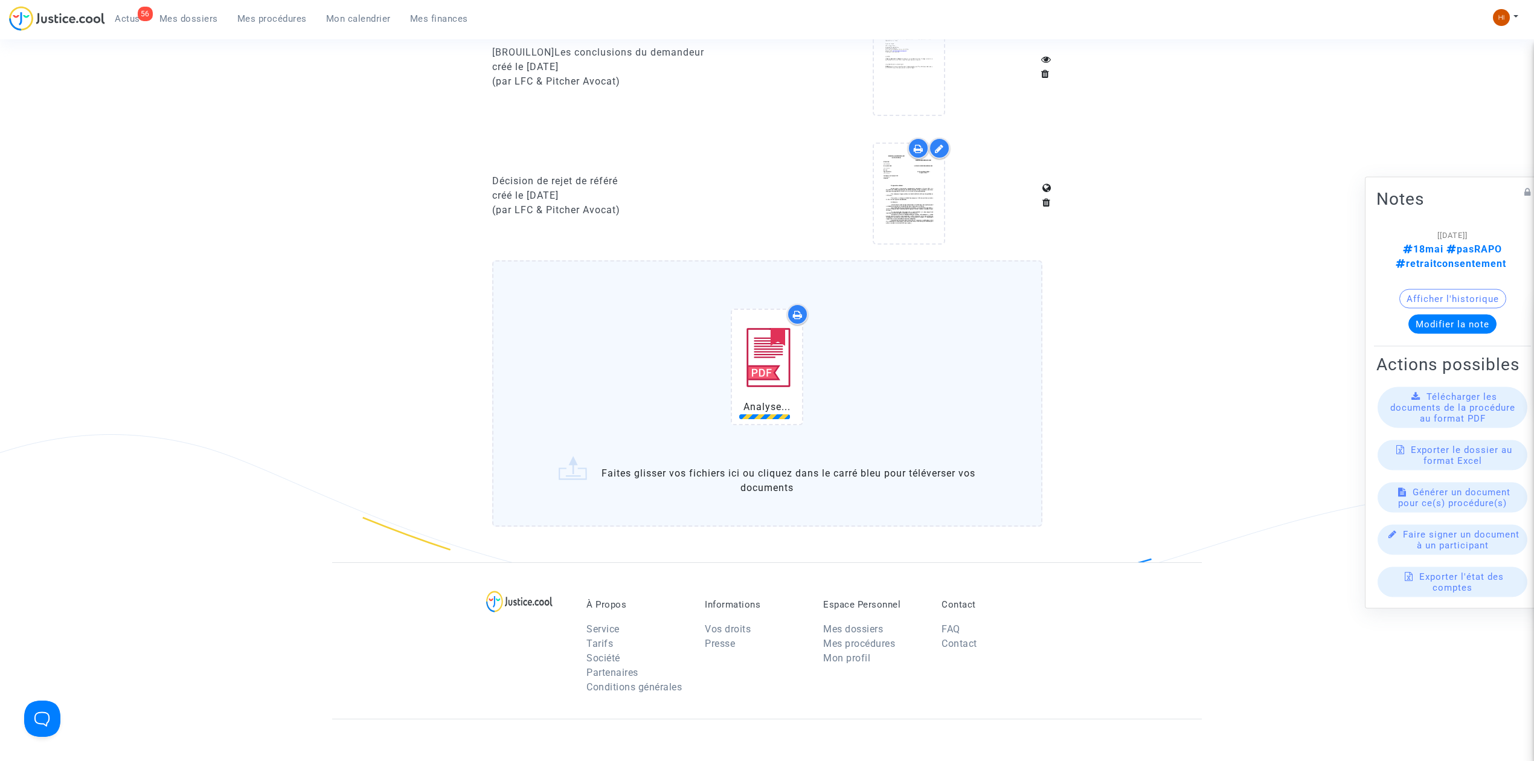
scroll to position [886, 0]
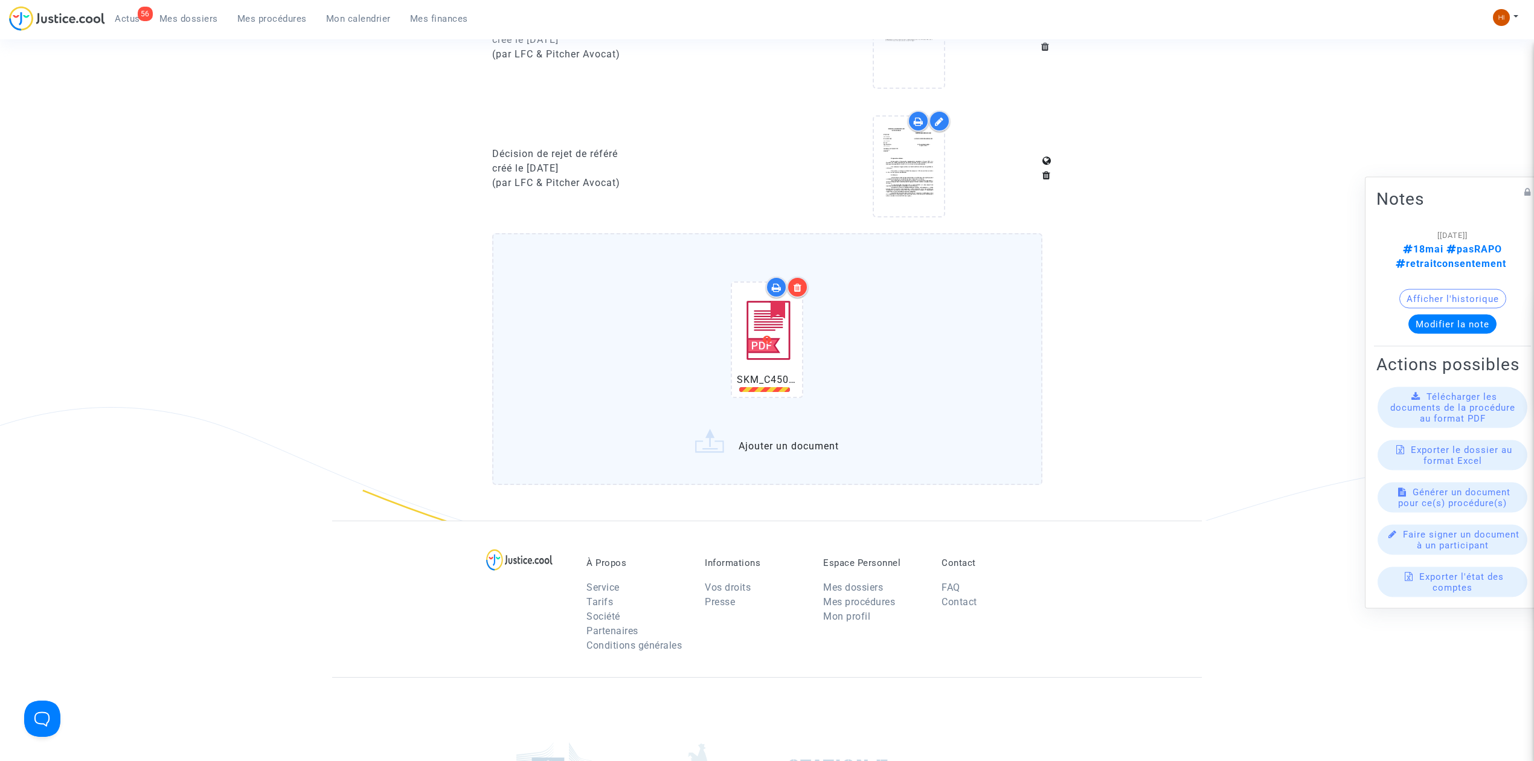
click at [801, 283] on icon at bounding box center [798, 288] width 8 height 10
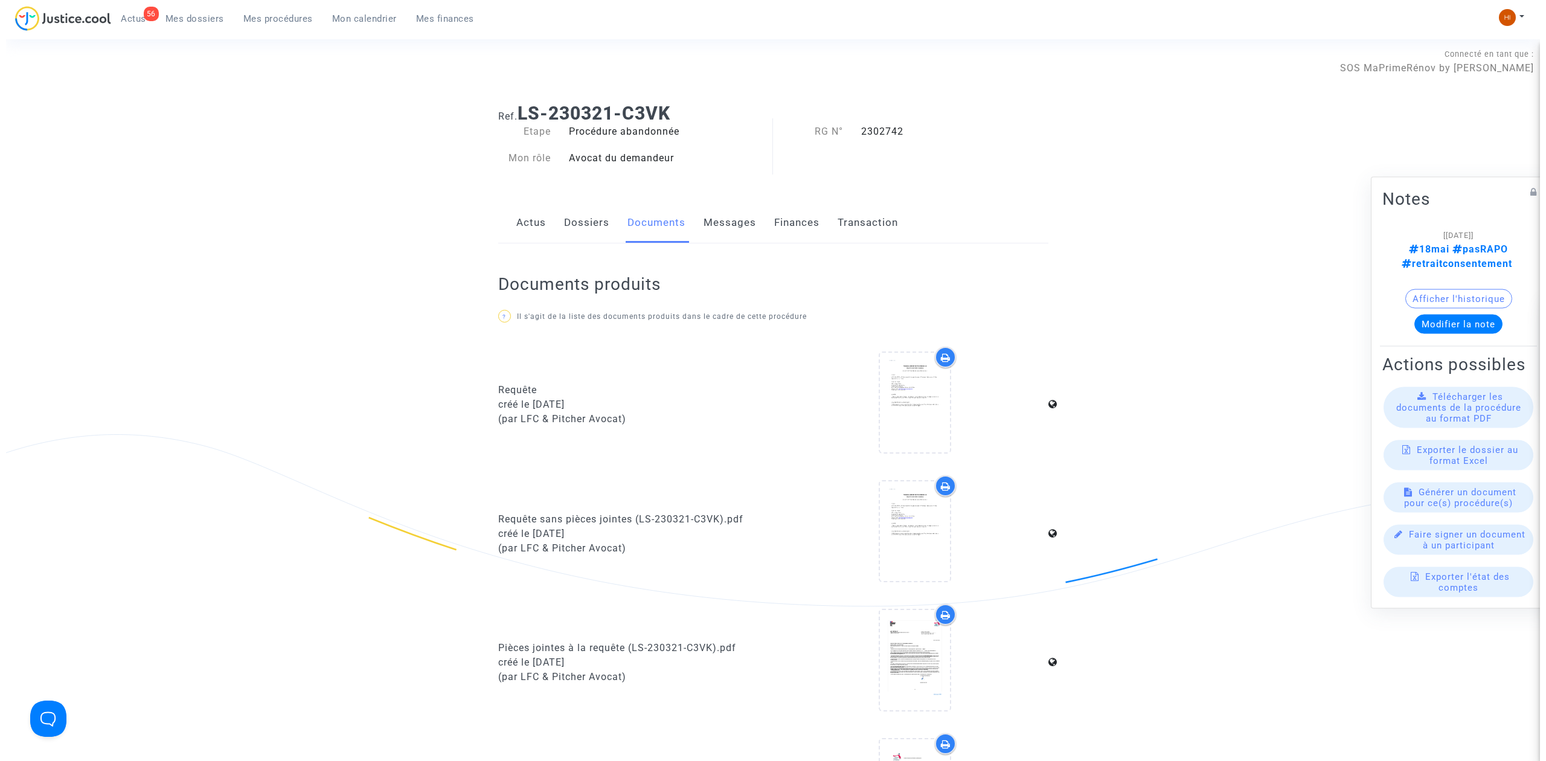
scroll to position [0, 0]
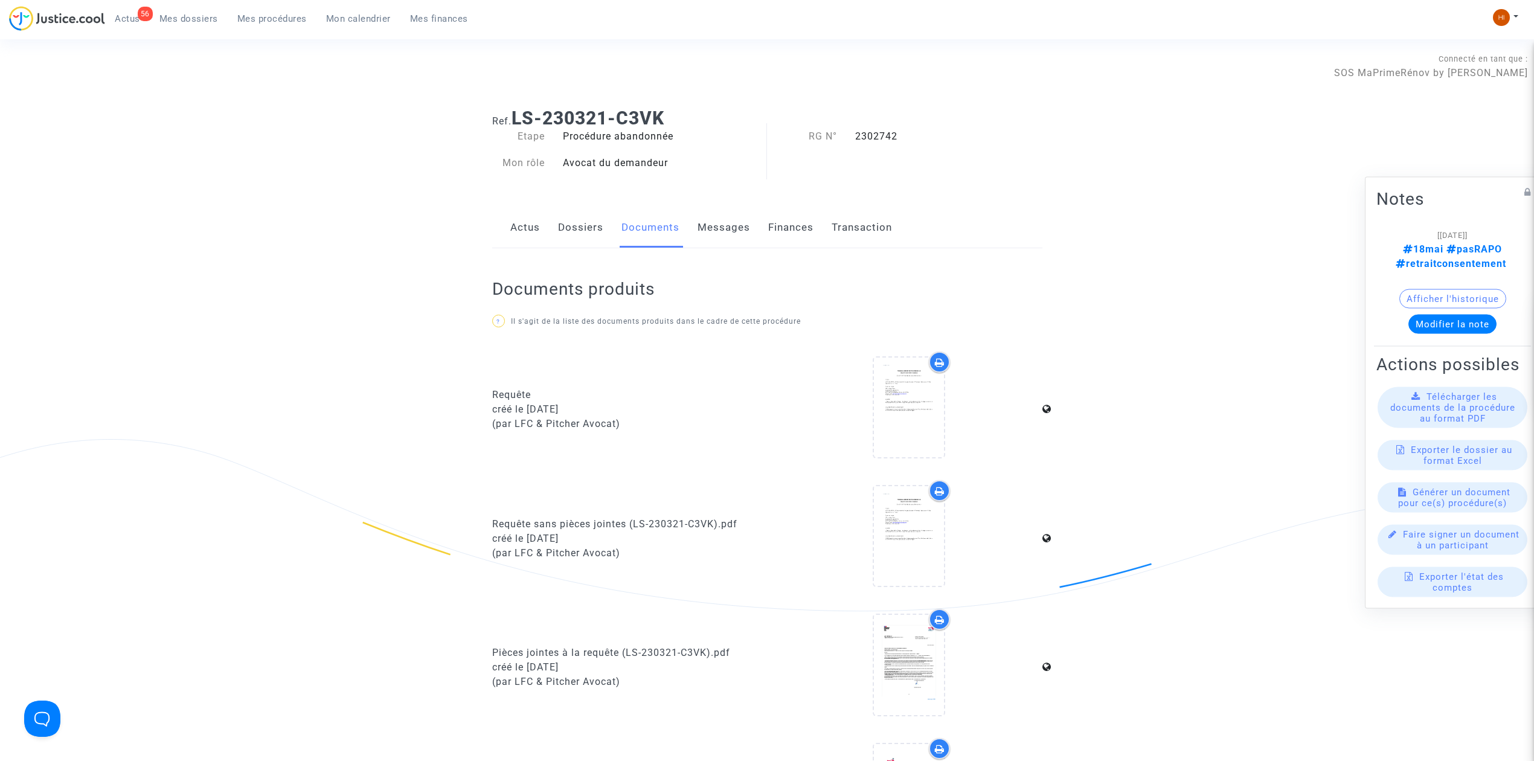
click at [201, 10] on link "Mes dossiers" at bounding box center [189, 19] width 78 height 18
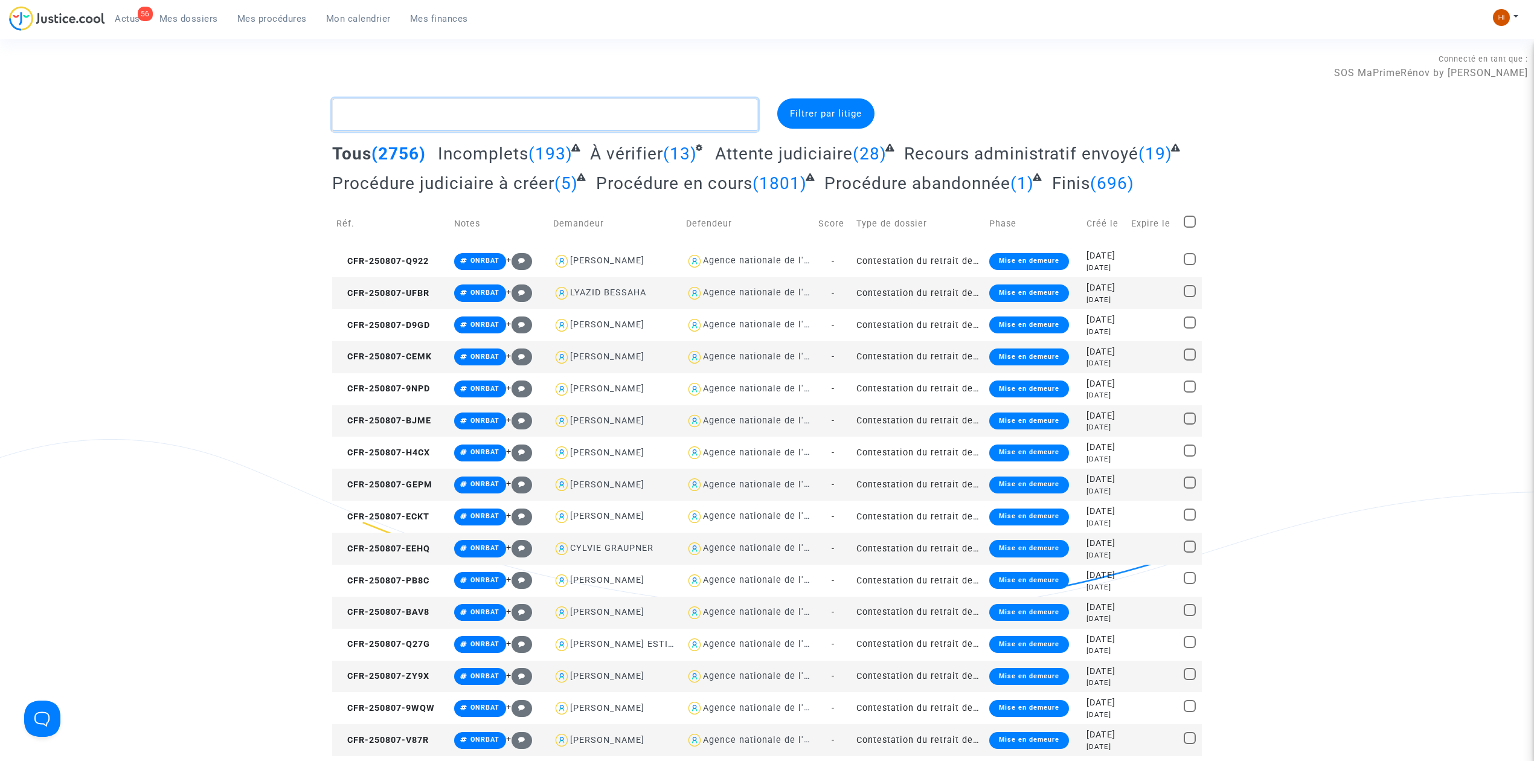
click at [408, 114] on textarea at bounding box center [545, 114] width 426 height 33
paste textarea "CFR-250513-DCTB"
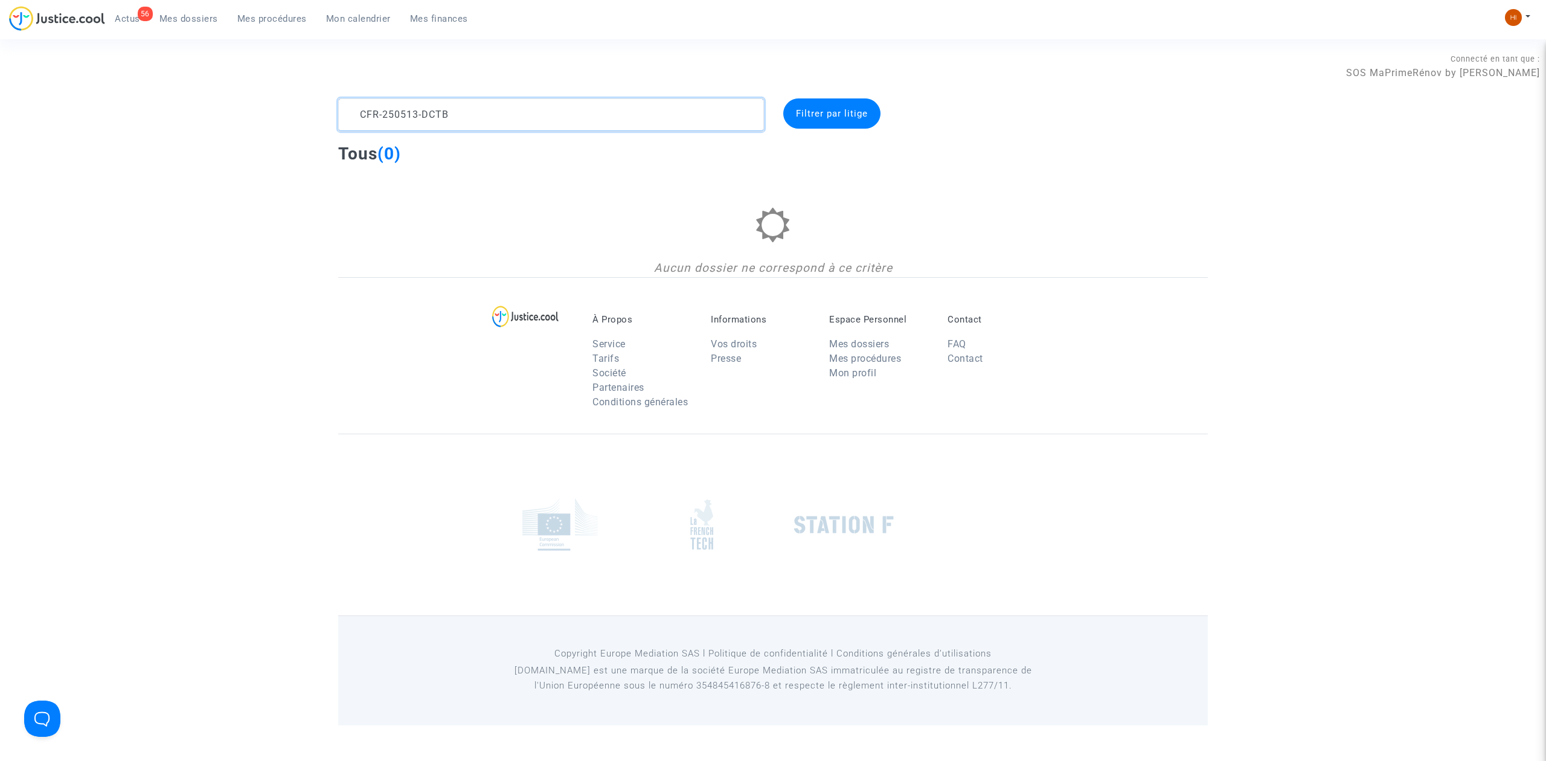
type textarea "CFR-250513-DCTB"
click at [1522, 8] on button at bounding box center [1518, 17] width 27 height 18
click at [1493, 66] on link "Changer de compte" at bounding box center [1470, 62] width 122 height 19
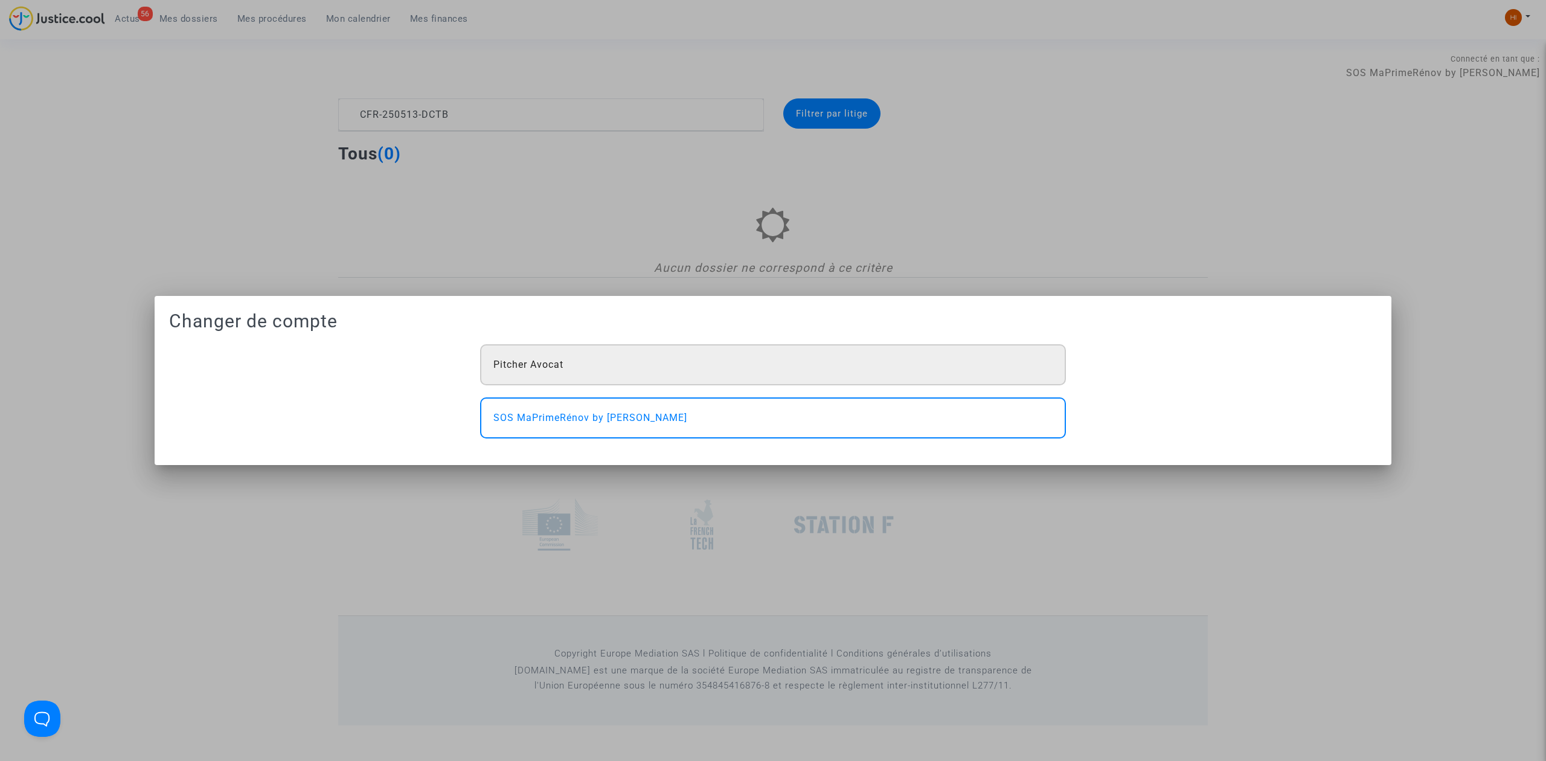
click at [723, 361] on div "Pitcher Avocat" at bounding box center [773, 364] width 586 height 41
